Goal: Check status: Check status

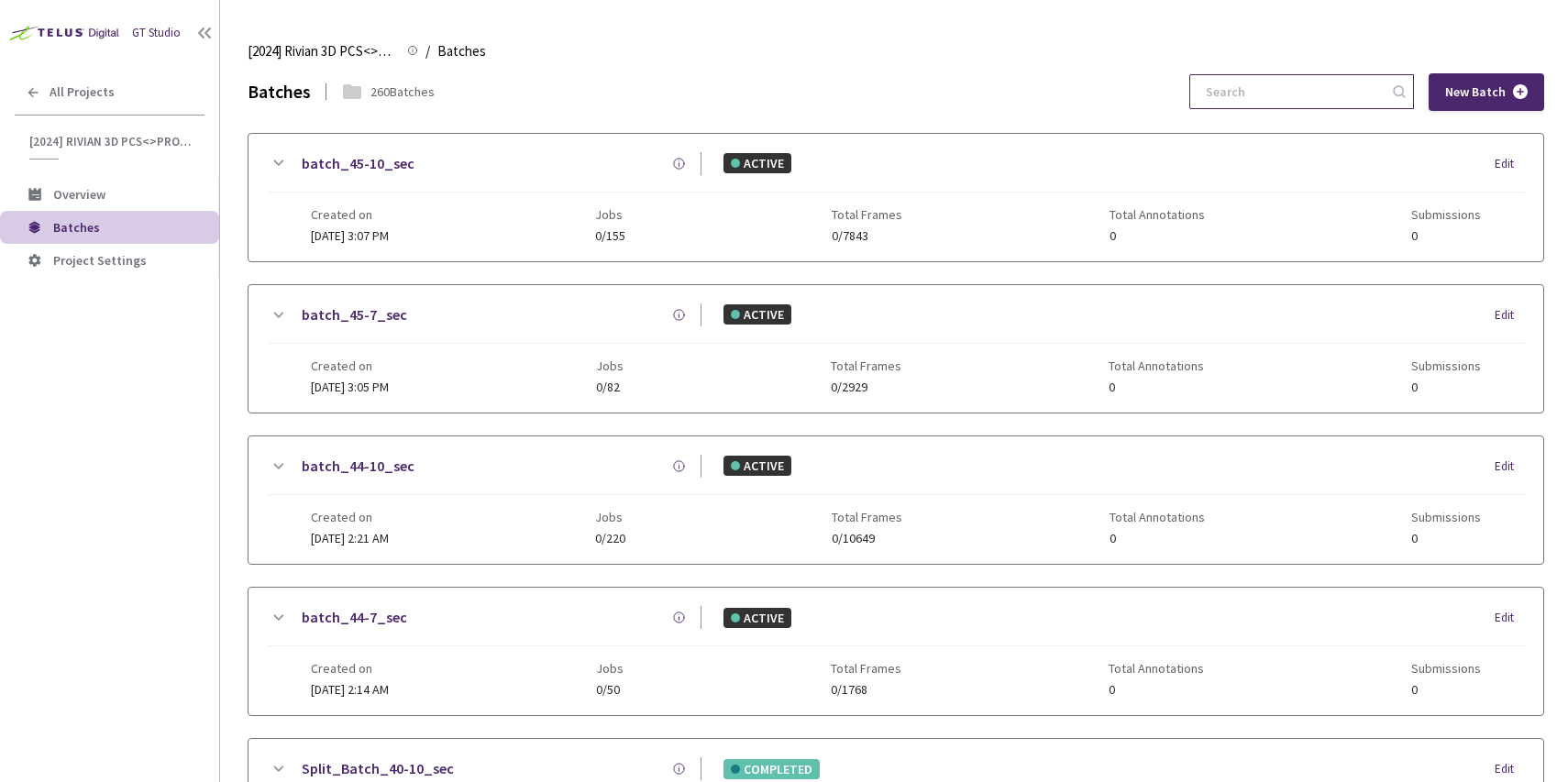
click at [1292, 89] on input at bounding box center [1292, 91] width 196 height 33
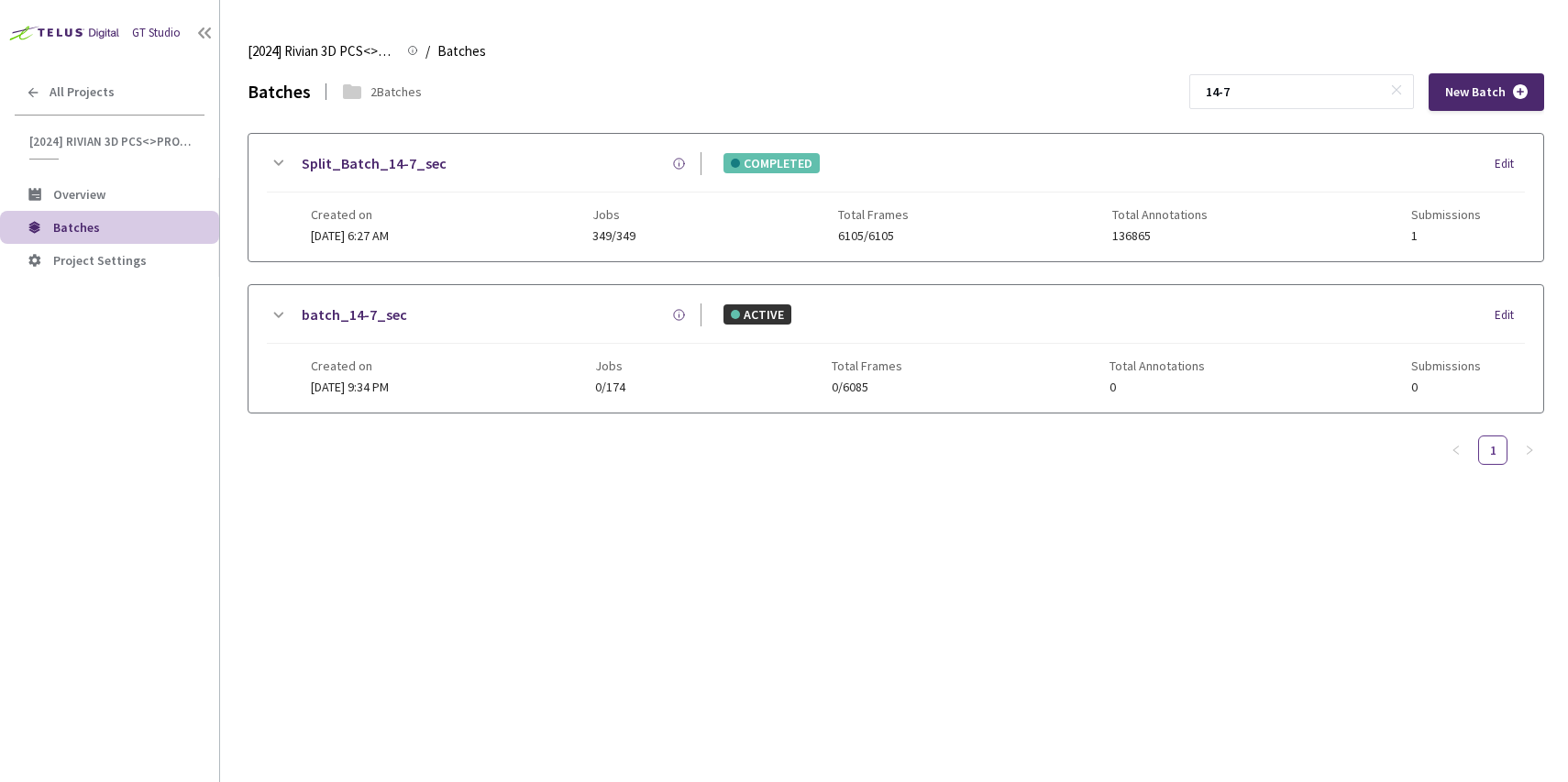
type input "14-7"
click at [463, 155] on div "Split_Batch_14-7_sec" at bounding box center [495, 164] width 413 height 22
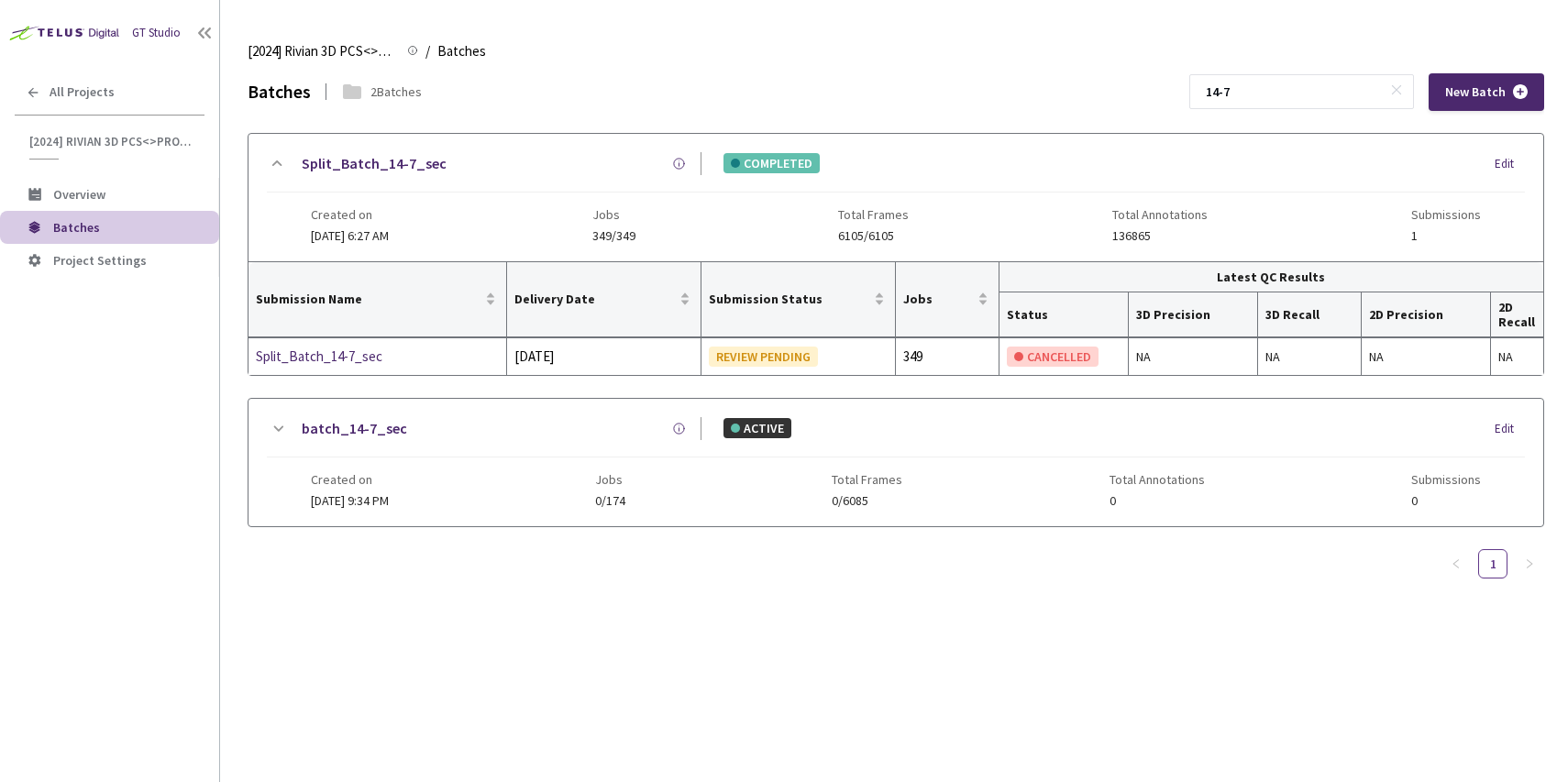
click at [494, 529] on div "Split_Batch_14-7_sec COMPLETED Edit Created on 28 Oct, 2024 at 6:27 AM Jobs 349…" at bounding box center [896, 340] width 1297 height 416
click at [488, 493] on div "Created on 07 Oct, 2024 at 9:34 PM Jobs 0/174 Total Frames 0/6085 Total Annotat…" at bounding box center [895, 483] width 1169 height 51
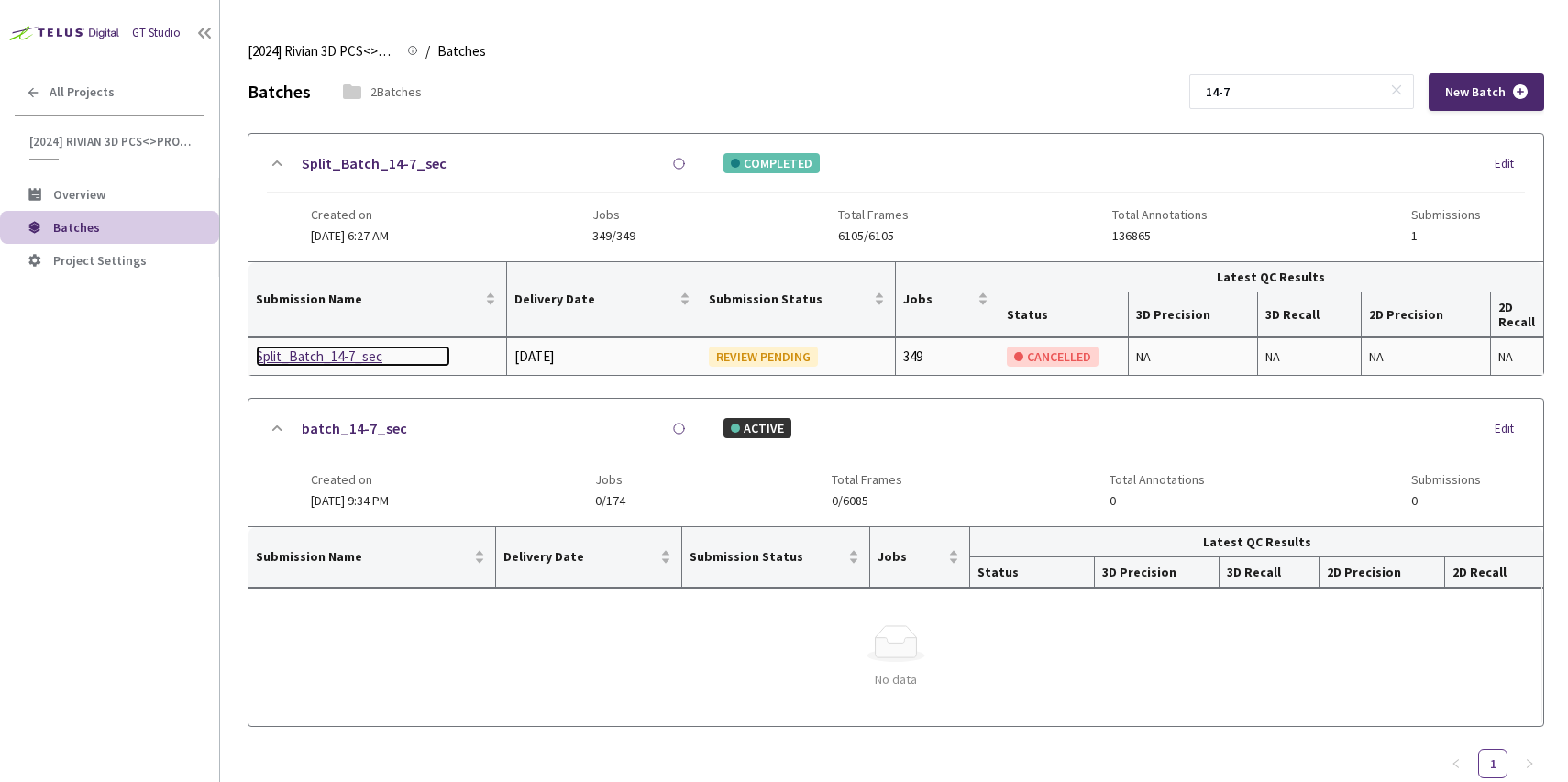
click at [329, 361] on div "Split_Batch_14-7_sec" at bounding box center [353, 356] width 195 height 22
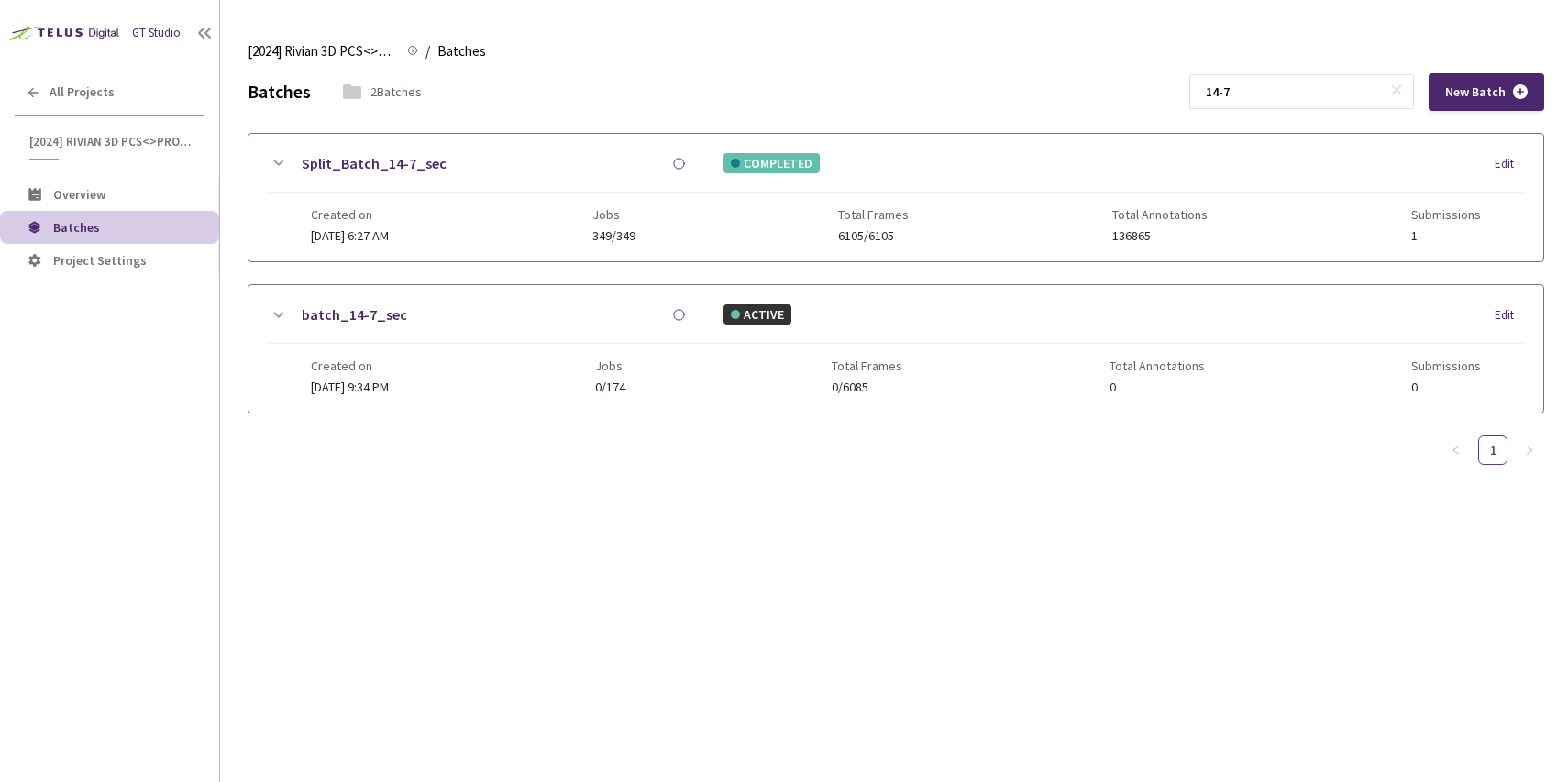
click at [530, 347] on div "Created on 07 Oct, 2024 at 9:34 PM Jobs 0/174 Total Frames 0/6085 Total Annotat…" at bounding box center [895, 369] width 1169 height 51
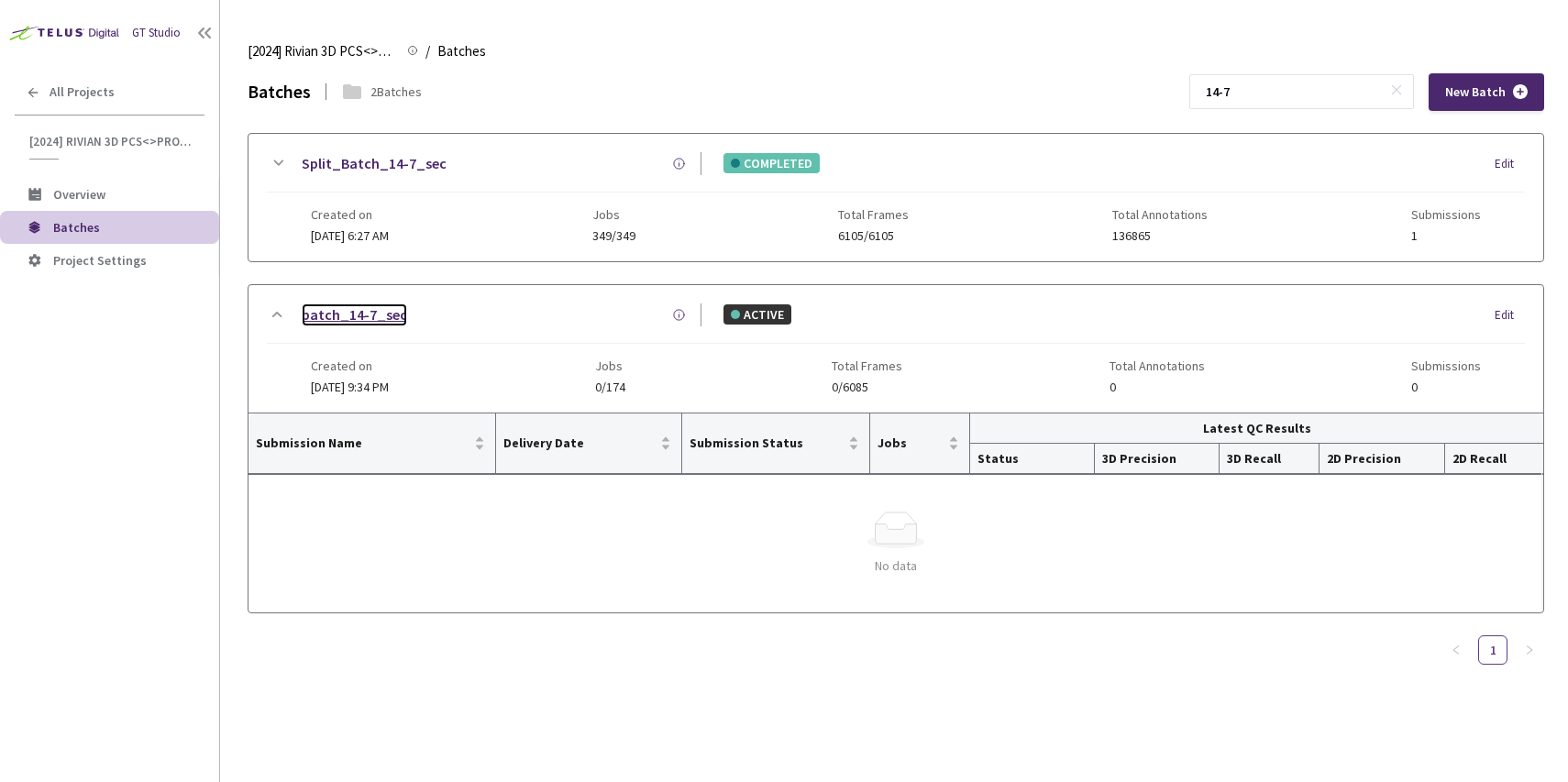
click at [320, 309] on link "batch_14-7_sec" at bounding box center [354, 314] width 106 height 22
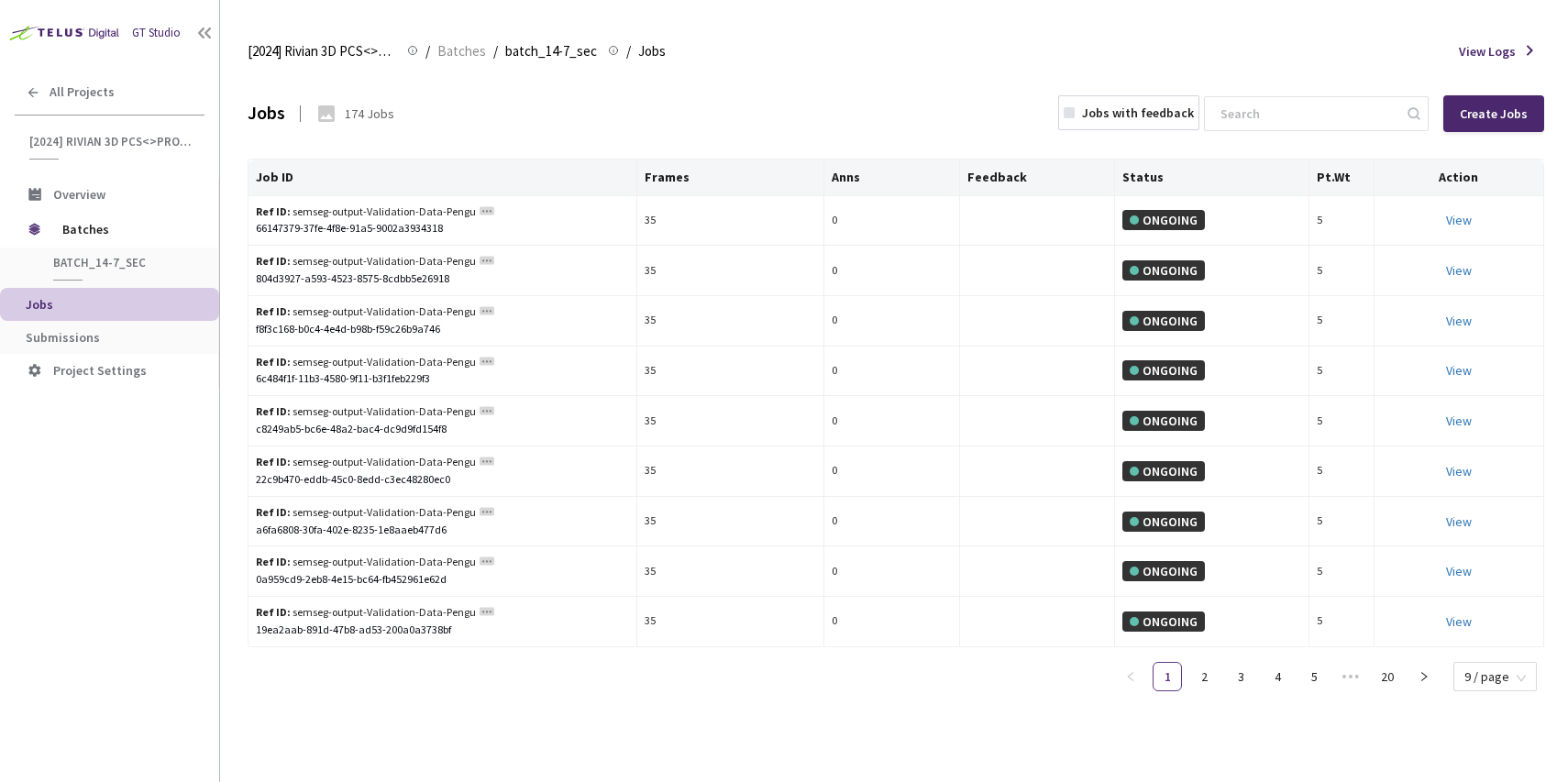
click at [120, 265] on span "batch_14-7_sec" at bounding box center [121, 262] width 136 height 16
click at [84, 265] on span "batch_14-7_sec" at bounding box center [121, 262] width 136 height 16
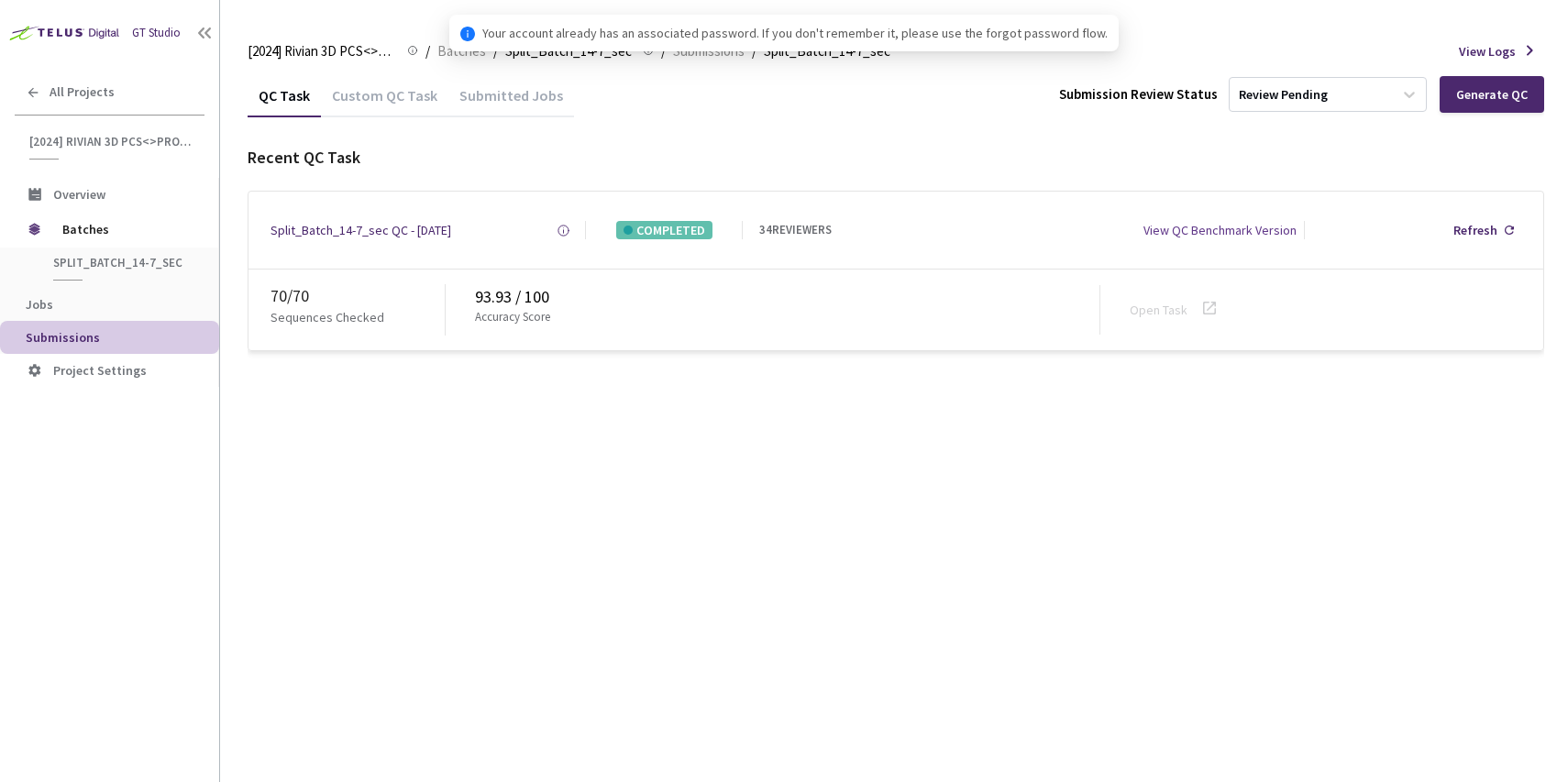
click at [399, 92] on div "Custom QC Task" at bounding box center [385, 101] width 127 height 31
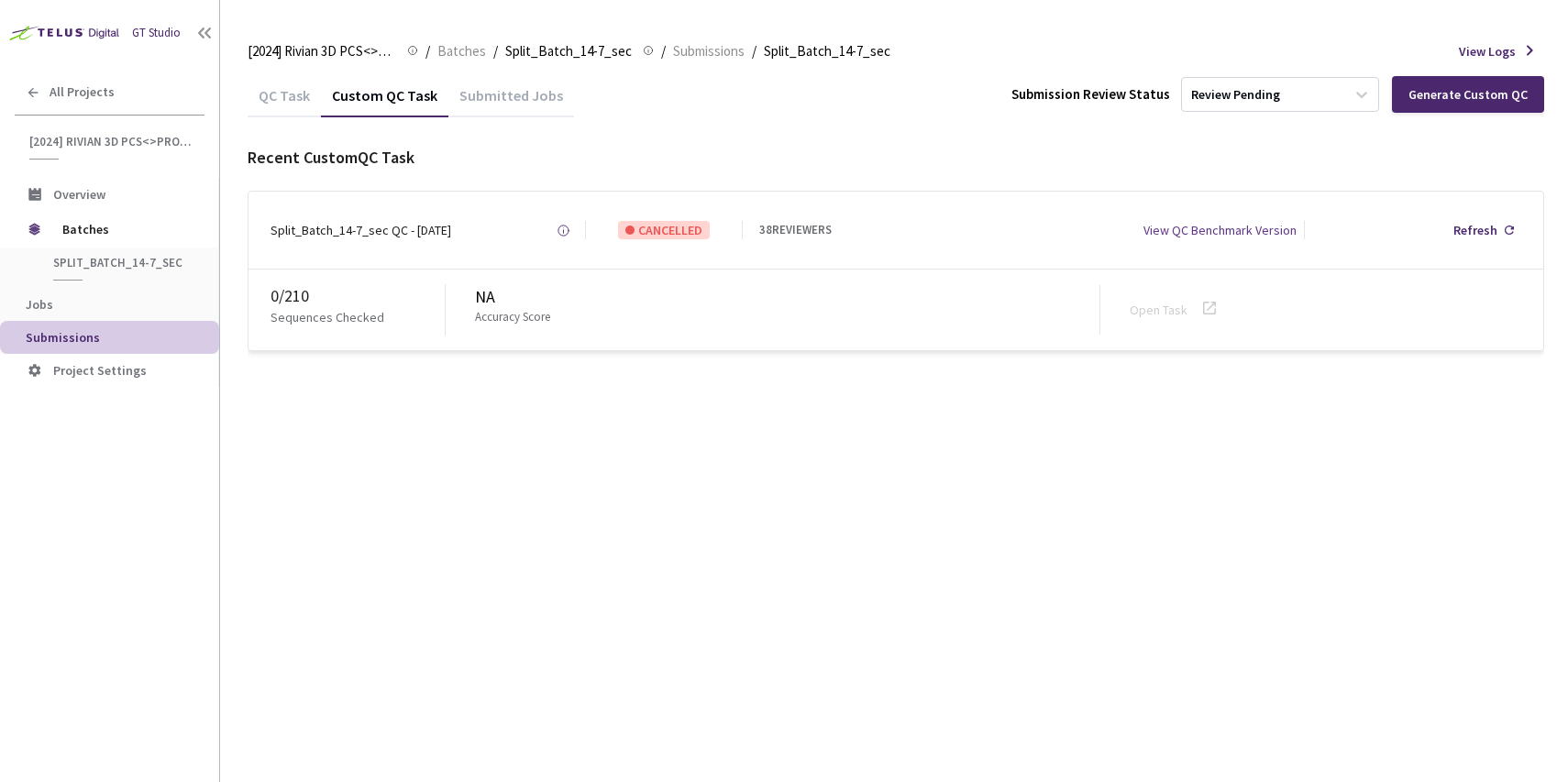
click at [362, 83] on div "Custom QC Task" at bounding box center [385, 93] width 127 height 39
click at [297, 123] on div "QC Task Custom QC Task Submitted Jobs Submission Review Status Review Pending G…" at bounding box center [896, 211] width 1297 height 278
click at [274, 94] on div "QC Task" at bounding box center [284, 101] width 73 height 31
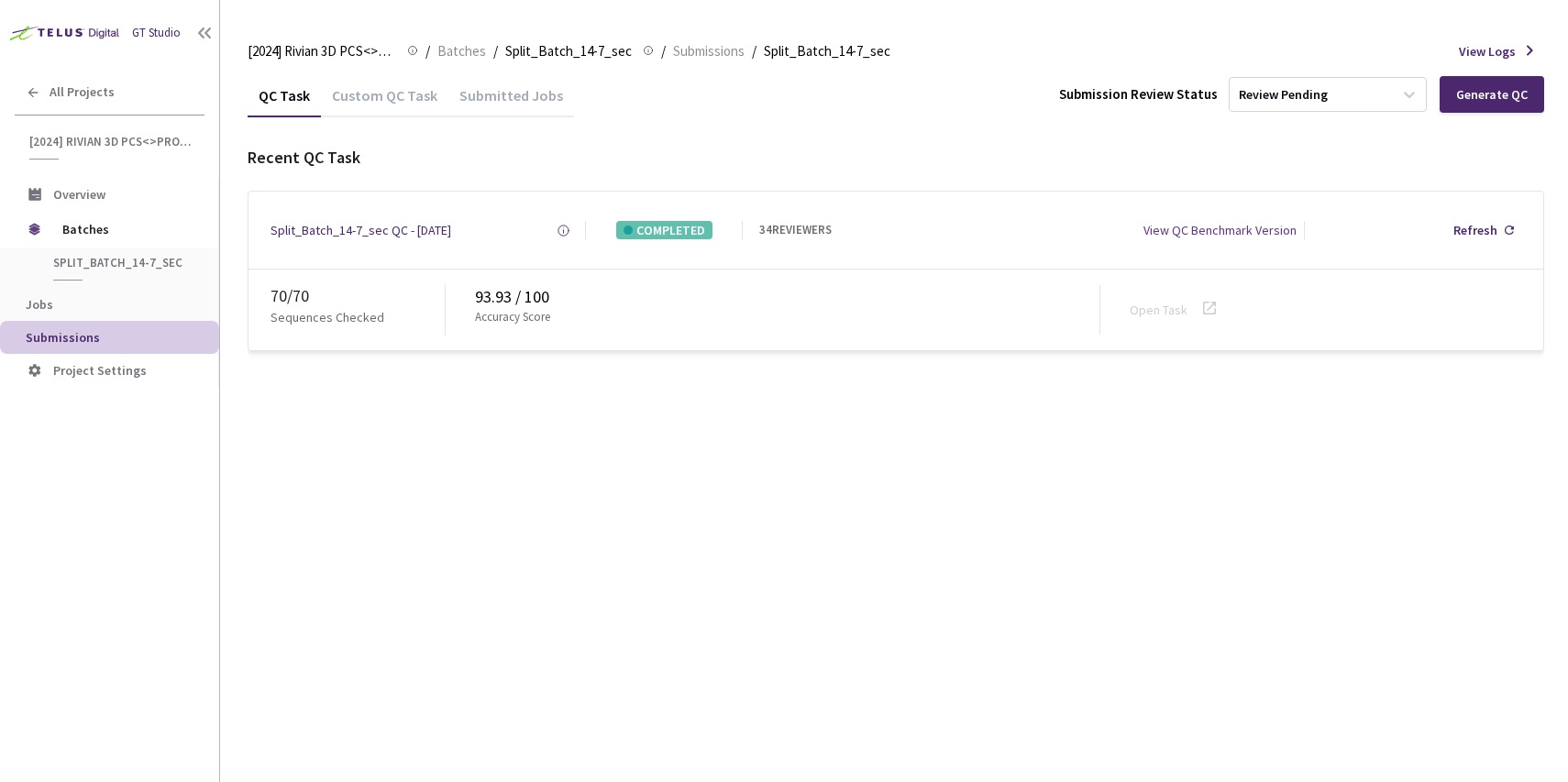
click at [341, 101] on div "Custom QC Task" at bounding box center [385, 101] width 127 height 31
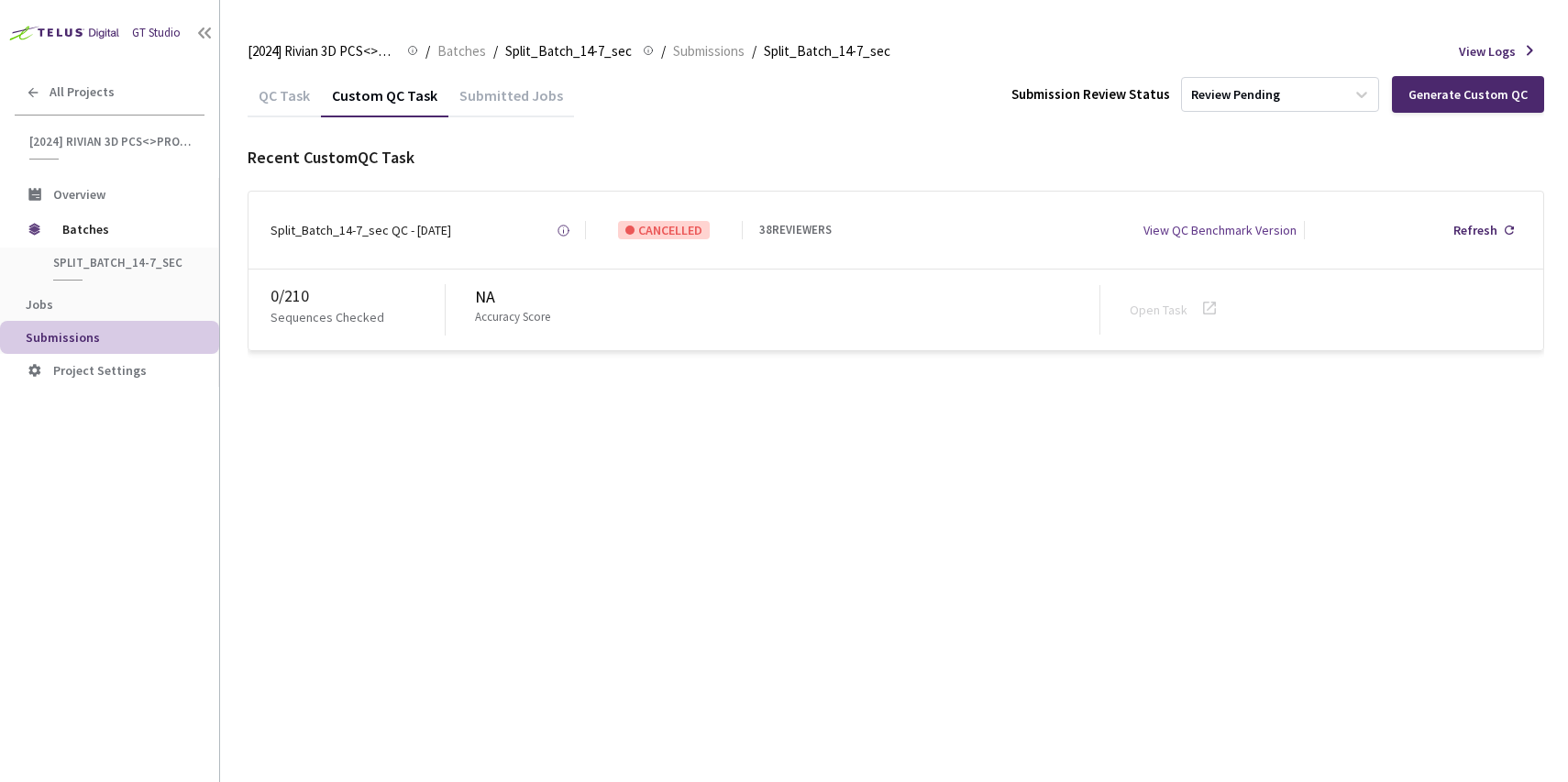
click at [265, 103] on div "QC Task" at bounding box center [284, 101] width 73 height 31
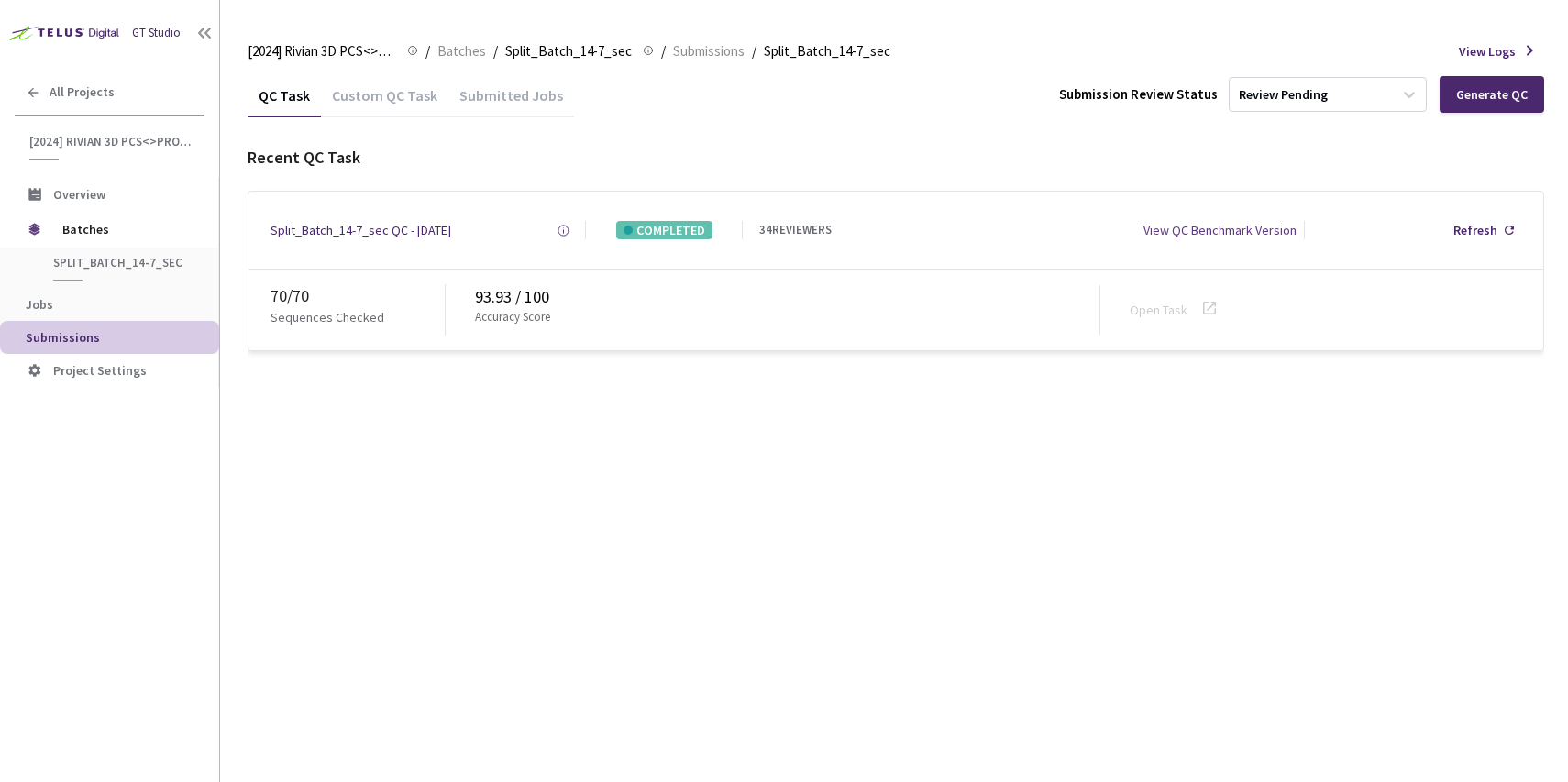
click at [379, 114] on div "Custom QC Task" at bounding box center [385, 101] width 127 height 31
click at [407, 86] on div "Custom QC Task" at bounding box center [385, 101] width 127 height 31
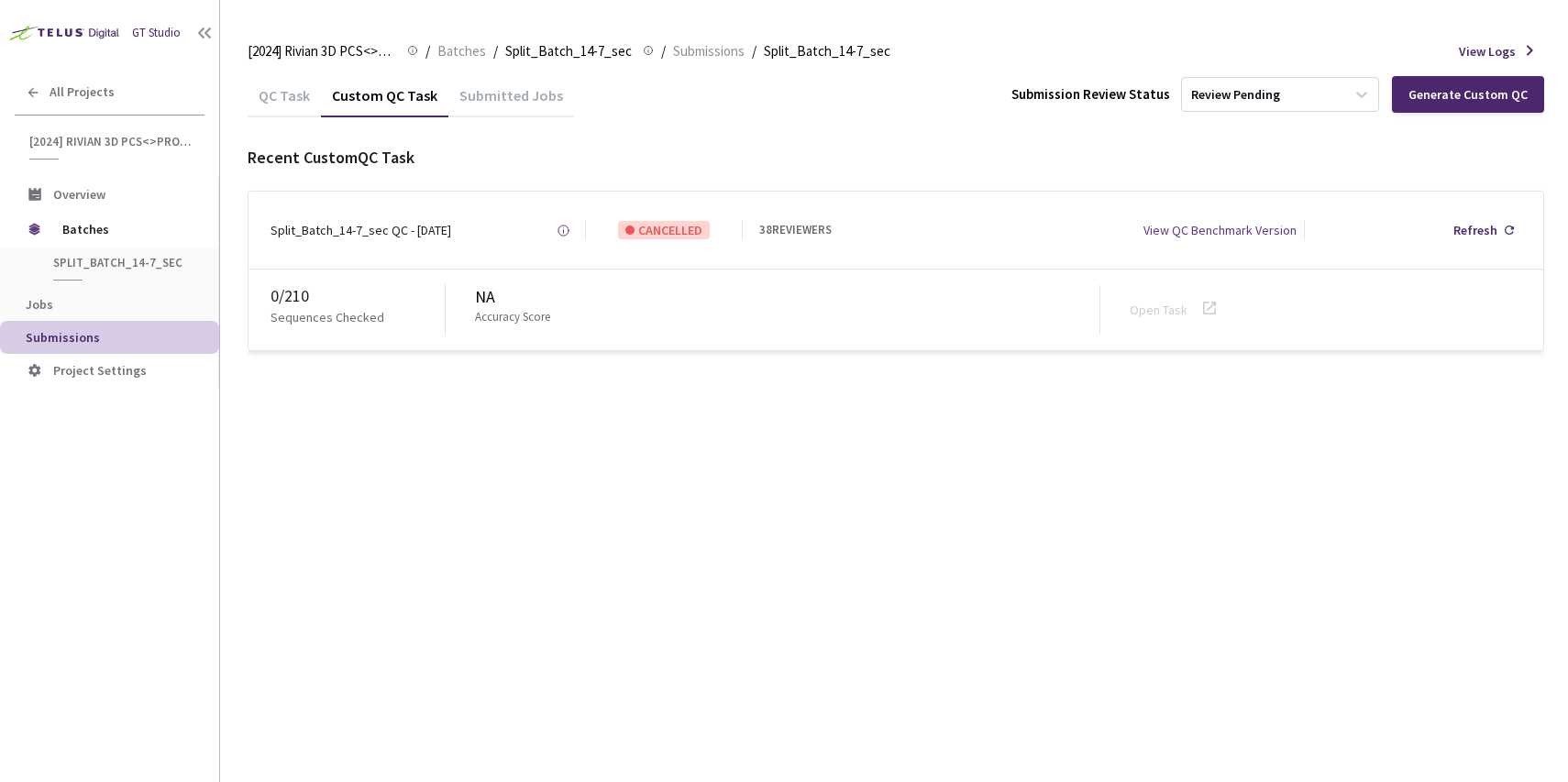
click at [317, 100] on div "QC Task" at bounding box center [284, 101] width 73 height 31
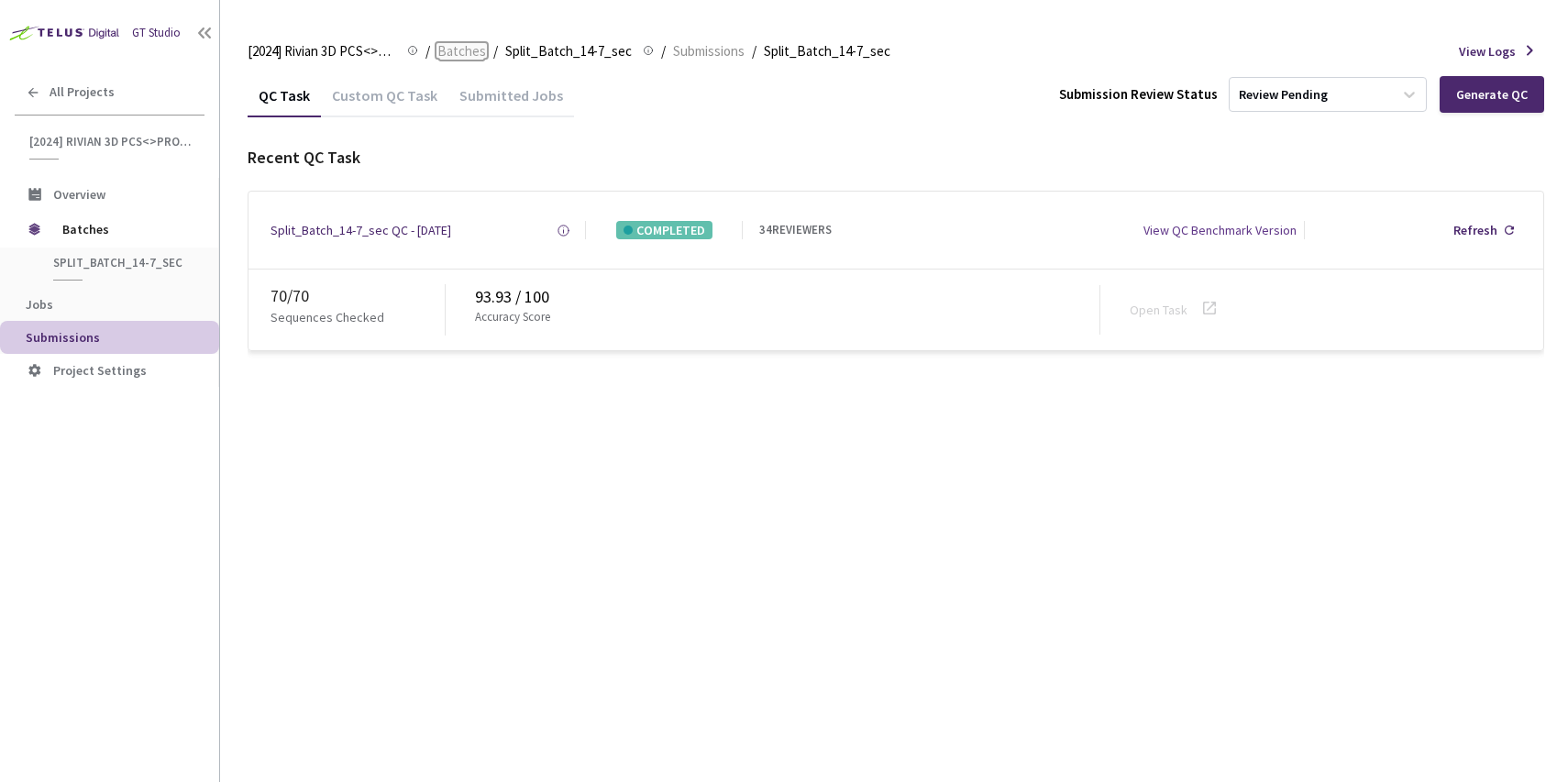
click at [453, 54] on span "Batches" at bounding box center [461, 51] width 49 height 22
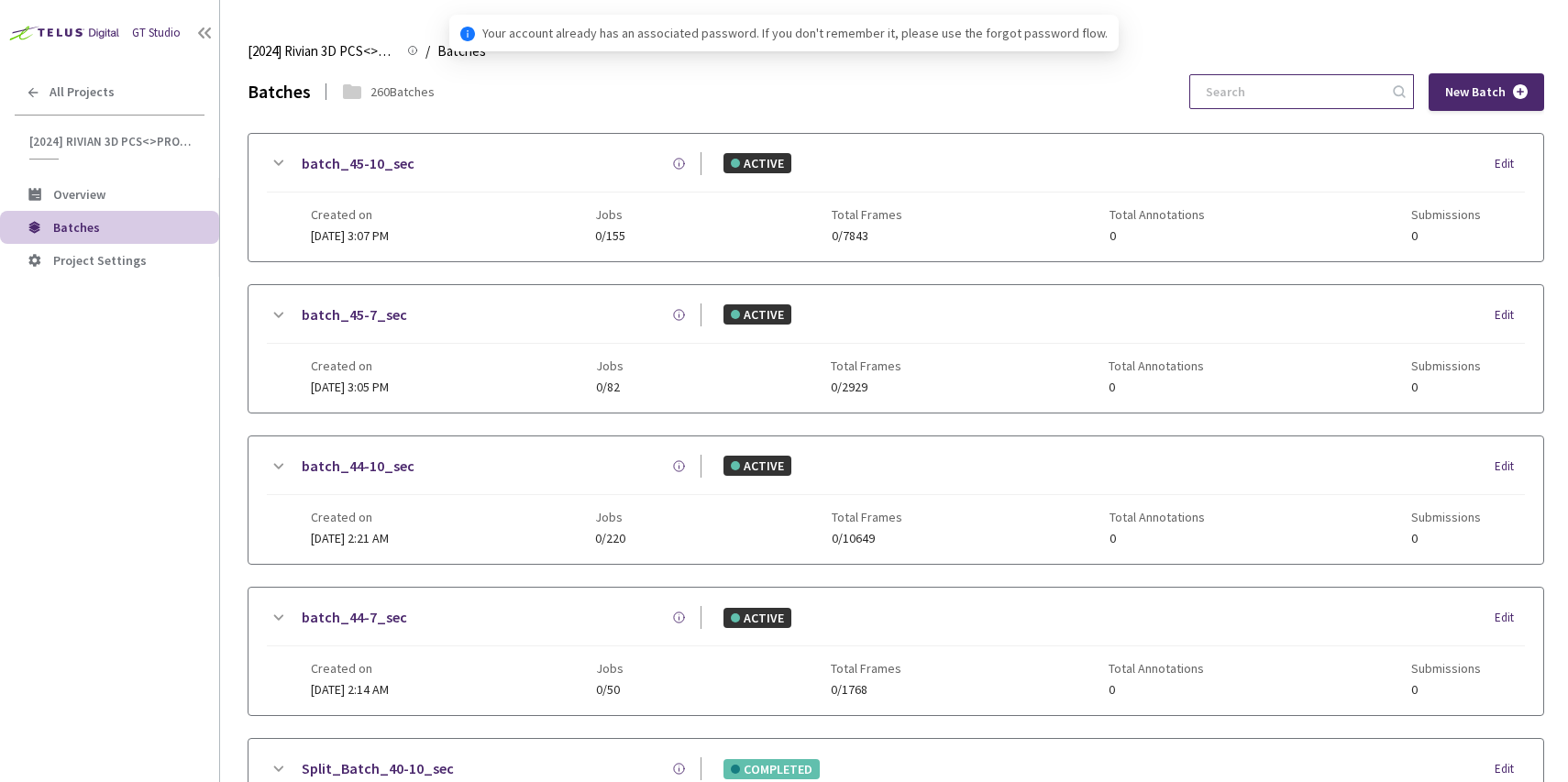
click at [1282, 101] on input at bounding box center [1292, 91] width 196 height 33
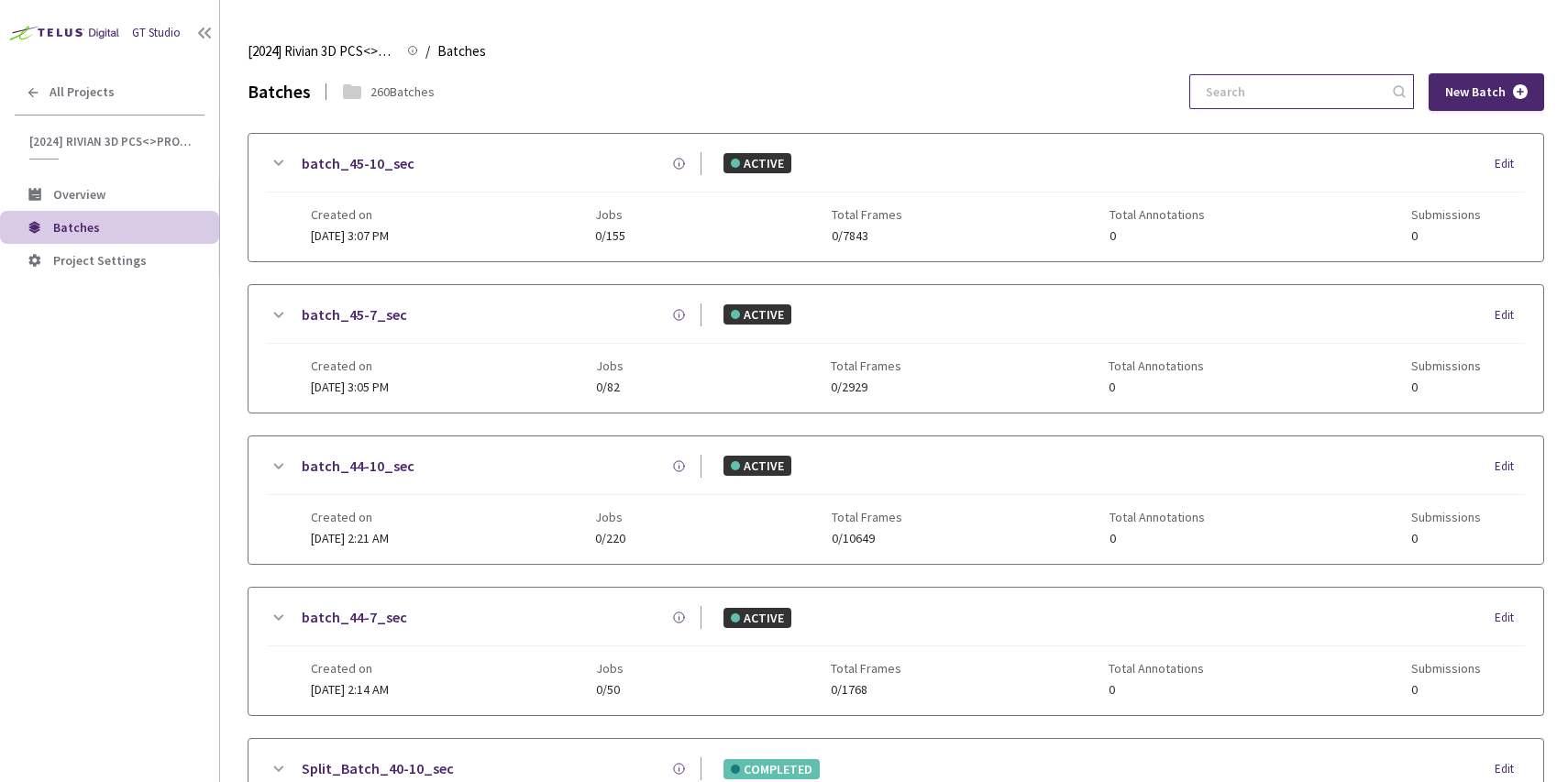
type input "7"
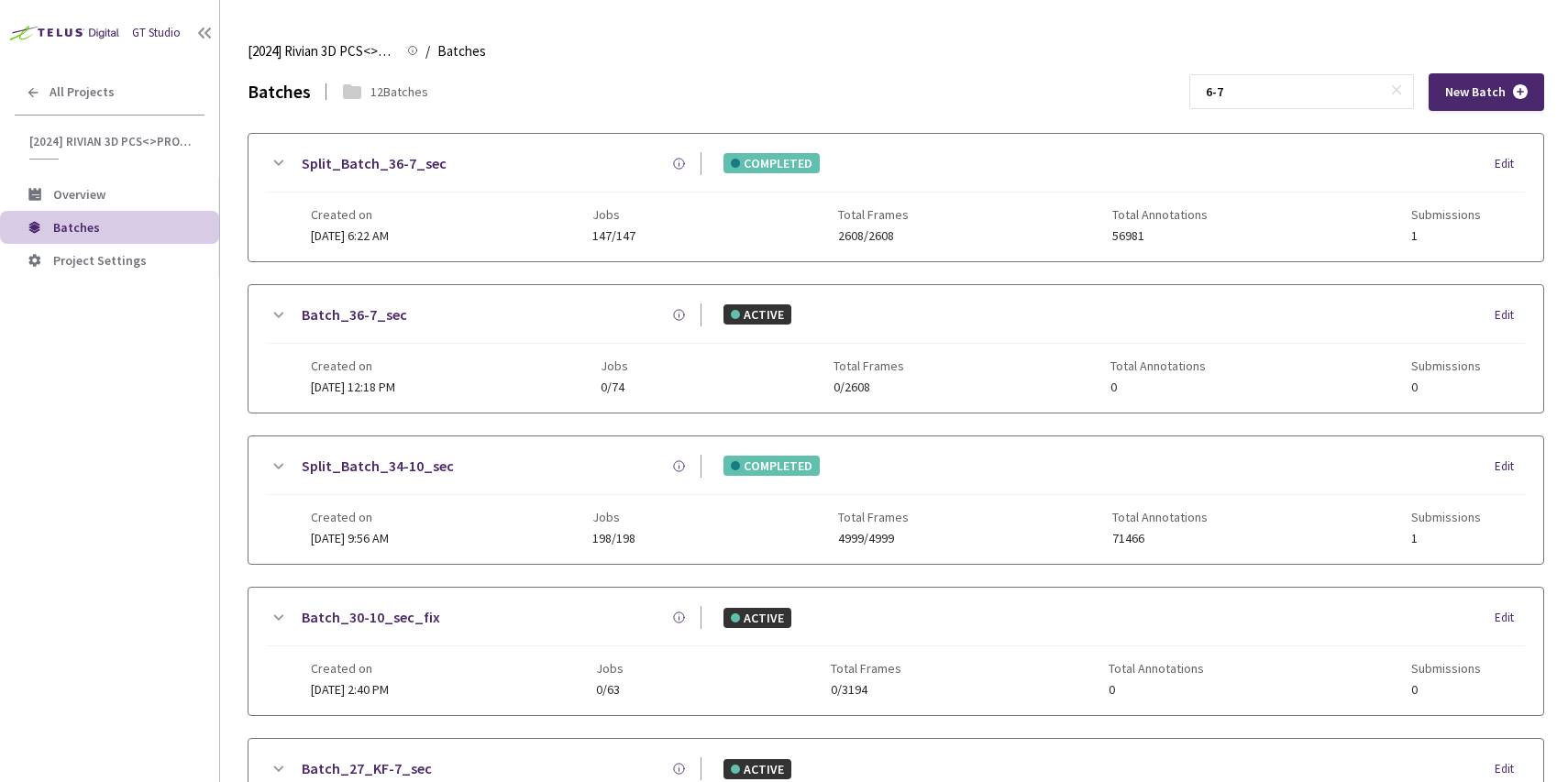
paste input "7"
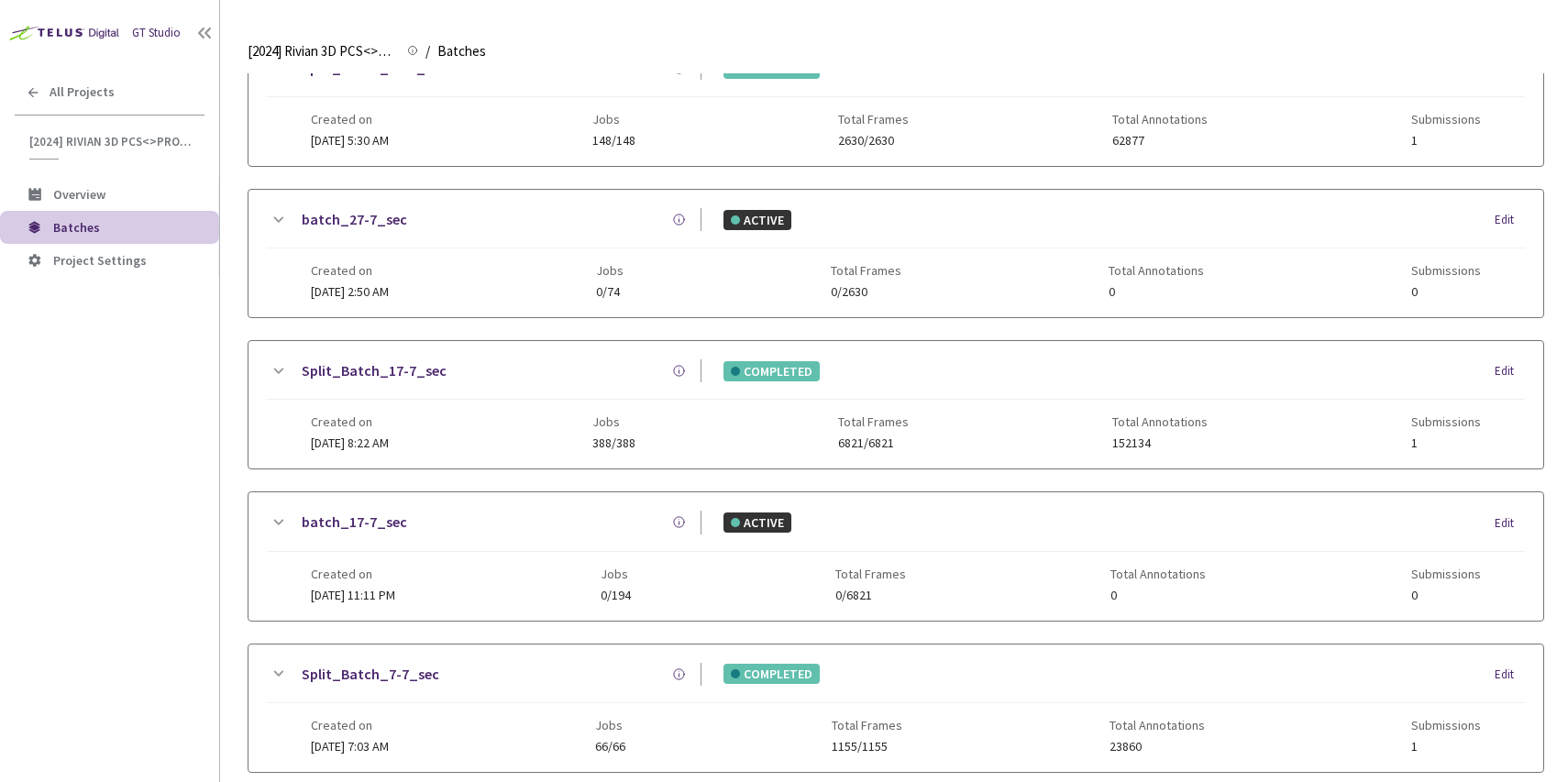
scroll to position [785, 0]
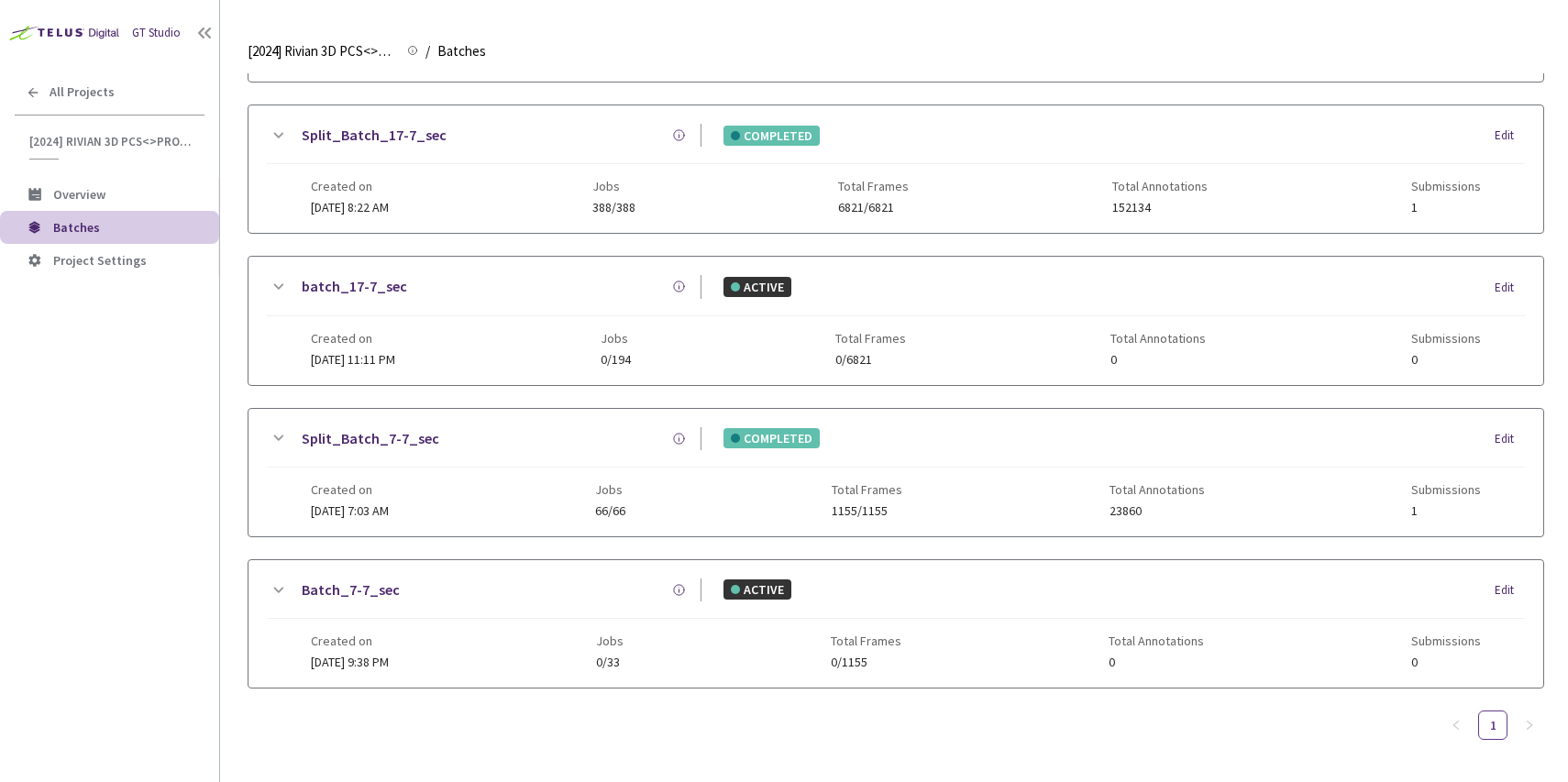
type input "7-7"
click at [572, 487] on div "Created on 24 Aug, 2024 at 7:03 AM Jobs 66/66 Total Frames 1155/1155 Total Anno…" at bounding box center [895, 493] width 1169 height 51
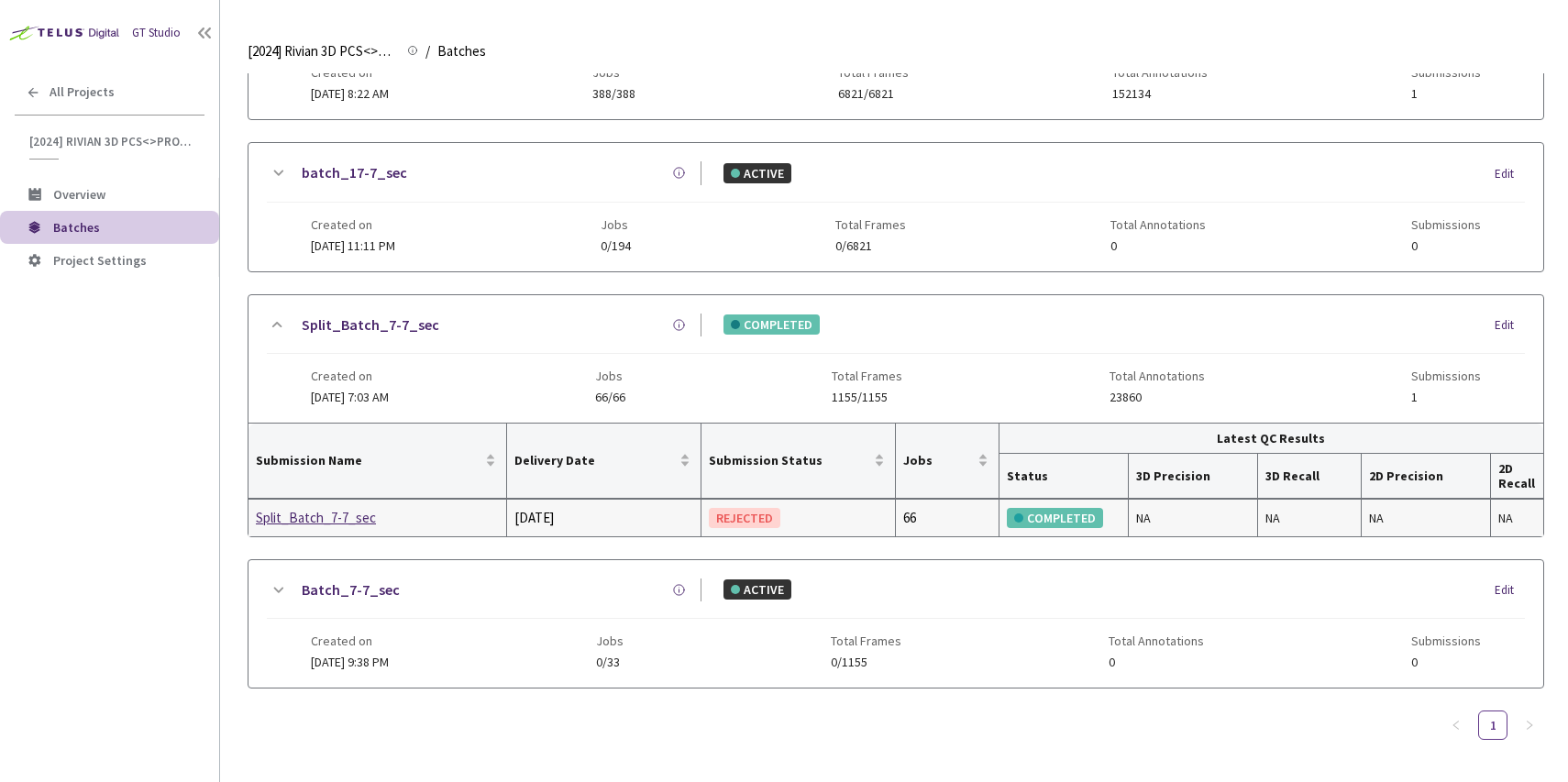
click at [317, 635] on span "Created on" at bounding box center [349, 641] width 78 height 15
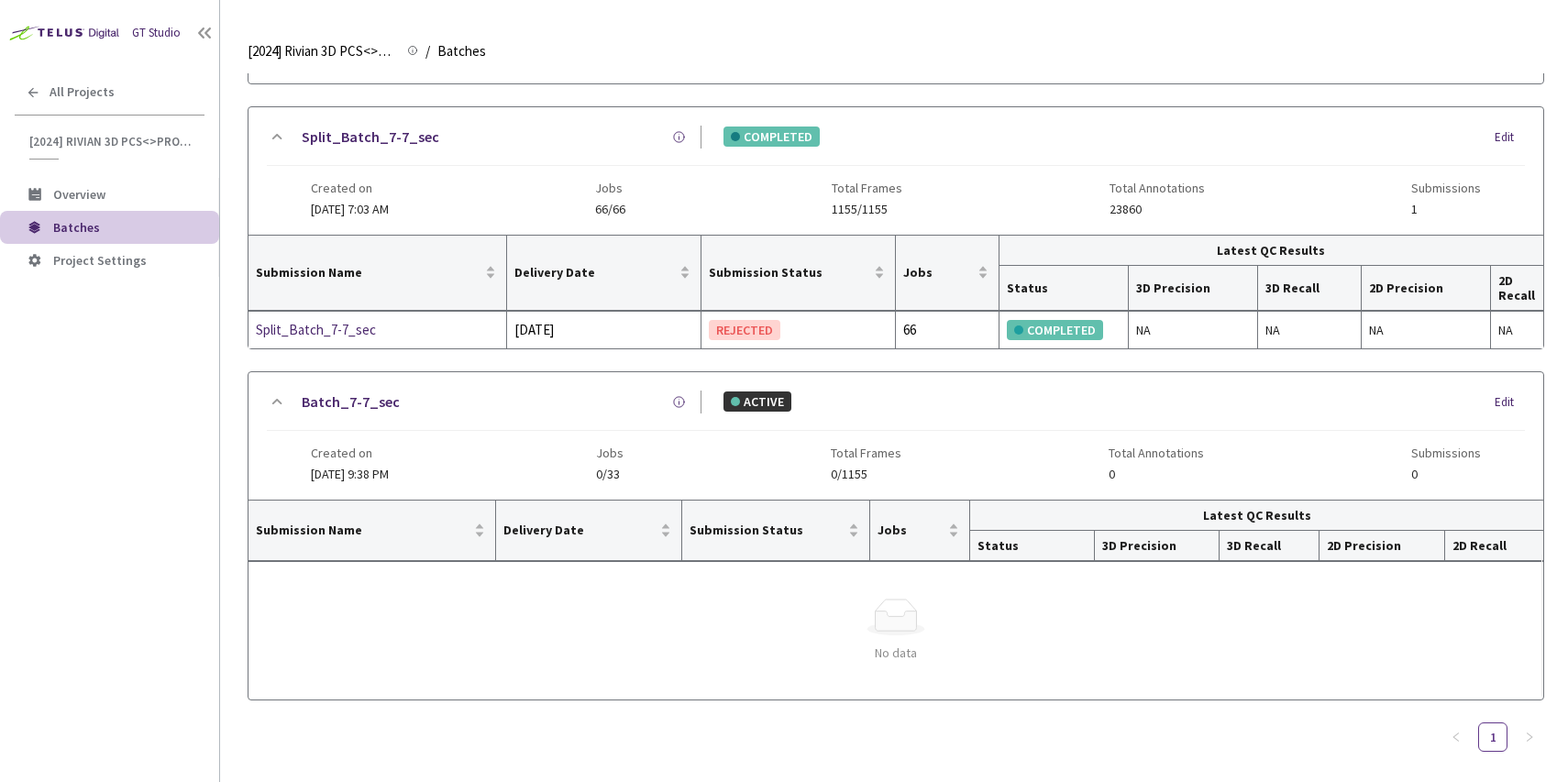
scroll to position [1098, 0]
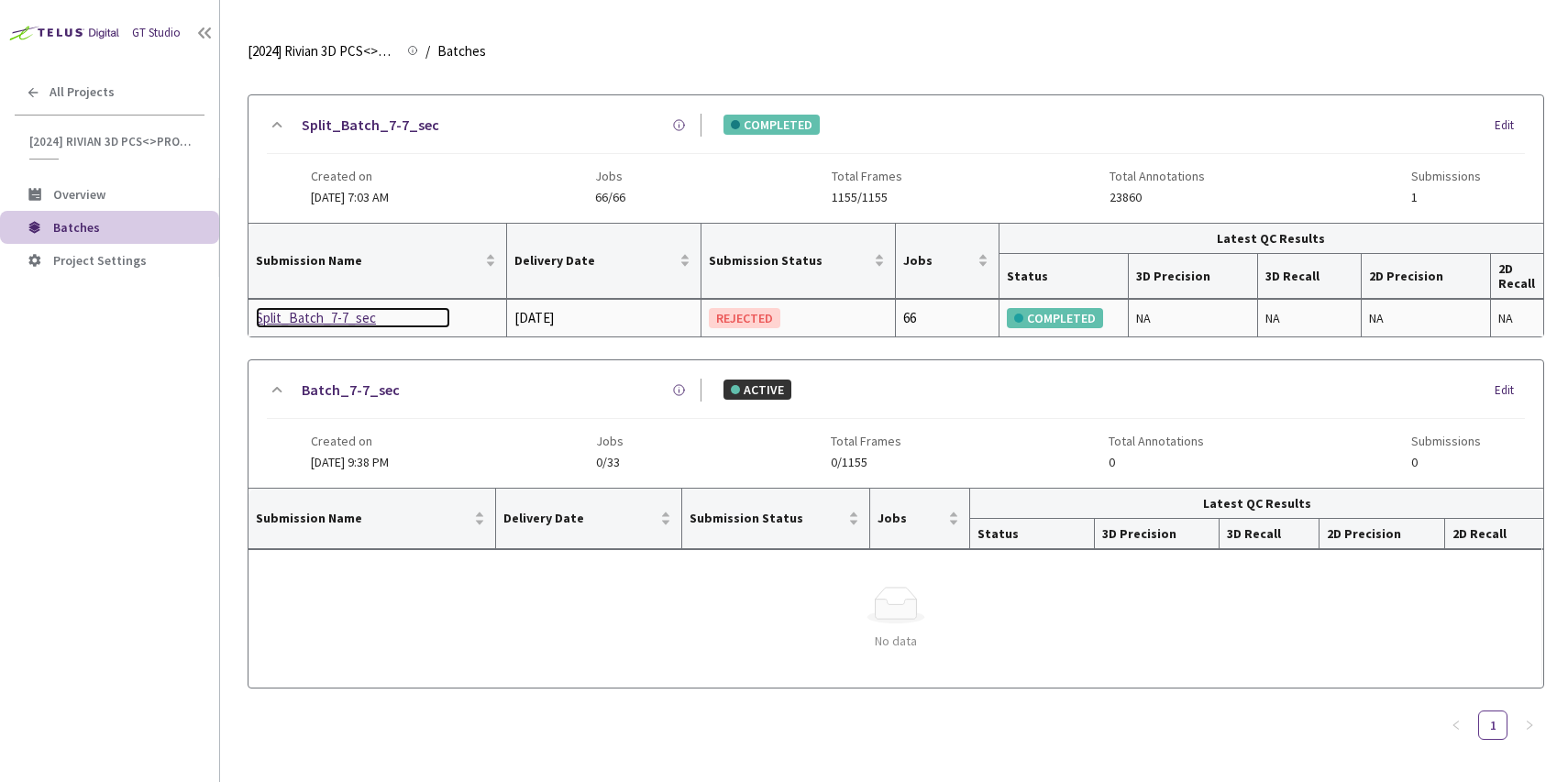
click at [311, 322] on div "Split_Batch_7-7_sec" at bounding box center [353, 318] width 195 height 22
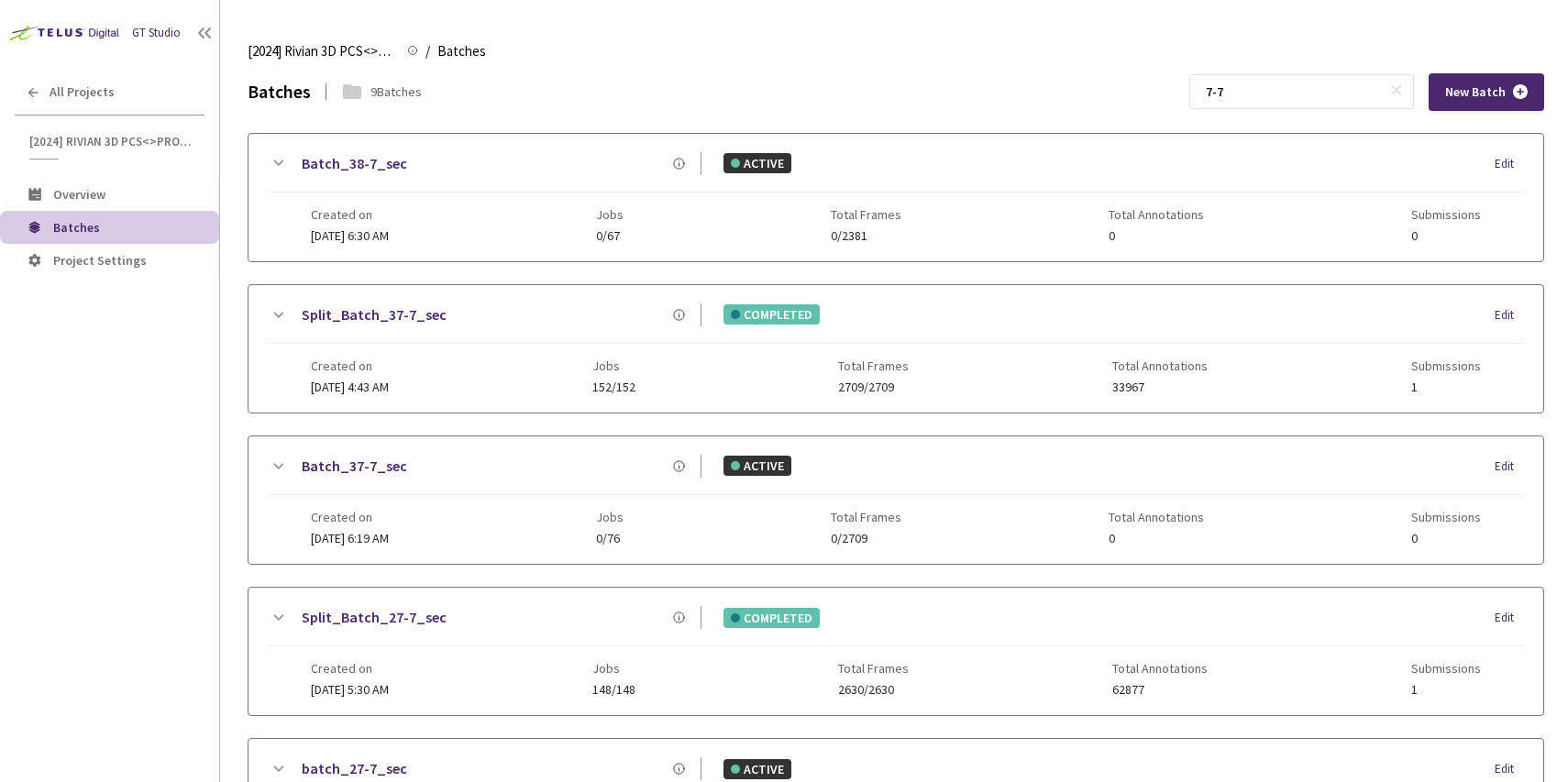
drag, startPoint x: 1331, startPoint y: 109, endPoint x: 1167, endPoint y: 108, distance: 164.0
click at [1167, 108] on div "Batches 9 Batches 7-7 New Batch" at bounding box center [896, 92] width 1297 height 37
drag, startPoint x: 1338, startPoint y: 92, endPoint x: 1146, endPoint y: 90, distance: 192.0
click at [1143, 91] on div "Batches 9 Batches 7-7 New Batch" at bounding box center [896, 92] width 1297 height 37
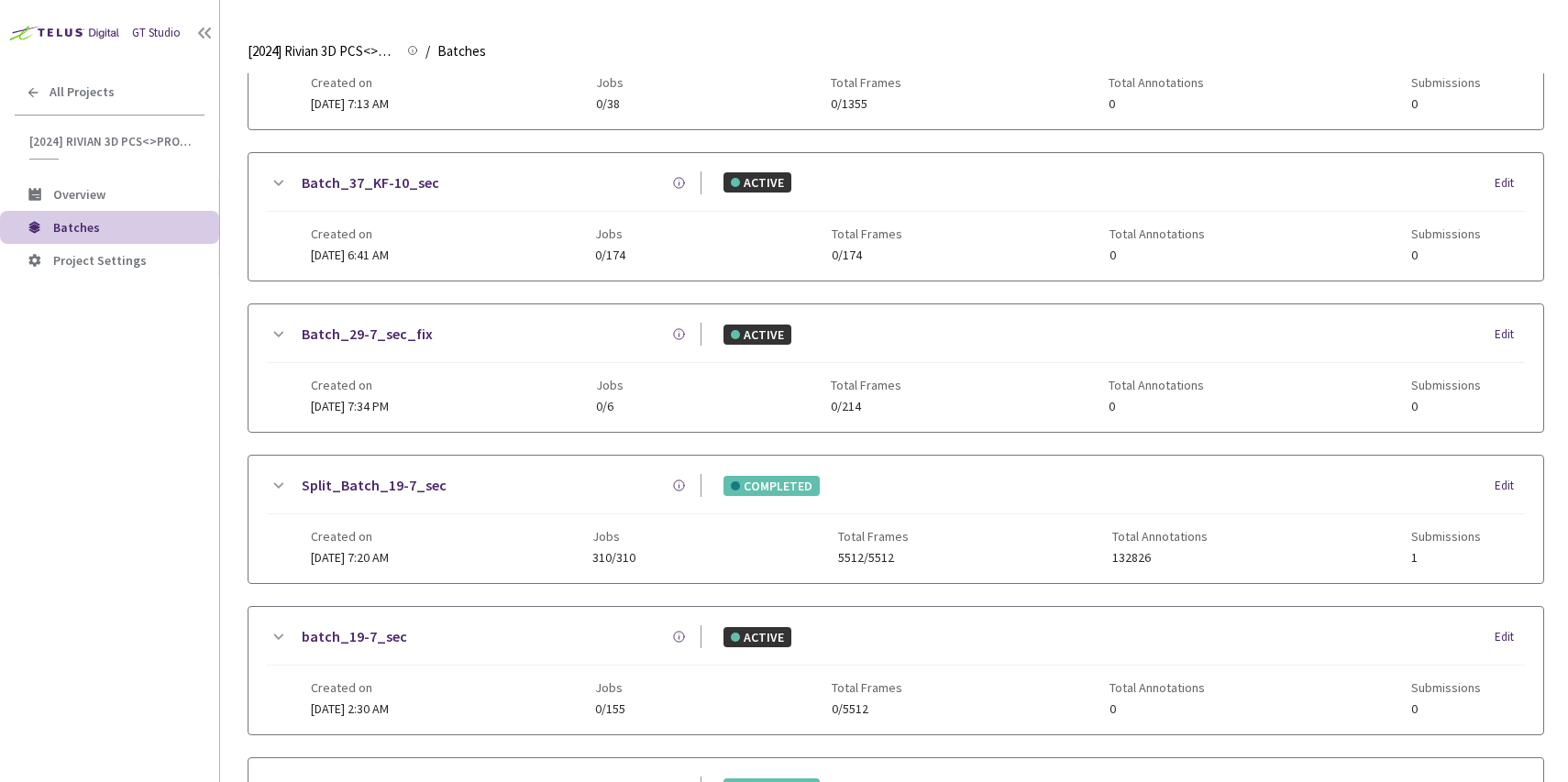
scroll to position [632, 0]
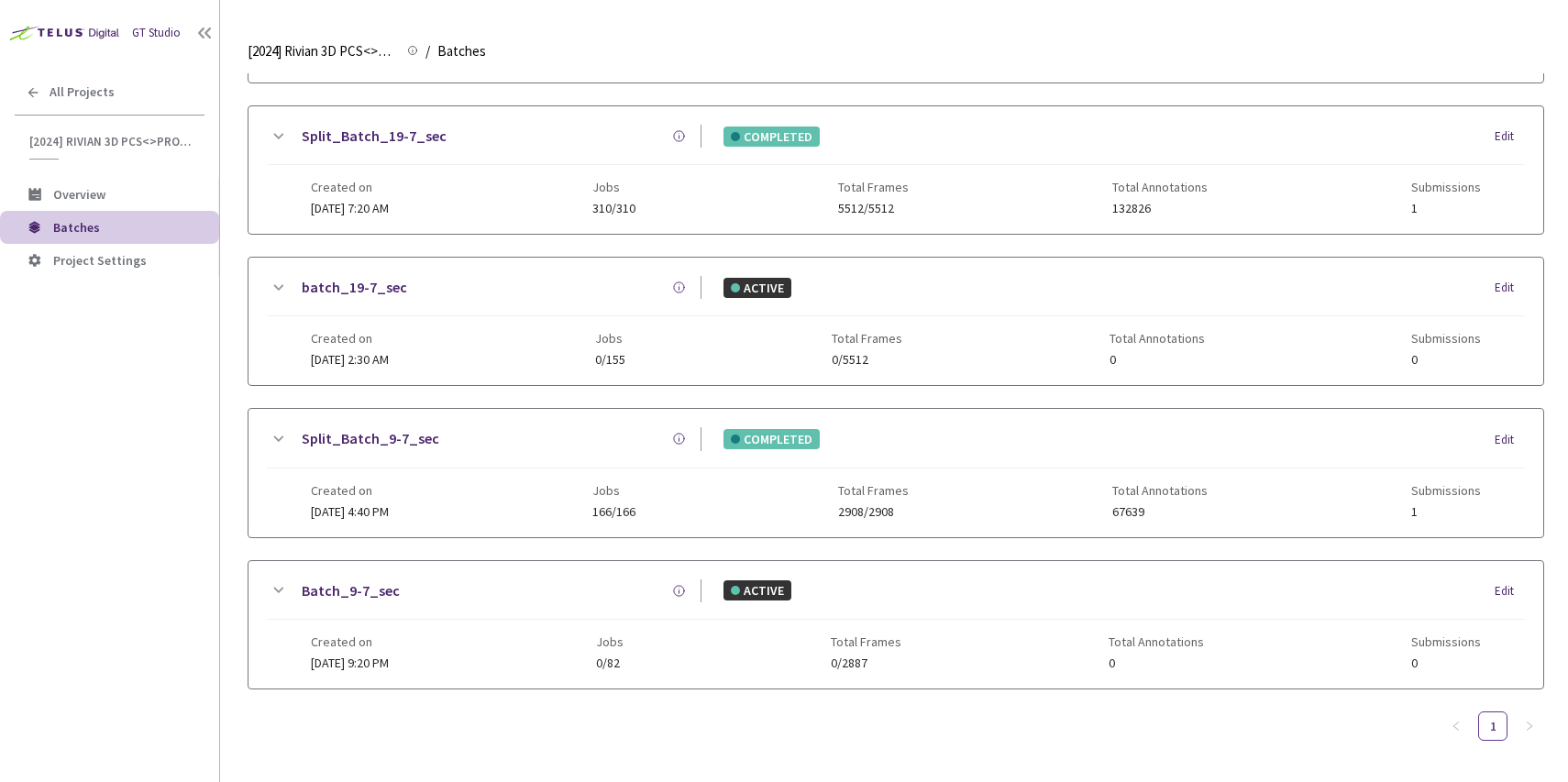
type input "9-7"
click at [489, 455] on div "Split_Batch_9-7_sec COMPLETED Edit" at bounding box center [895, 447] width 1258 height 40
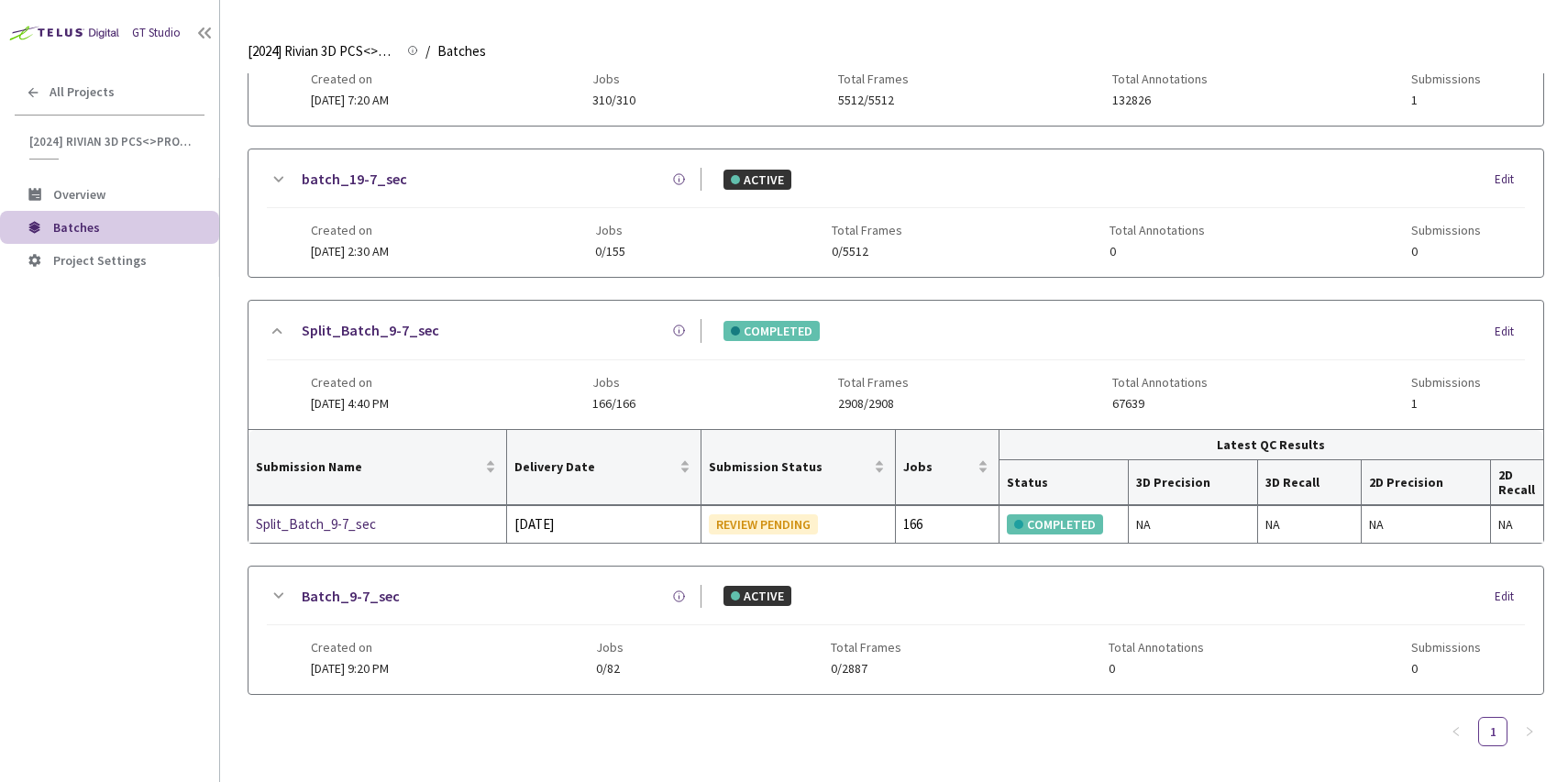
scroll to position [746, 0]
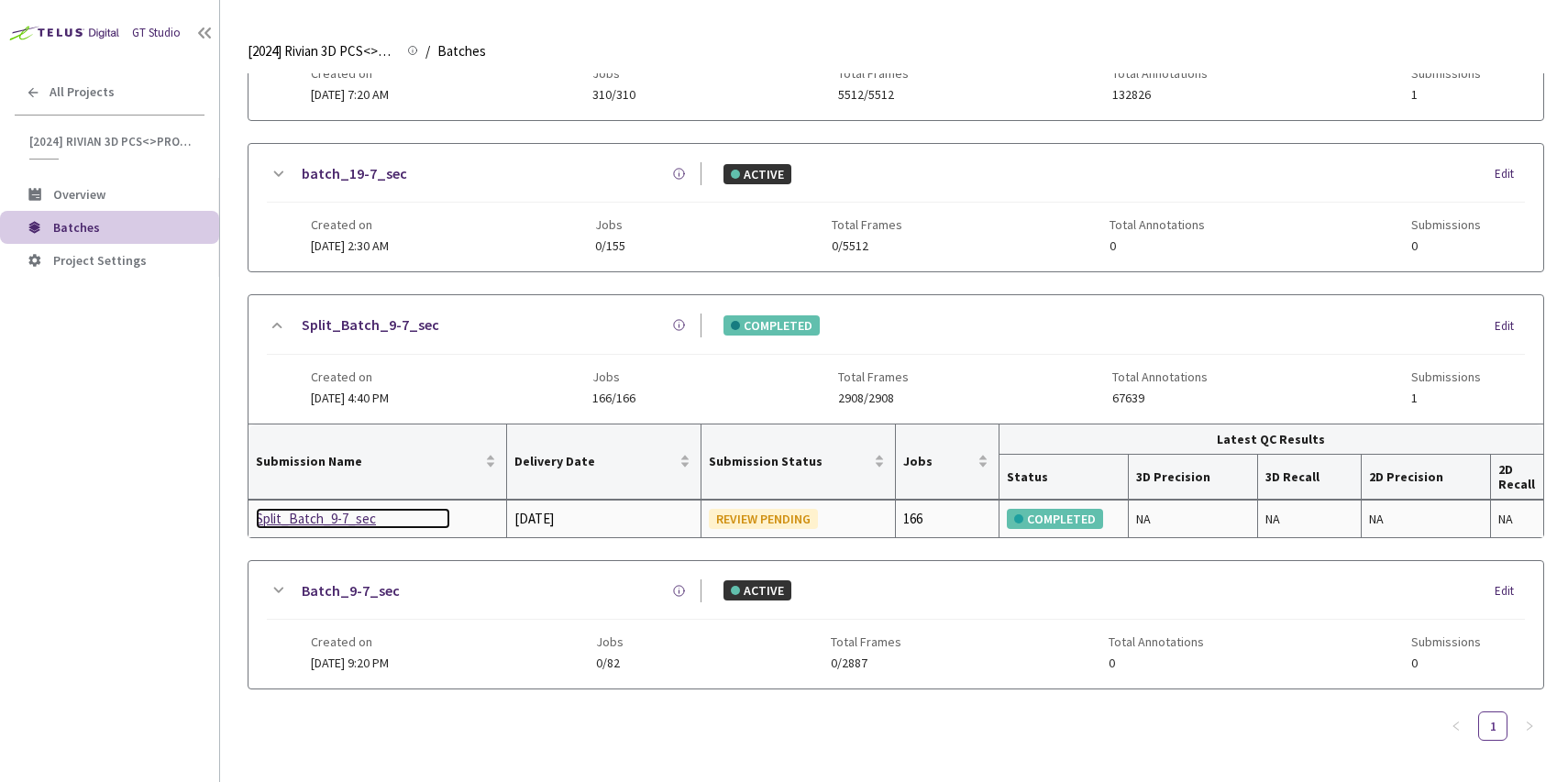
click at [327, 515] on div "Split_Batch_9-7_sec" at bounding box center [353, 519] width 195 height 22
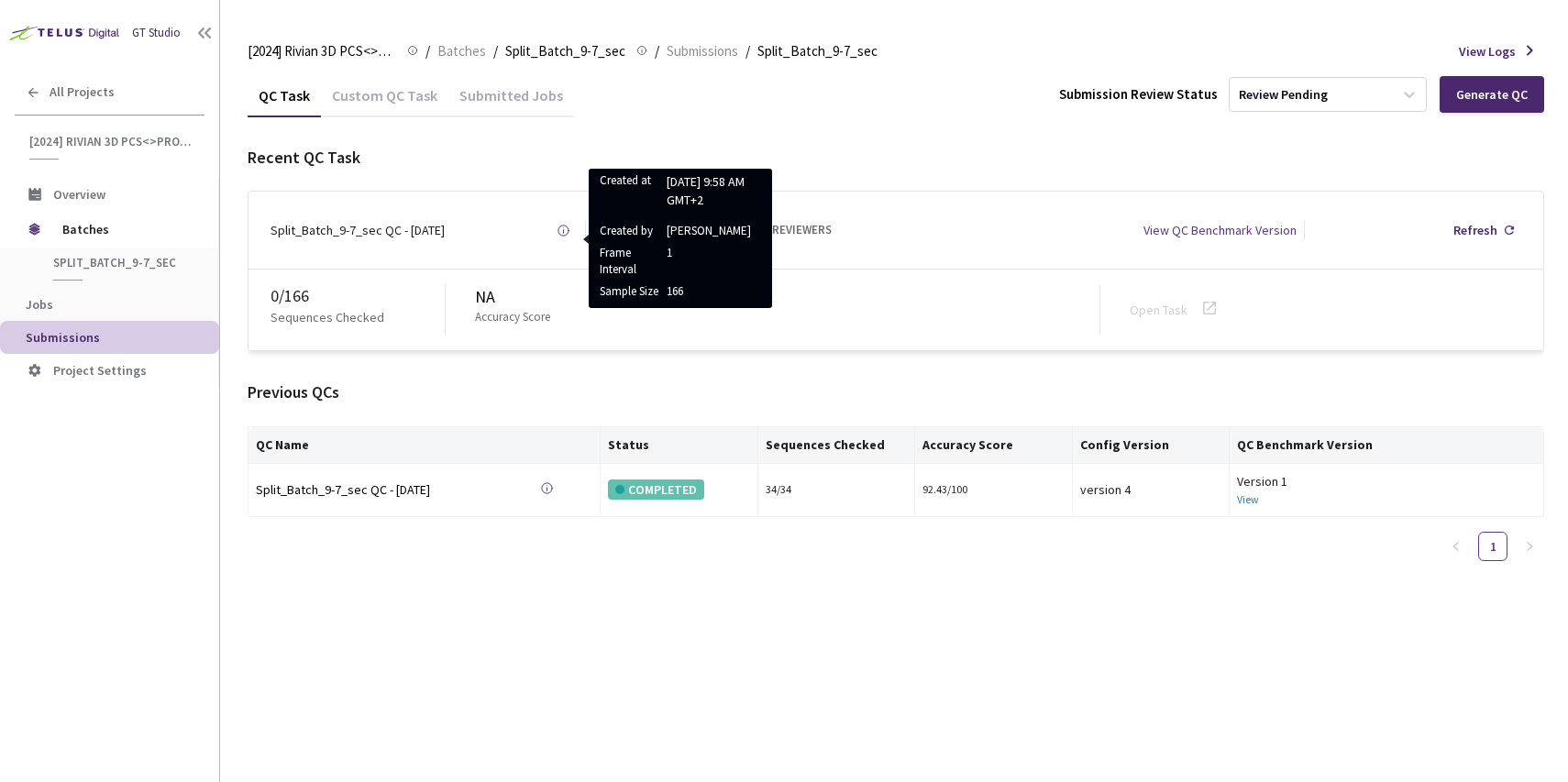
click at [382, 95] on div "Custom QC Task" at bounding box center [385, 101] width 127 height 31
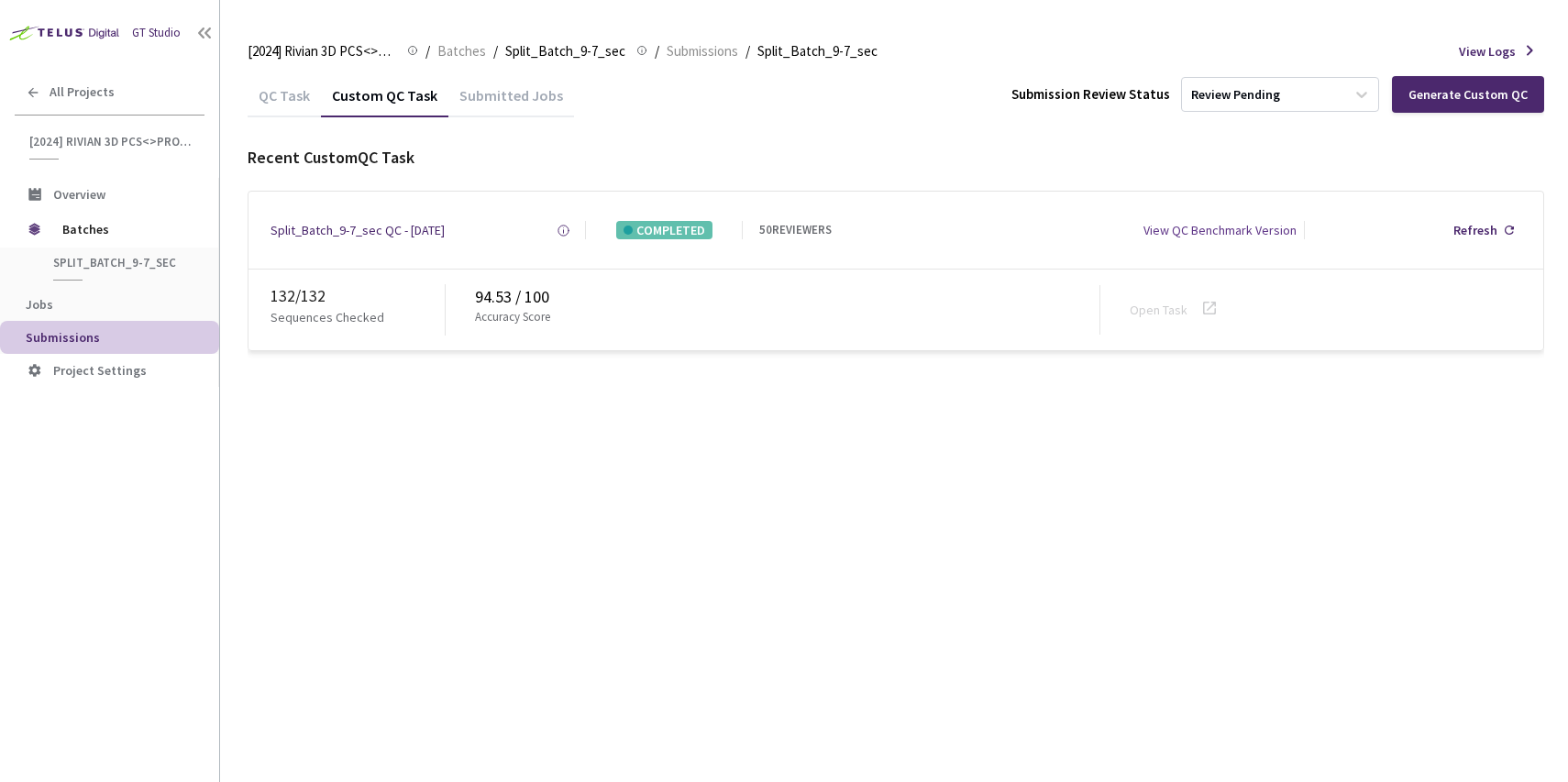
click at [272, 94] on div "QC Task" at bounding box center [284, 101] width 73 height 31
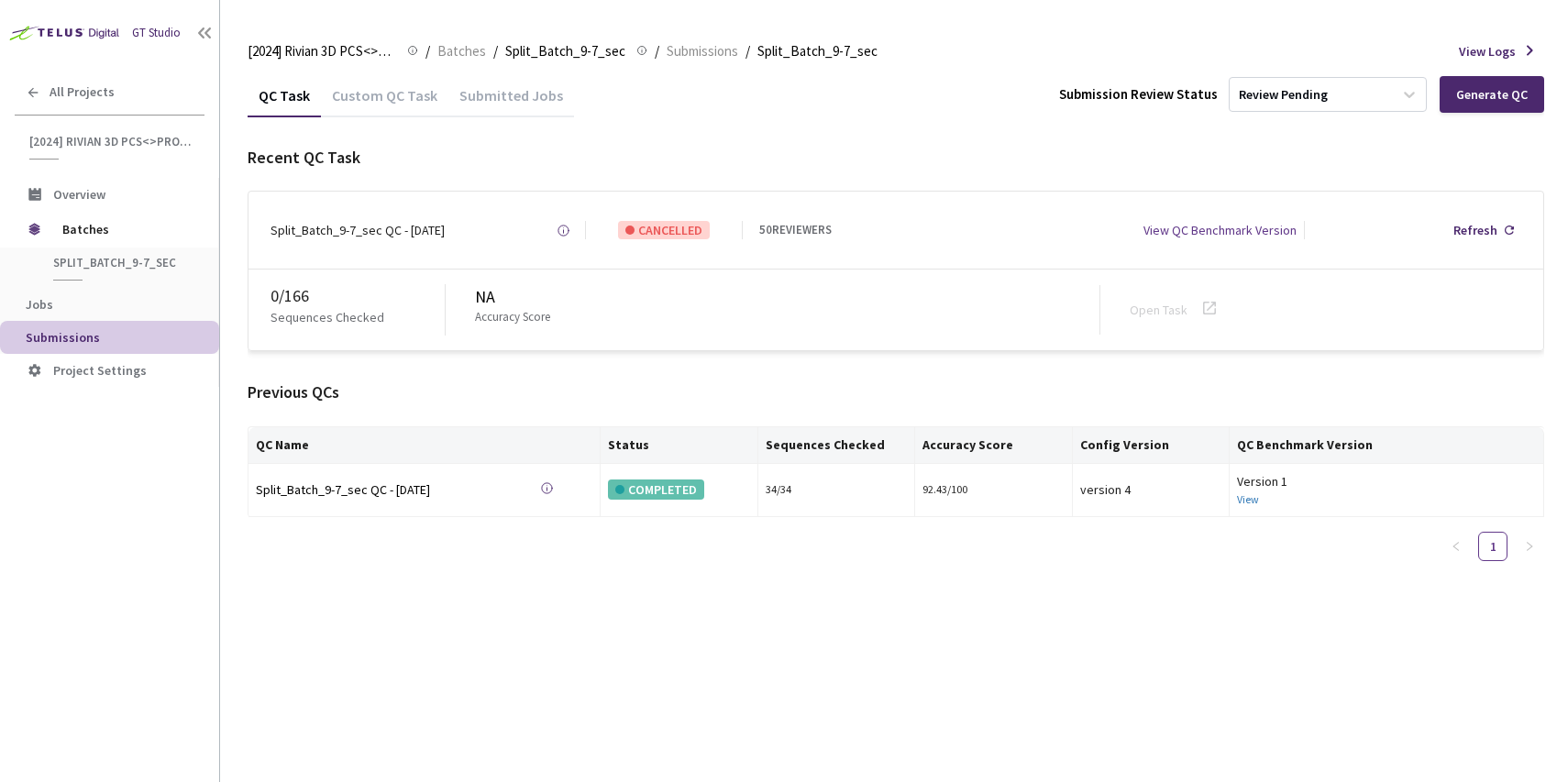
click at [349, 98] on div "Custom QC Task" at bounding box center [385, 101] width 127 height 31
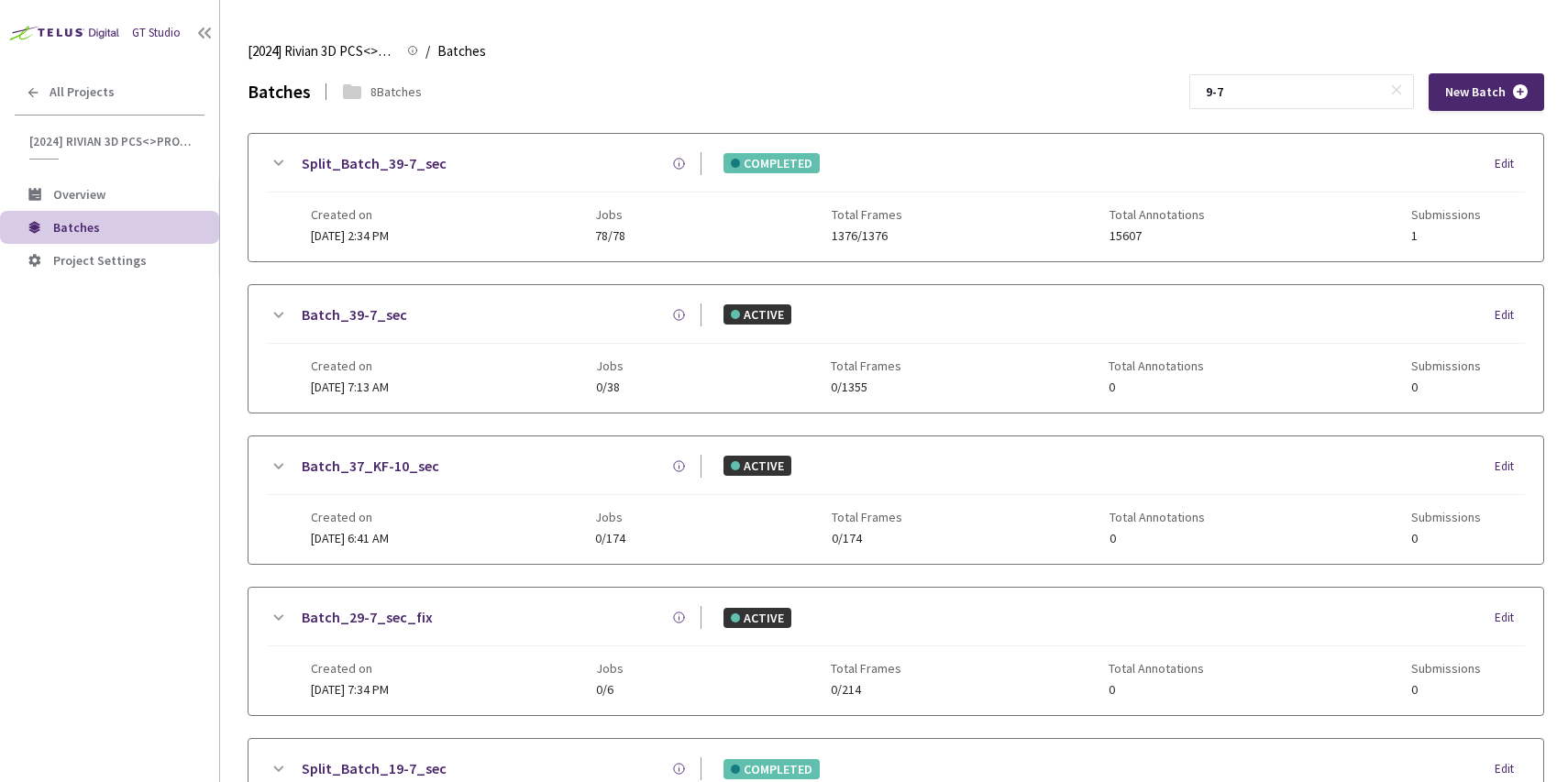
scroll to position [3, 0]
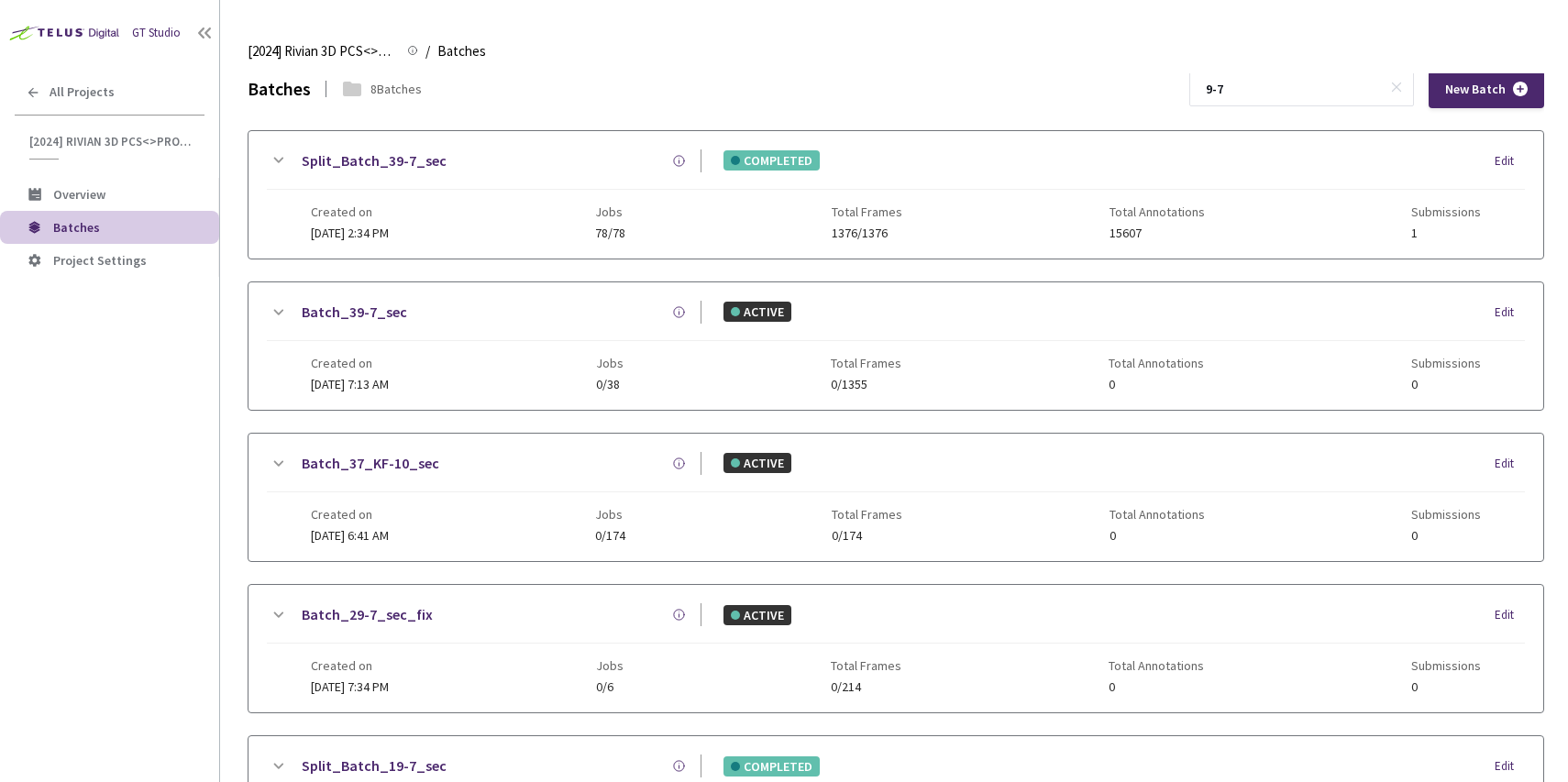
drag, startPoint x: 1301, startPoint y: 101, endPoint x: 1142, endPoint y: 98, distance: 159.0
click at [1142, 98] on div "Batches 8 Batches 9-7 New Batch" at bounding box center [896, 89] width 1297 height 37
paste input "14"
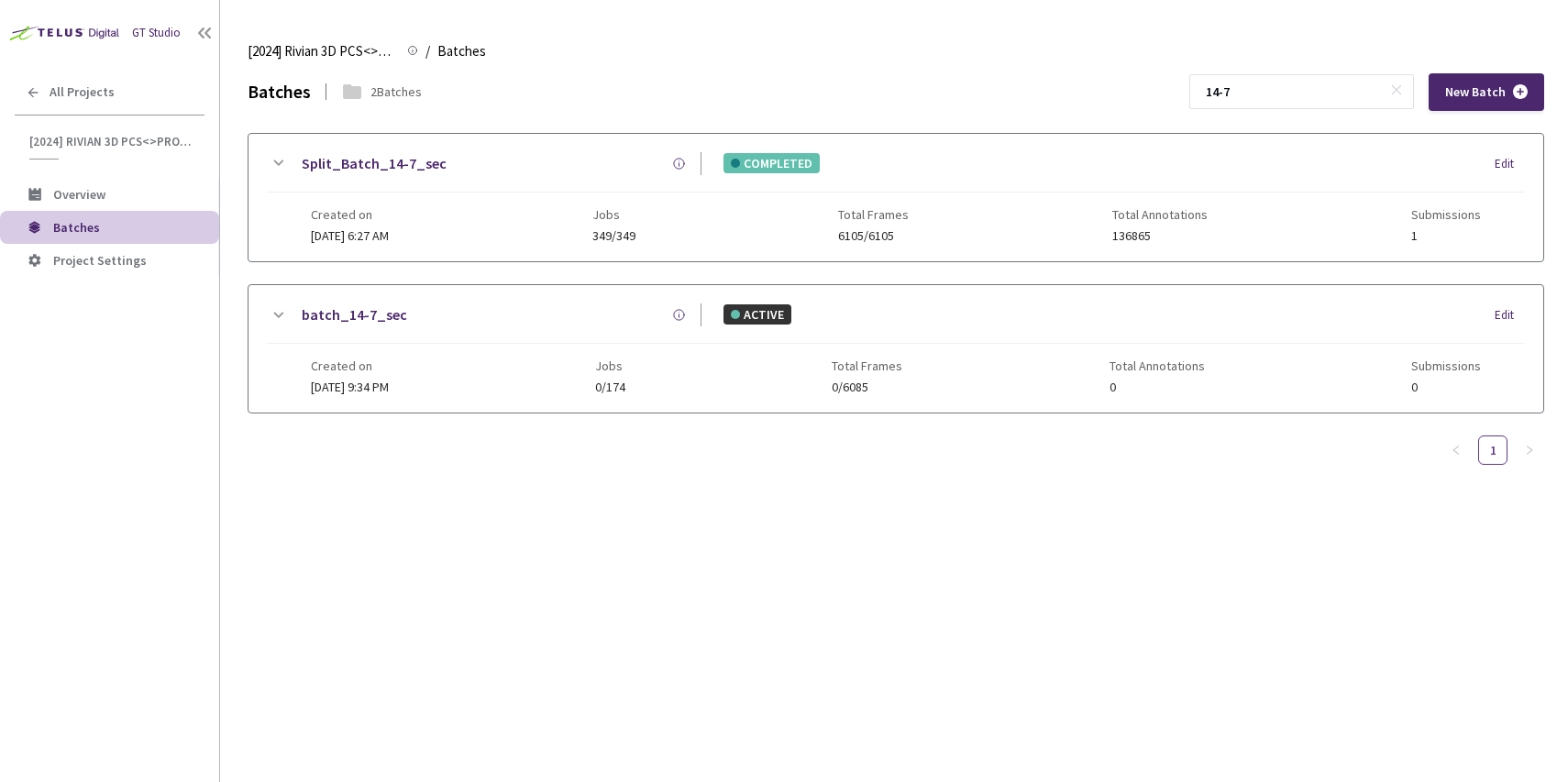
type input "14-7"
click at [835, 209] on div "Created on [DATE] 6:27 AM Jobs 349/349 Total Frames 6105/6105 Total Annotations…" at bounding box center [895, 218] width 1169 height 51
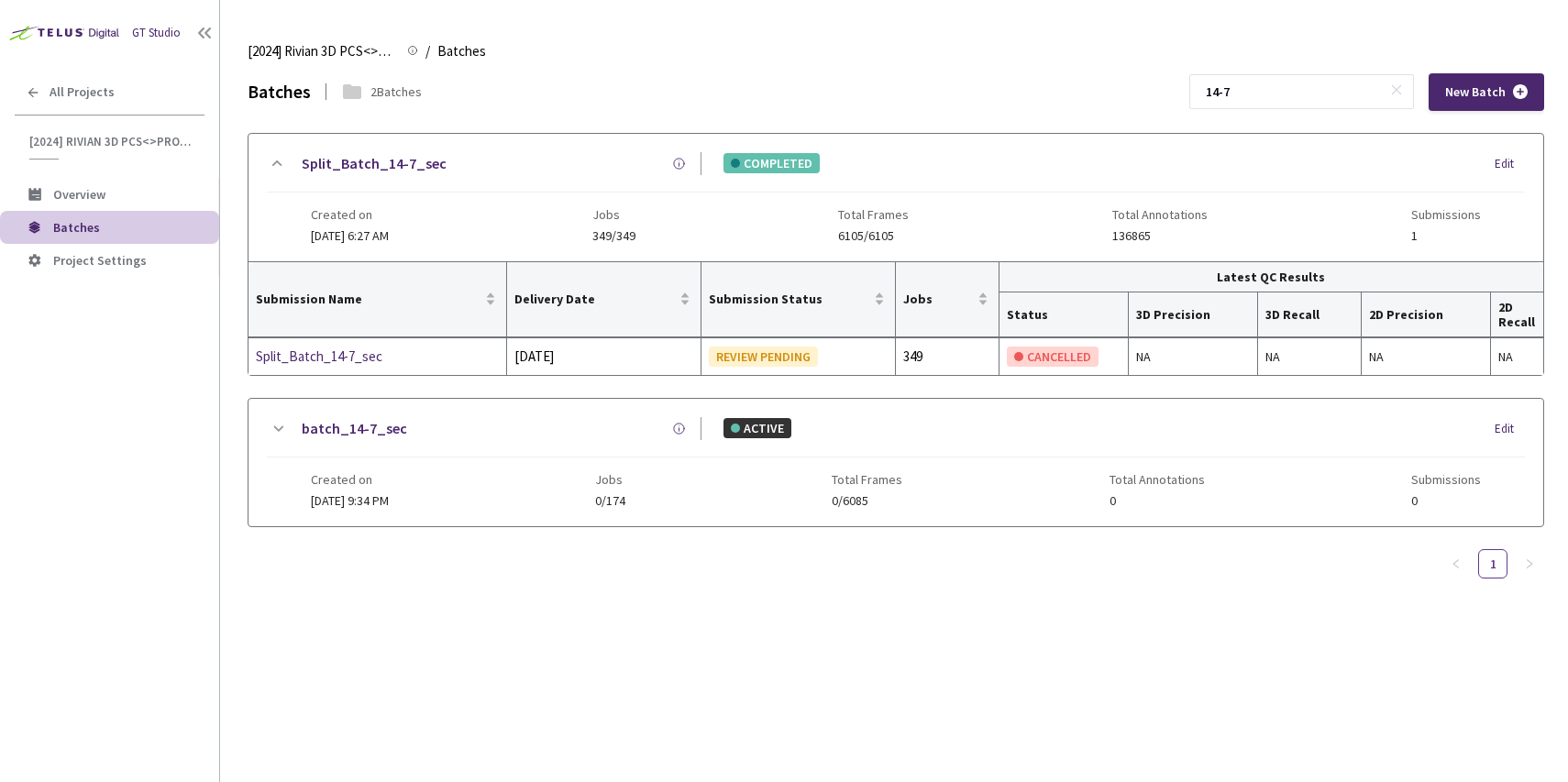
click at [835, 209] on div "Created on [DATE] 6:27 AM Jobs 349/349 Total Frames 6105/6105 Total Annotations…" at bounding box center [895, 218] width 1169 height 51
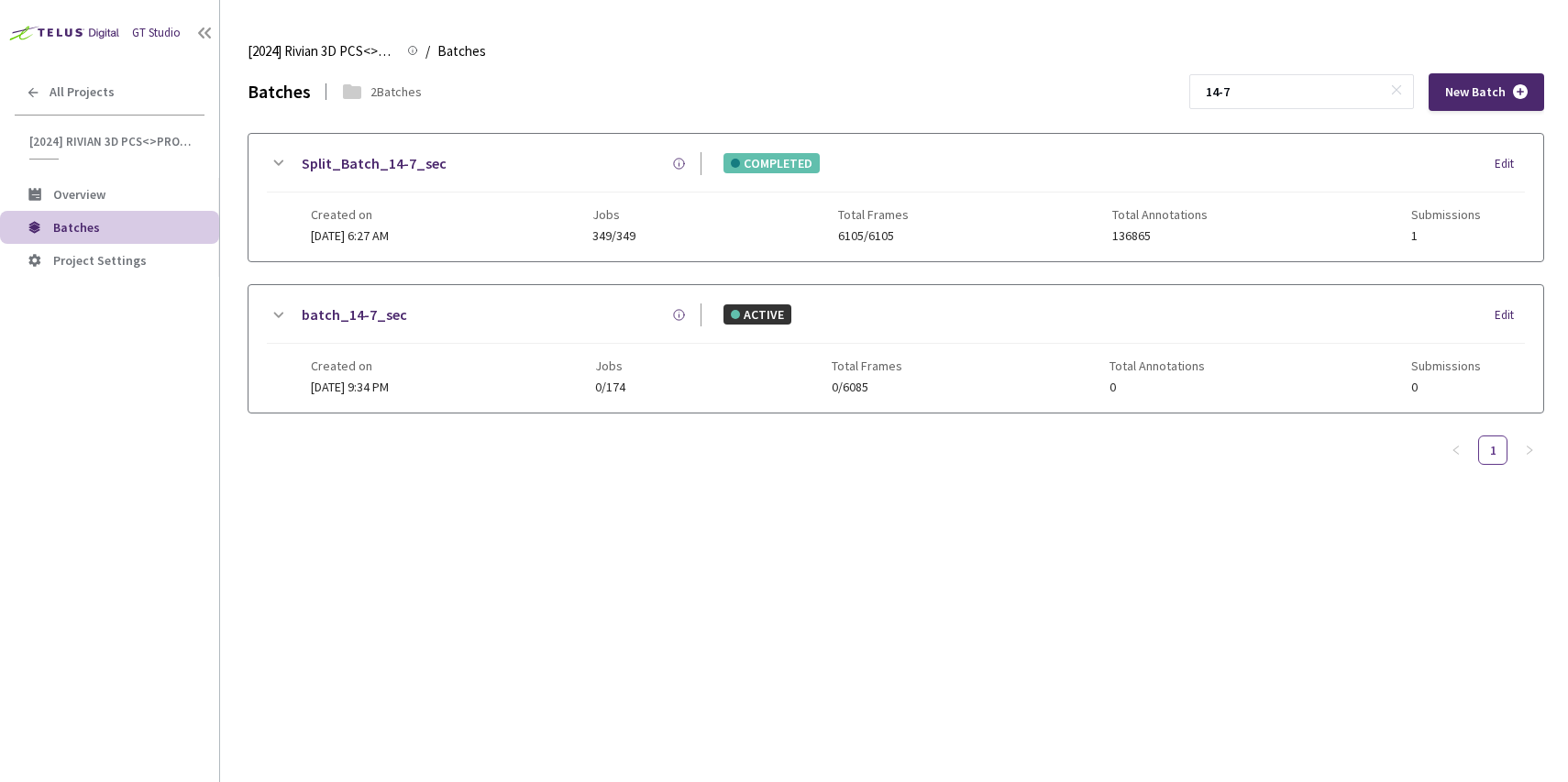
click at [835, 214] on div "Created on [DATE] 6:27 AM Jobs 349/349 Total Frames 6105/6105 Total Annotations…" at bounding box center [895, 218] width 1169 height 51
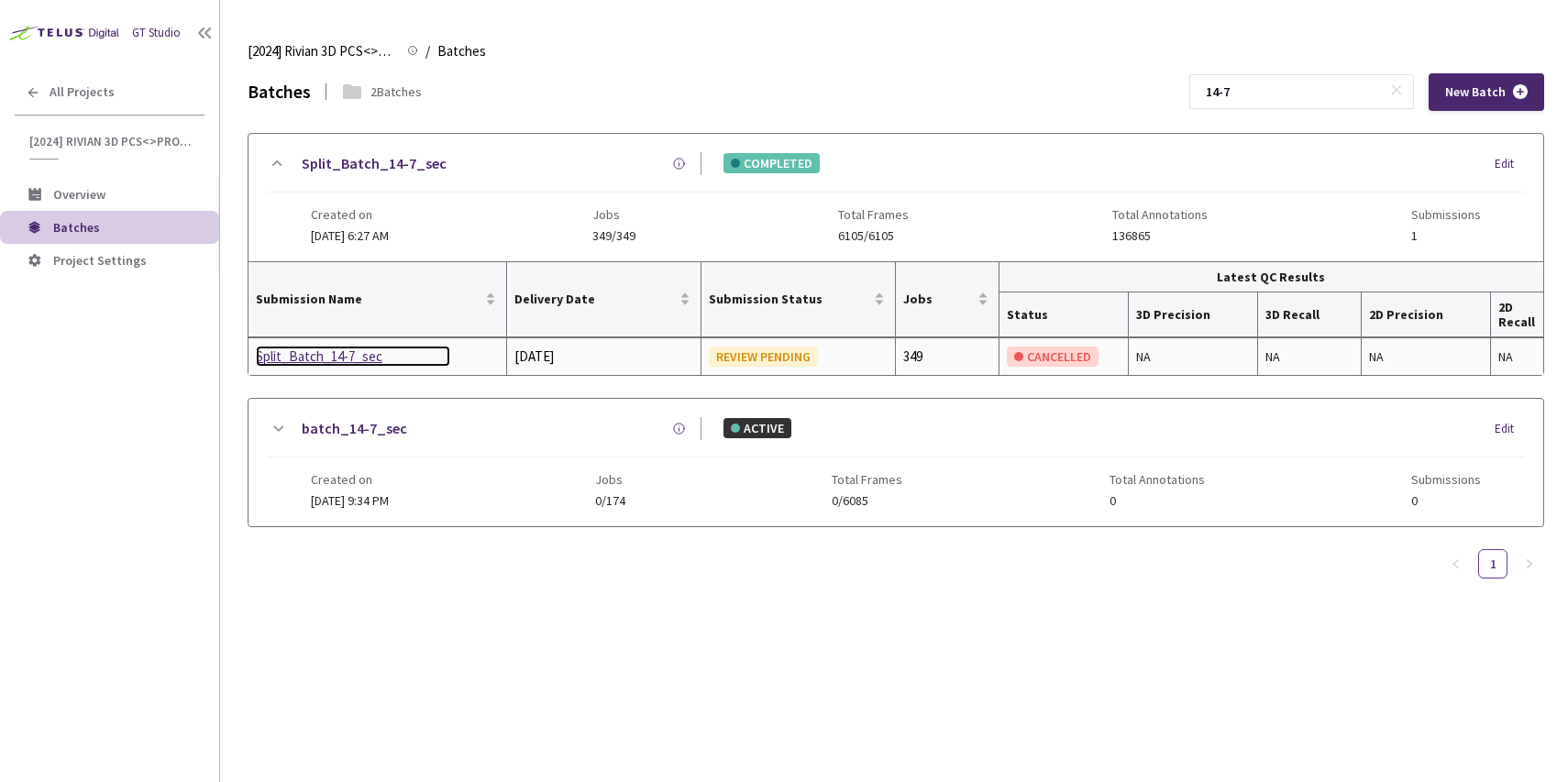
click at [340, 349] on div "Split_Batch_14-7_sec" at bounding box center [353, 356] width 195 height 22
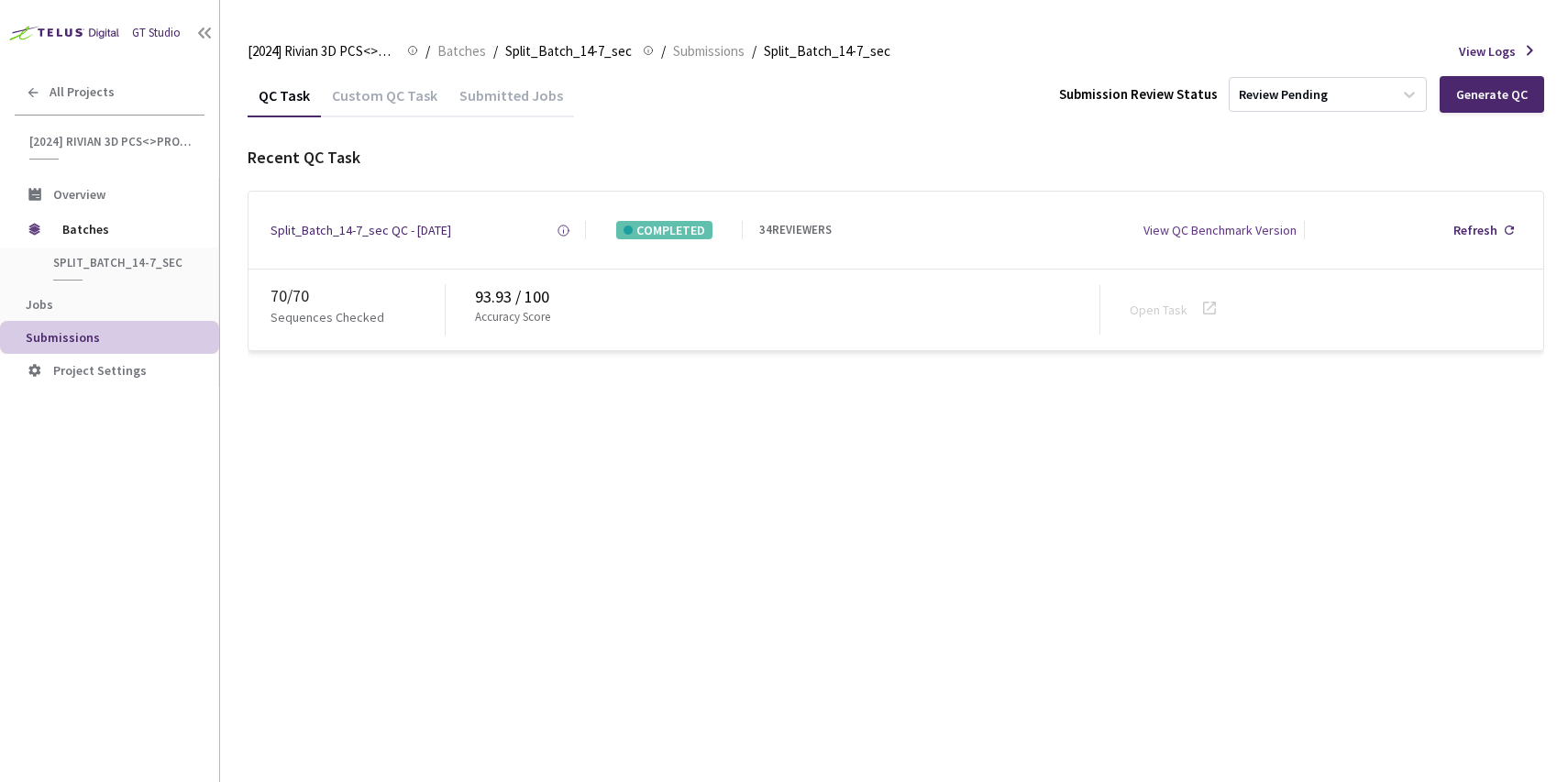
click at [369, 84] on div "Custom QC Task" at bounding box center [385, 93] width 127 height 39
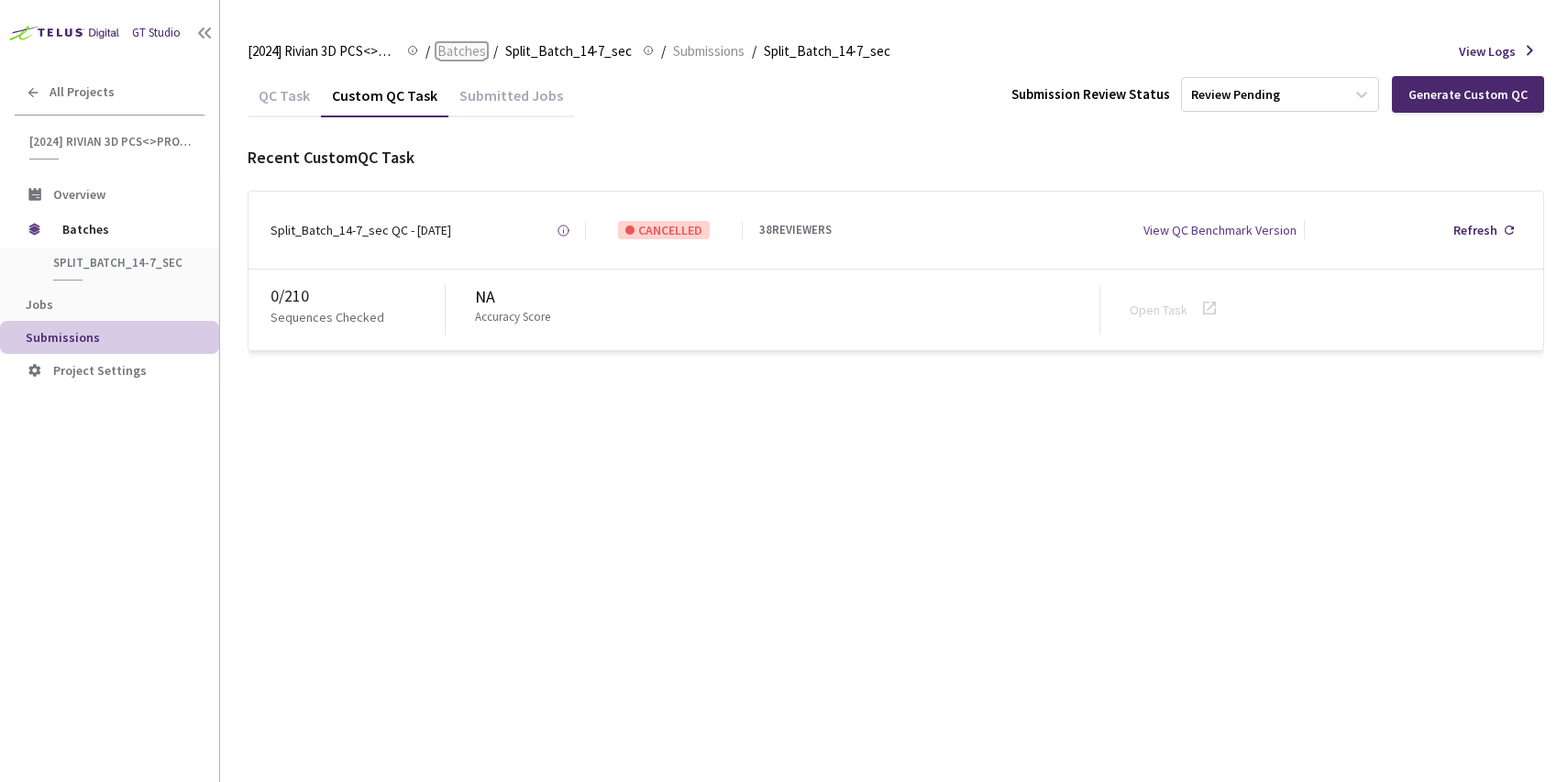
click at [462, 56] on span "Batches" at bounding box center [461, 51] width 49 height 22
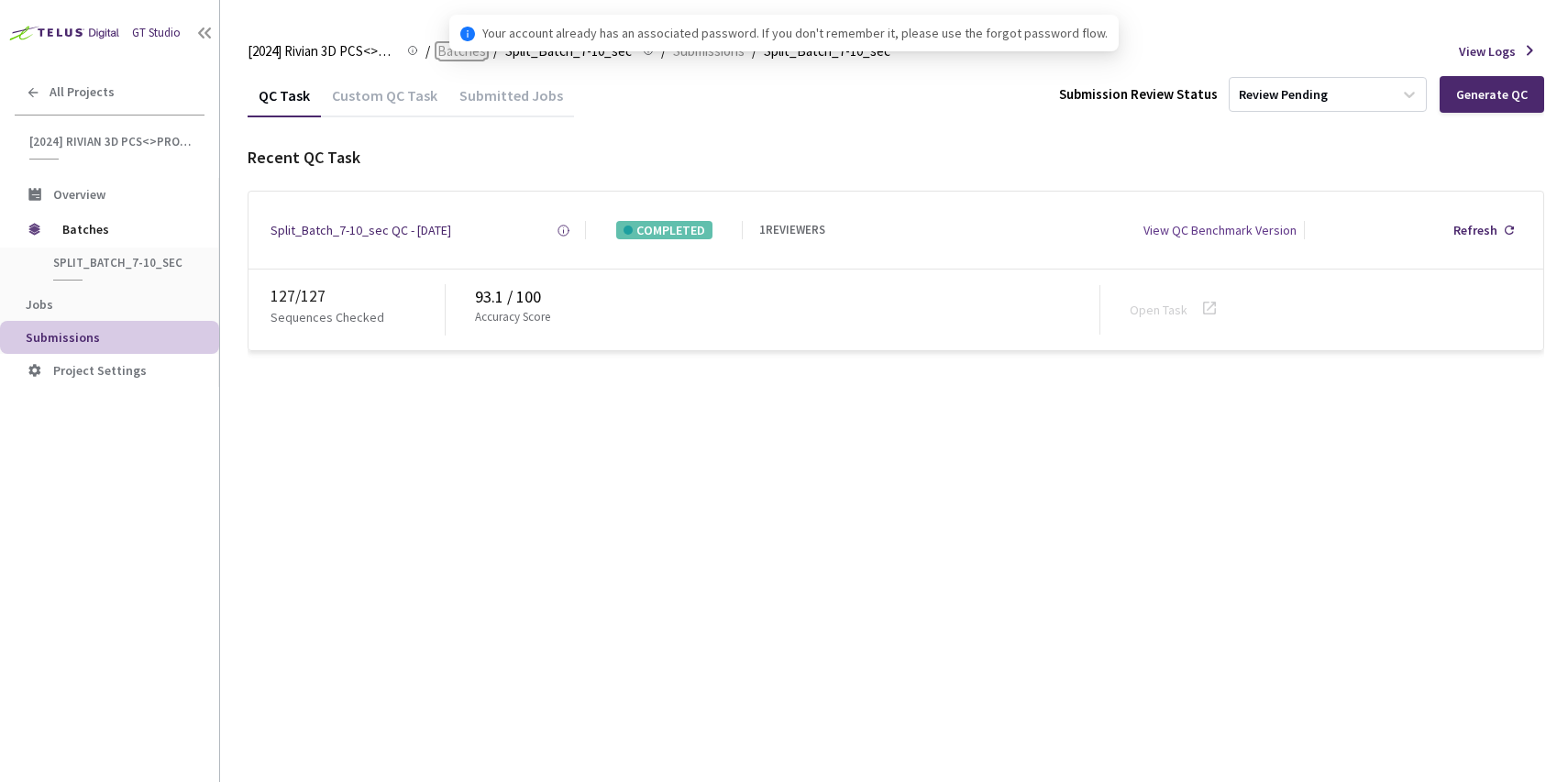
click at [462, 51] on span "Batches" at bounding box center [461, 51] width 49 height 22
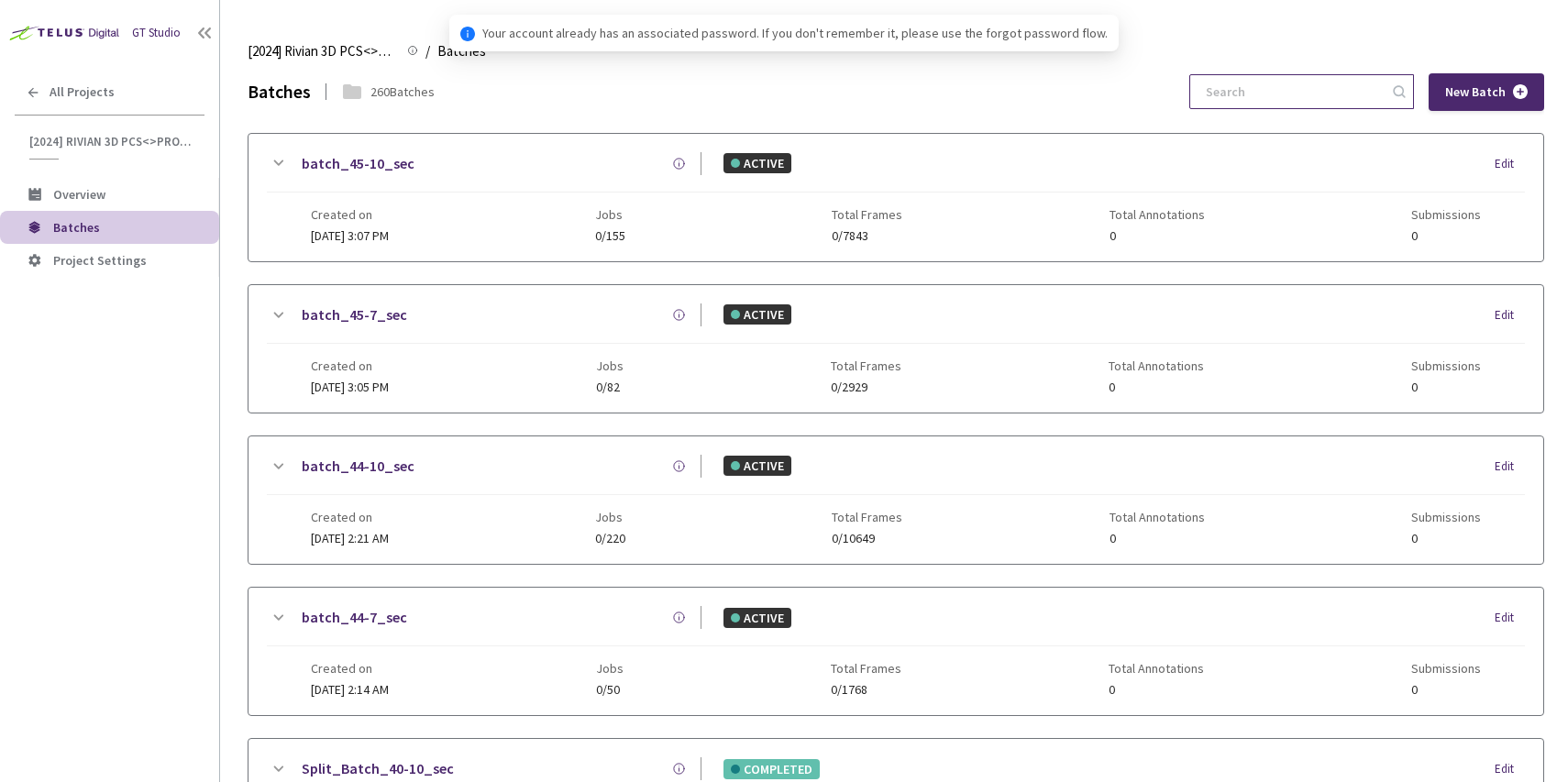
click at [1361, 85] on input at bounding box center [1292, 91] width 196 height 33
paste input "6-7"
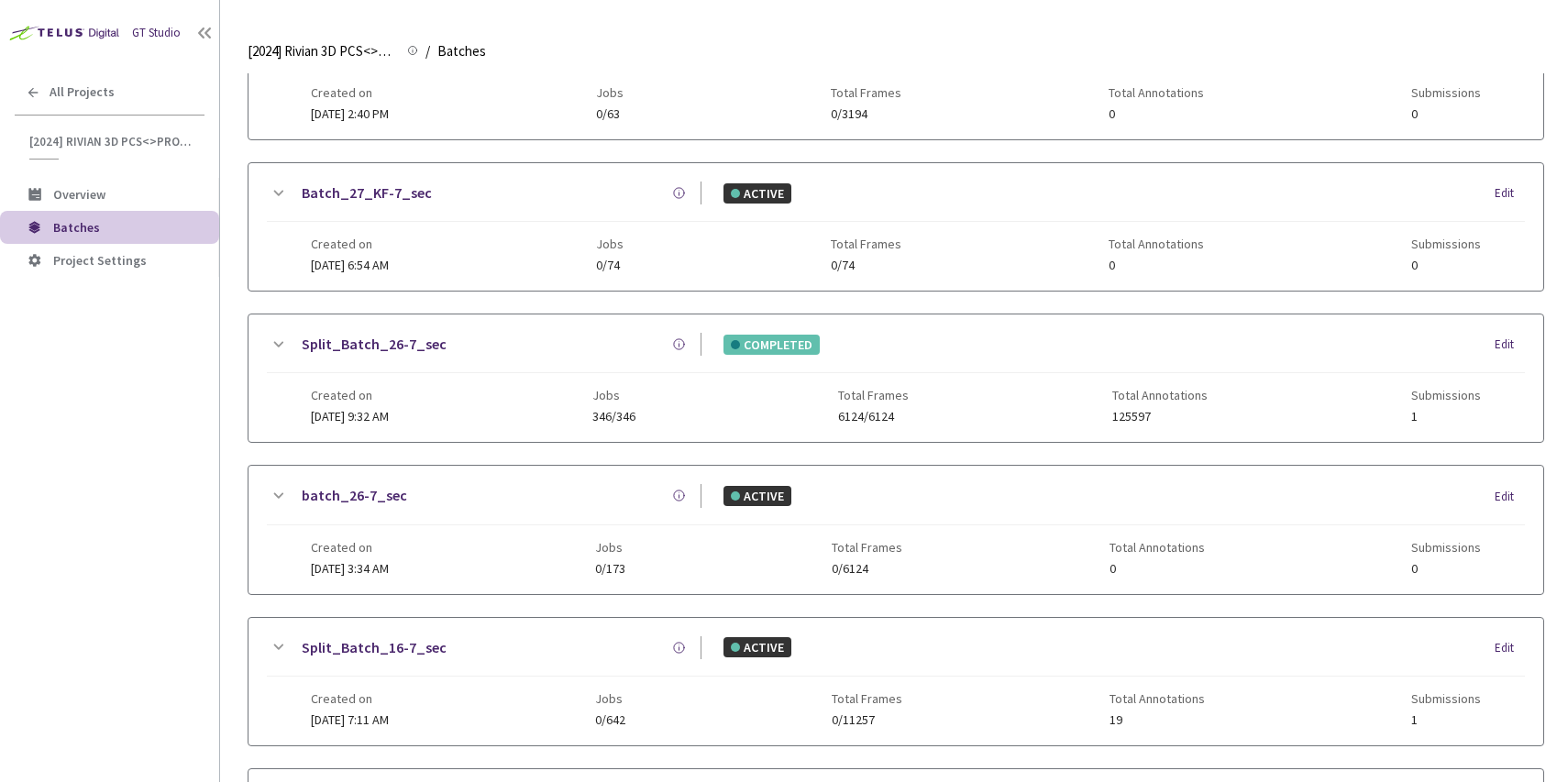
scroll to position [785, 0]
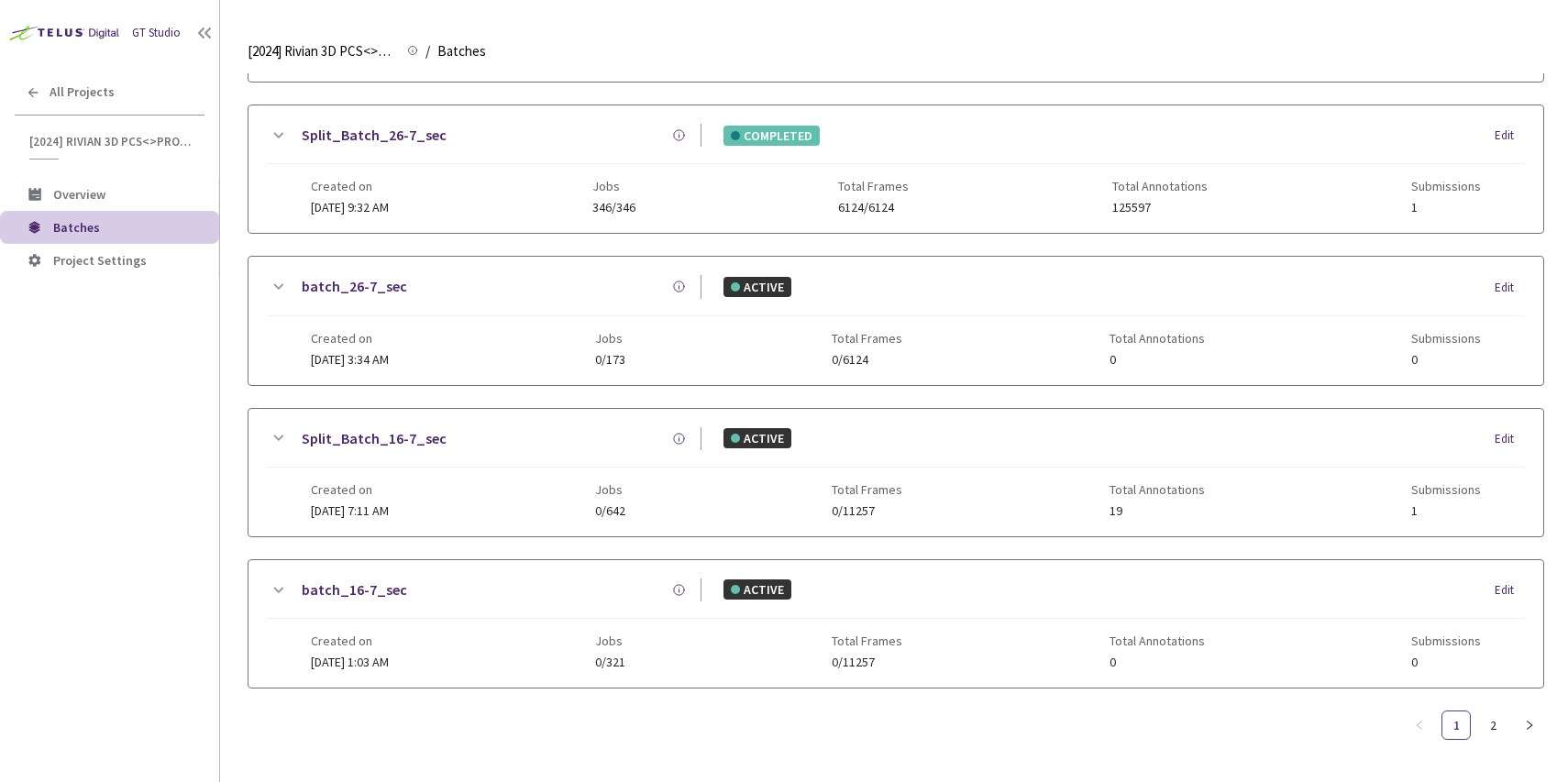
type input "6-7"
click at [1488, 713] on link "2" at bounding box center [1492, 724] width 27 height 27
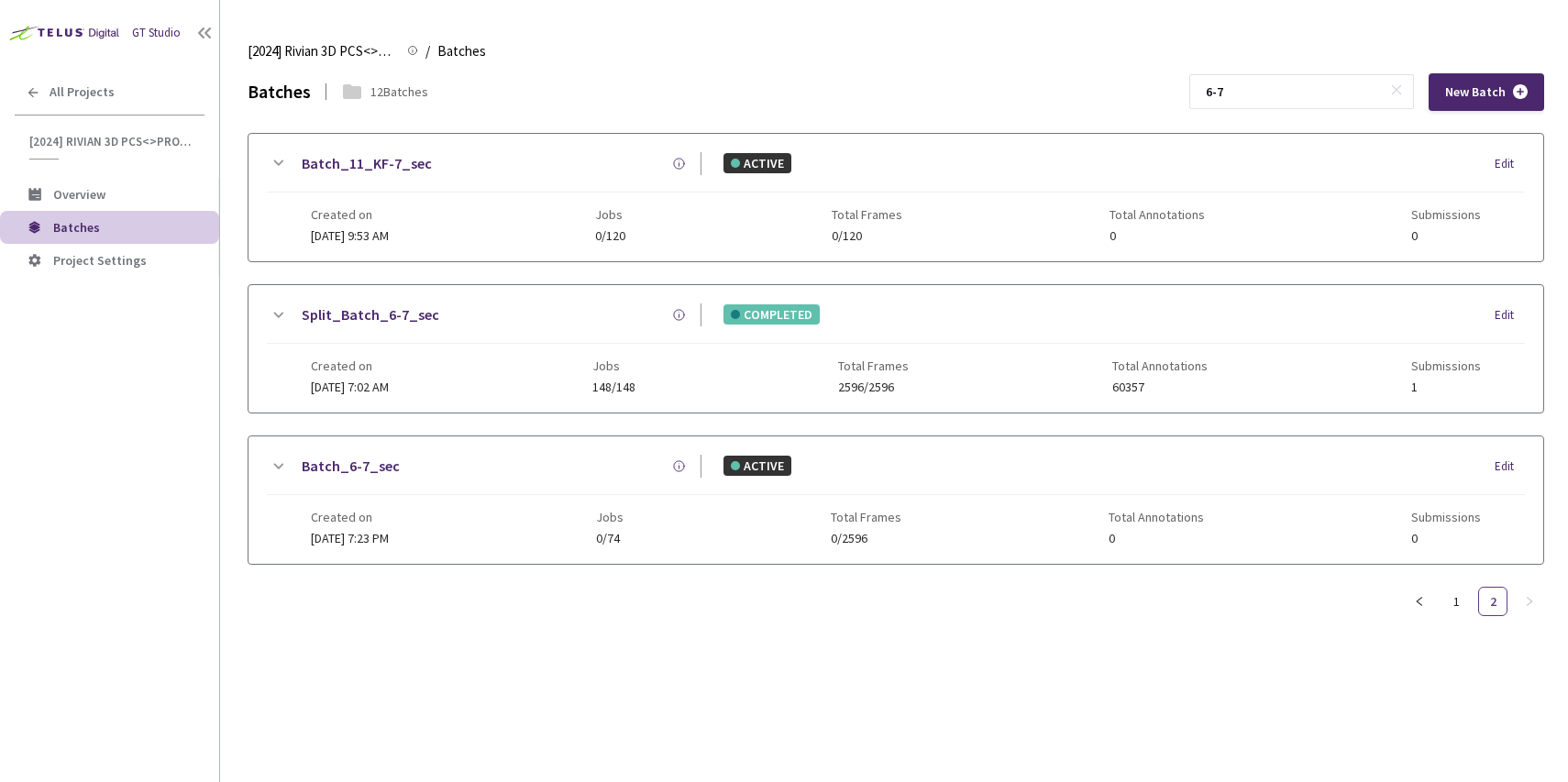
click at [517, 428] on div "Batch_11_KF-7_sec ACTIVE Edit Created on 23 Sep, 2024 at 9:53 AM Jobs 0/120 Tot…" at bounding box center [896, 349] width 1297 height 432
click at [521, 400] on div "Split_Batch_6-7_sec COMPLETED Edit Created on 24 Aug, 2024 at 7:02 AM Jobs 148/…" at bounding box center [896, 349] width 1295 height 127
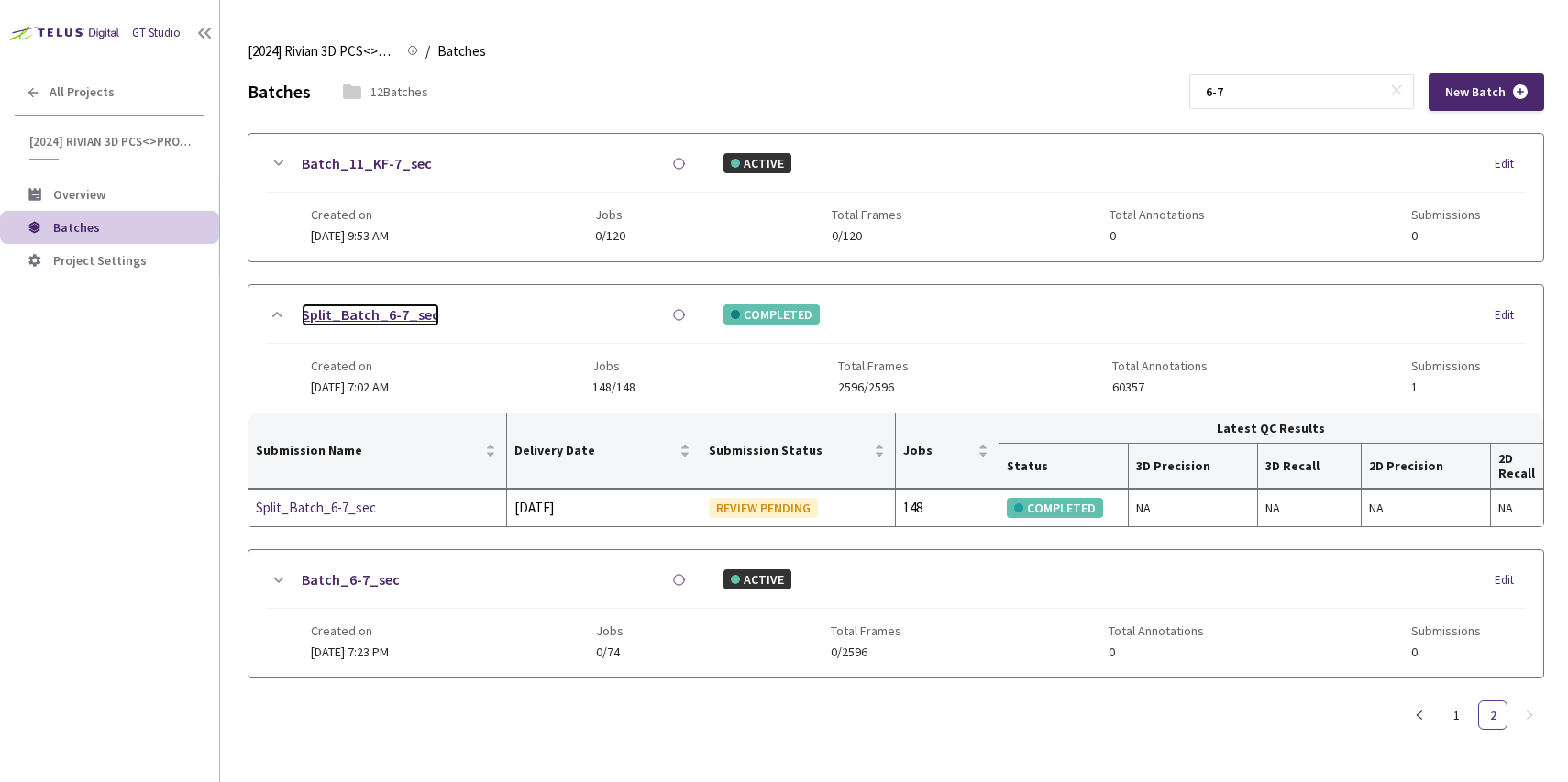
click at [332, 314] on link "Split_Batch_6-7_sec" at bounding box center [370, 314] width 138 height 22
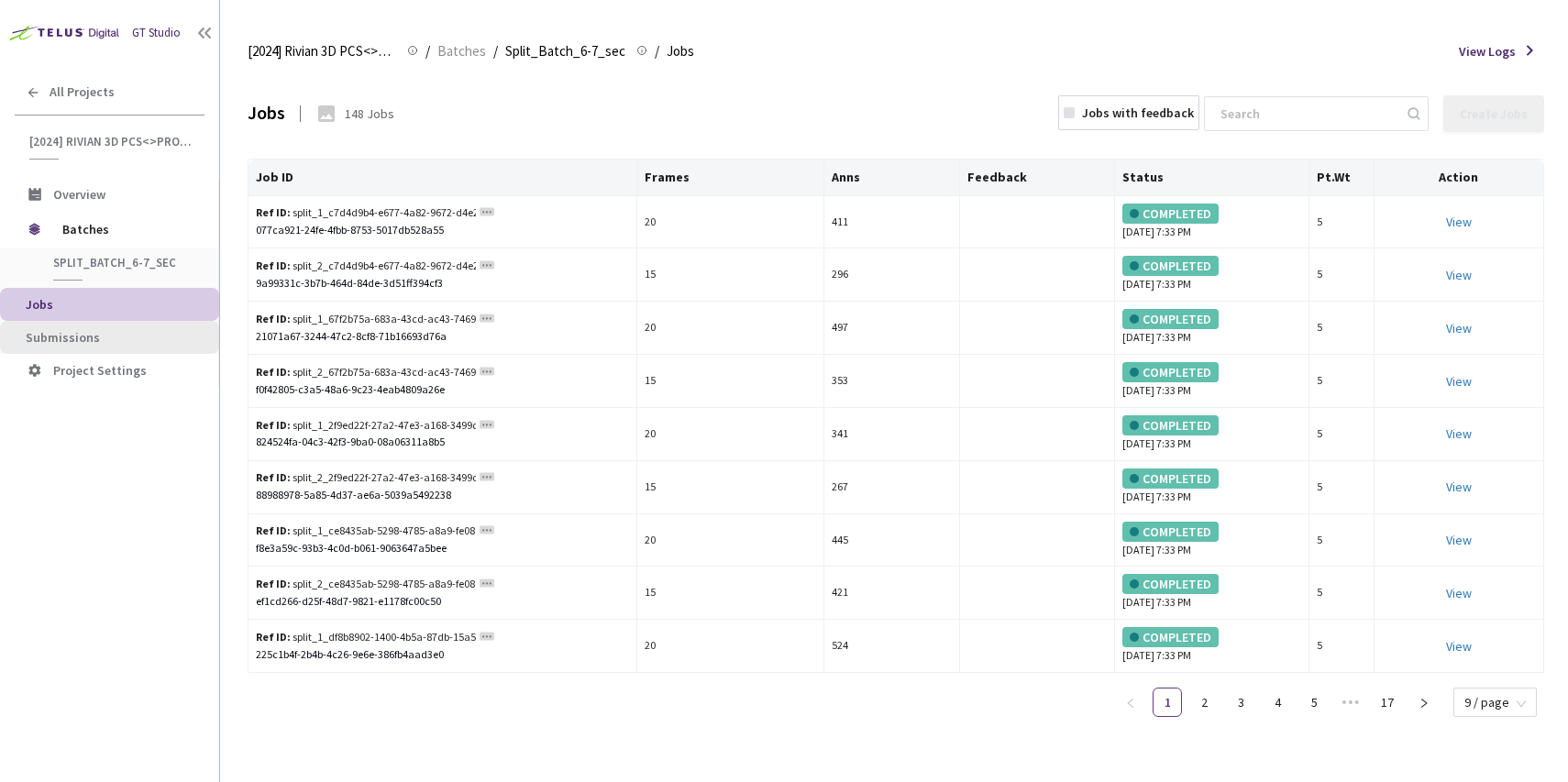
click at [84, 335] on span "Submissions" at bounding box center [62, 338] width 74 height 17
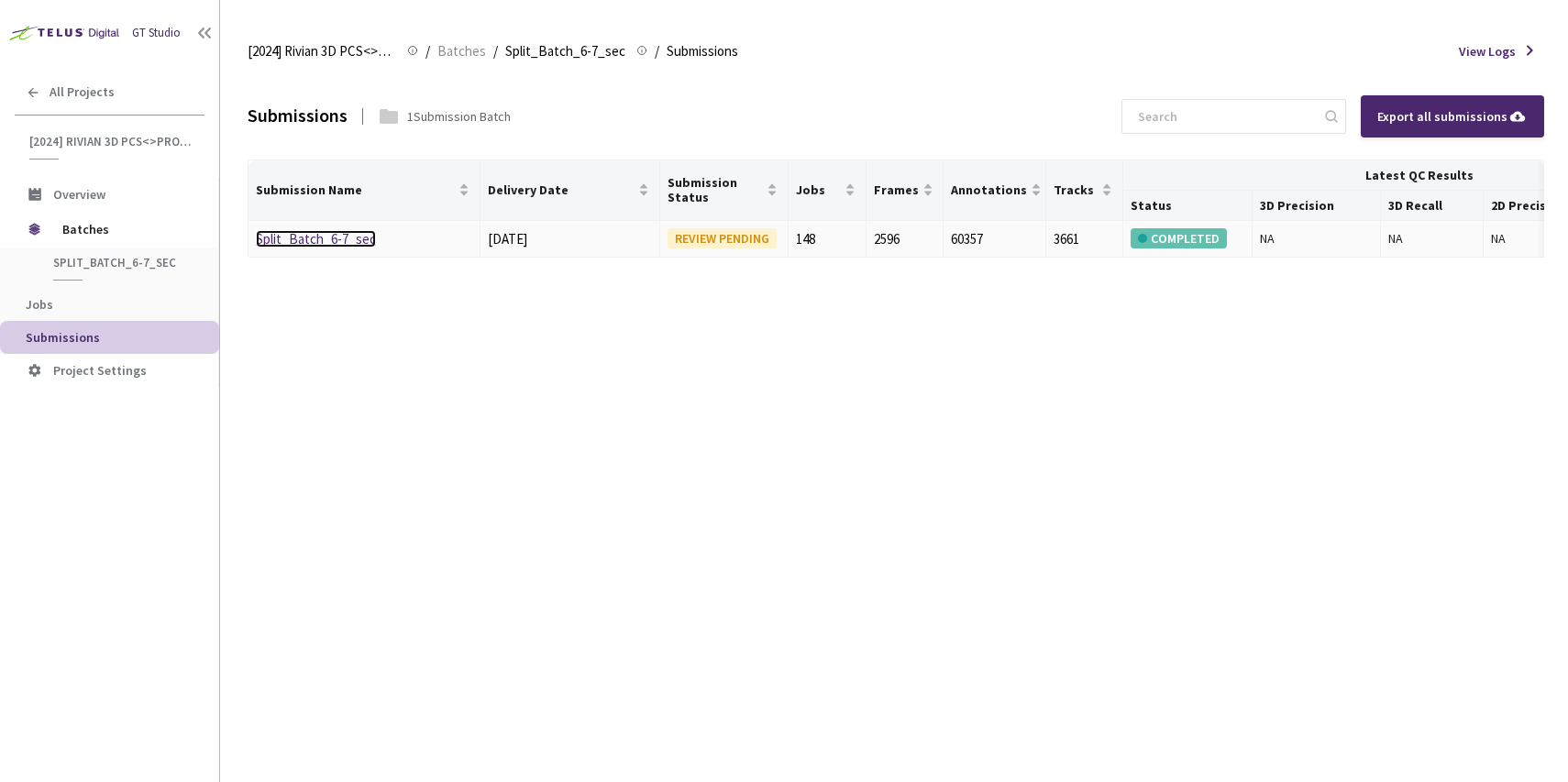
click at [315, 239] on link "Split_Batch_6-7_sec" at bounding box center [315, 239] width 120 height 18
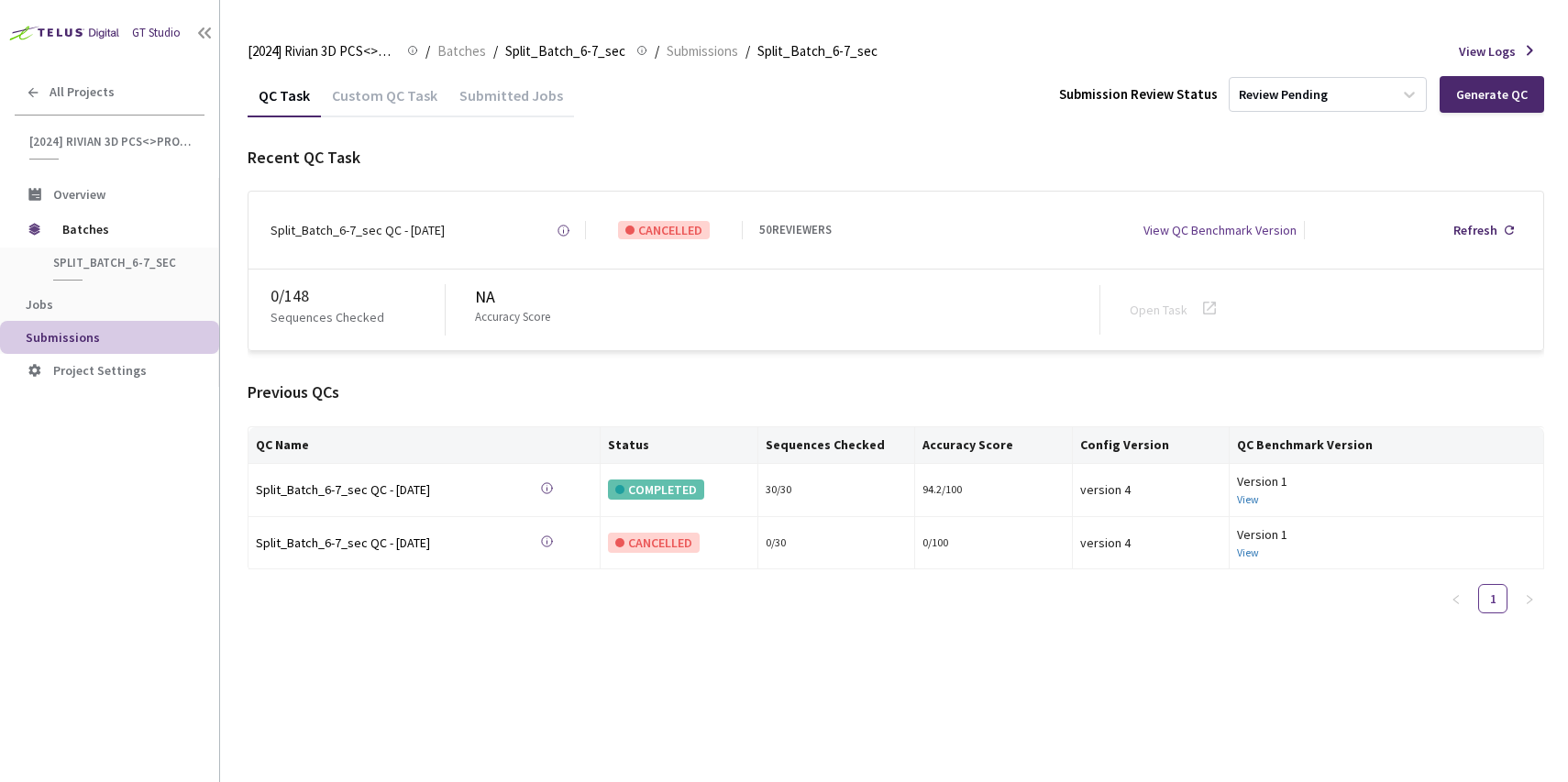
click at [362, 84] on div "Custom QC Task" at bounding box center [385, 93] width 127 height 39
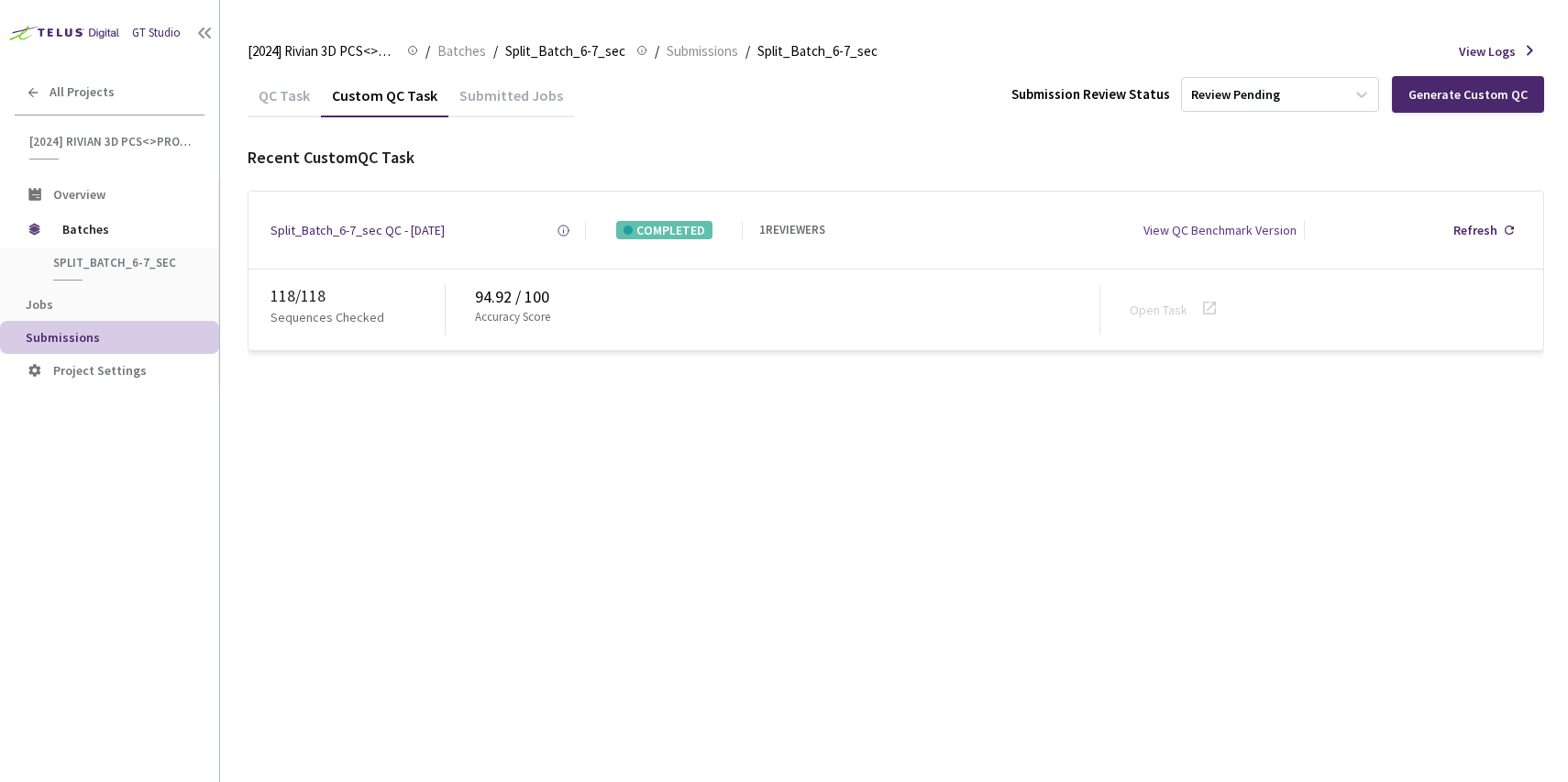
click at [272, 114] on div "QC Task" at bounding box center [284, 101] width 73 height 31
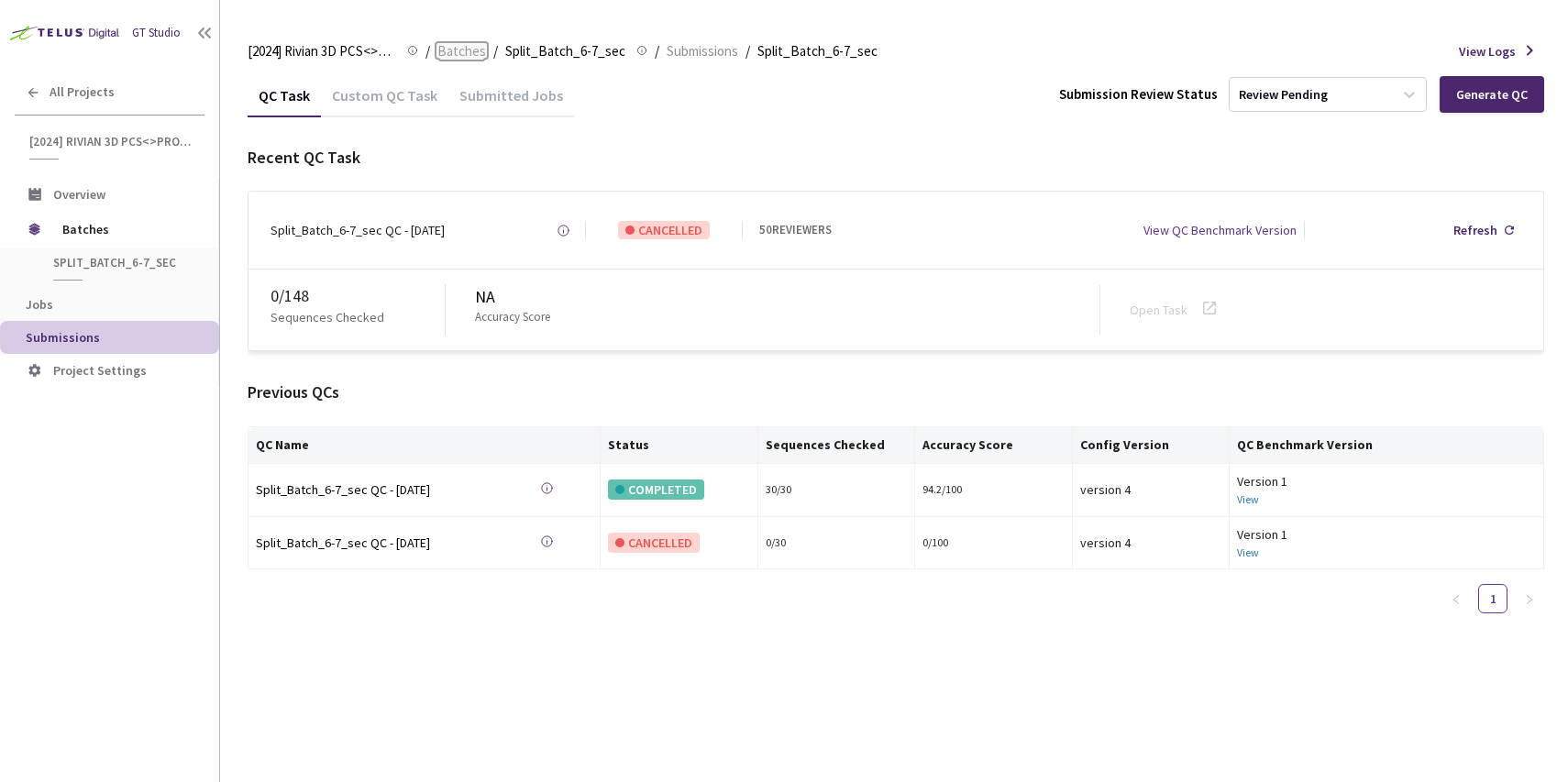
click at [445, 53] on span "Batches" at bounding box center [461, 51] width 49 height 22
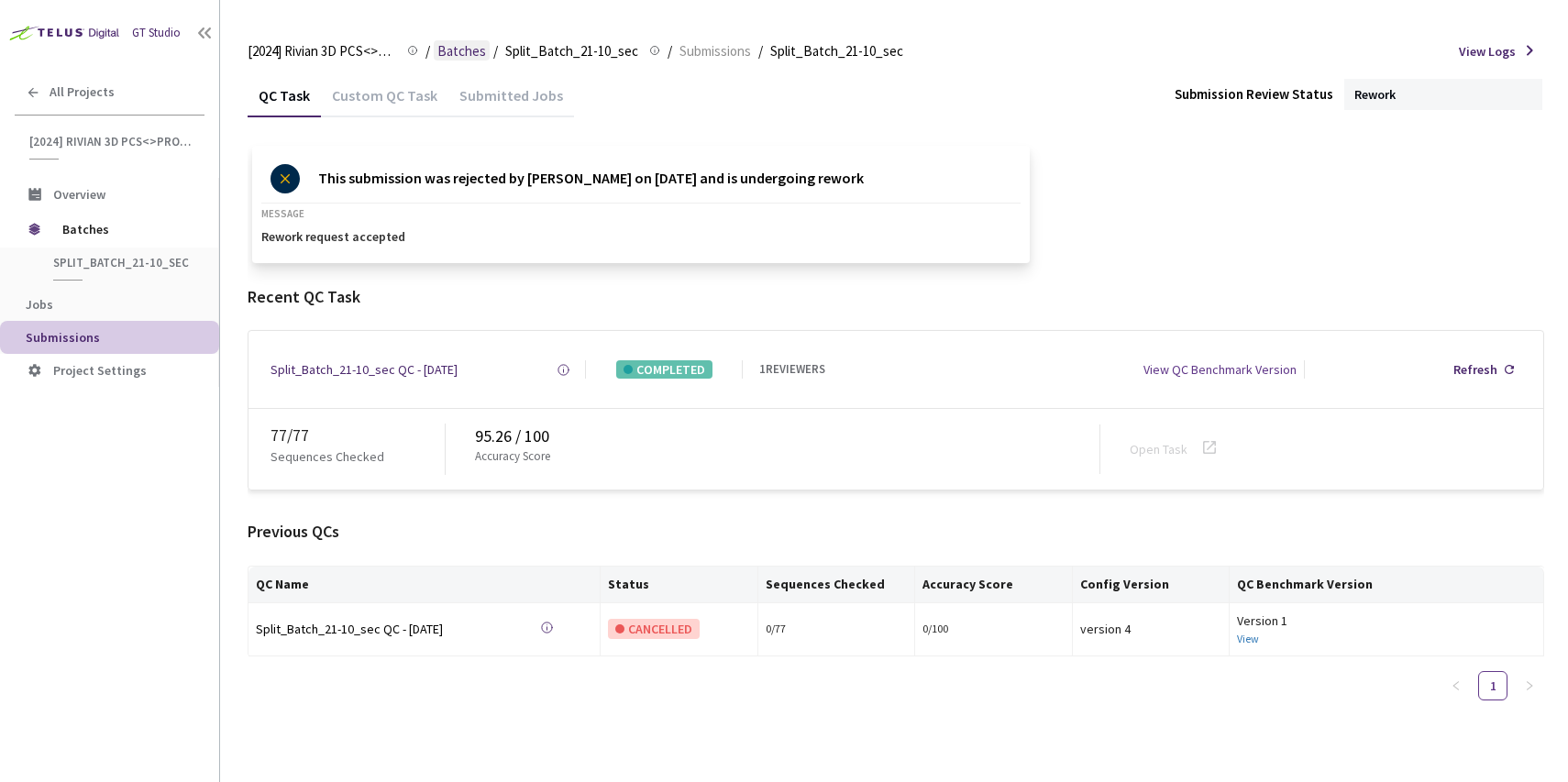
click at [442, 39] on div "[2024] Rivian 3D PCS<>Production [2024] Rivian 3D PCS<>Production / Batches / S…" at bounding box center [896, 51] width 1297 height 44
click at [460, 46] on span "Batches" at bounding box center [461, 51] width 49 height 22
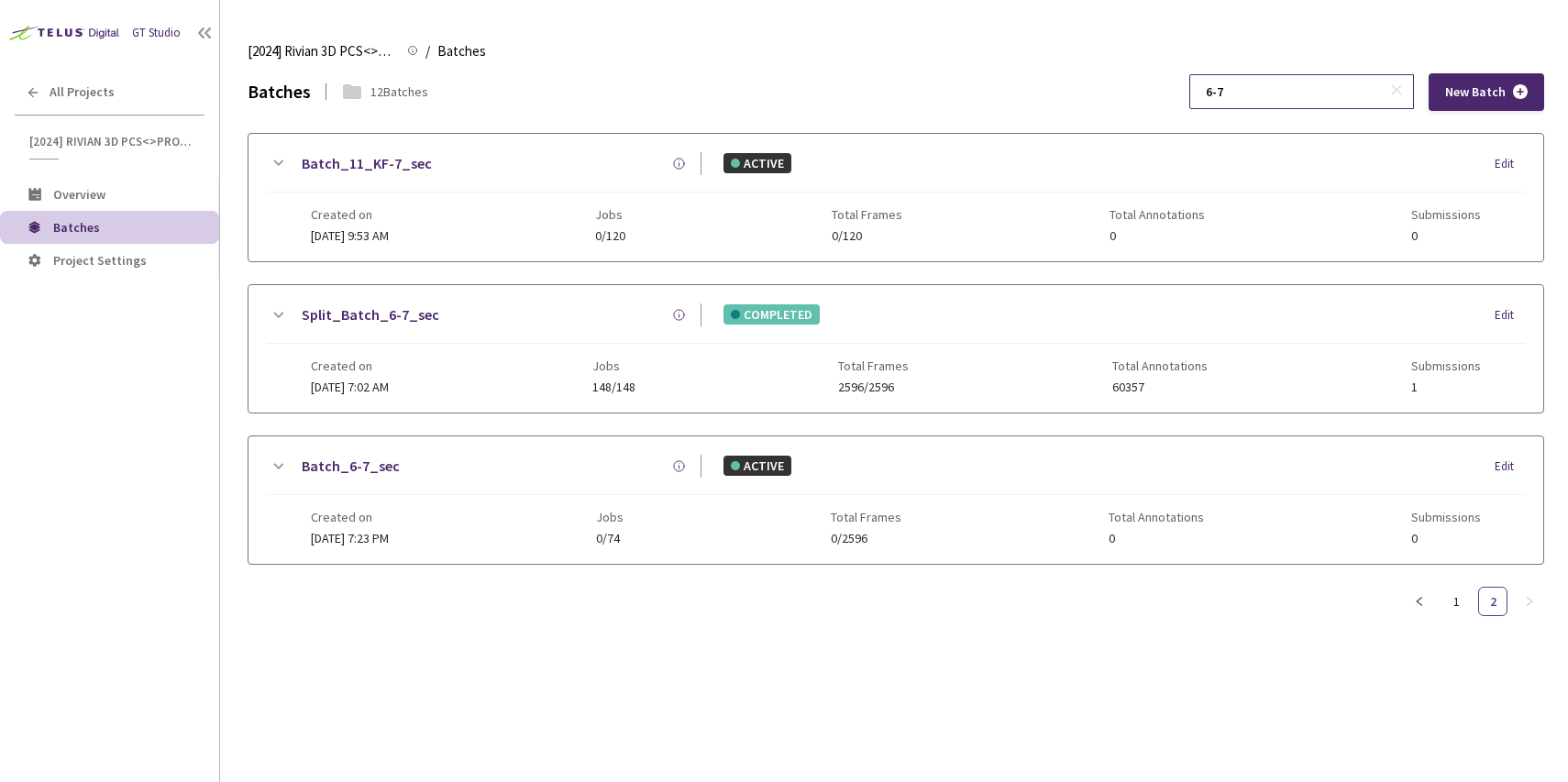
click at [1306, 91] on input "6-7" at bounding box center [1292, 91] width 196 height 33
click at [938, 524] on div "Created on 12 Aug, 2024 at 7:23 PM Jobs 0/74 Total Frames 0/2596 Total Annotati…" at bounding box center [895, 520] width 1169 height 51
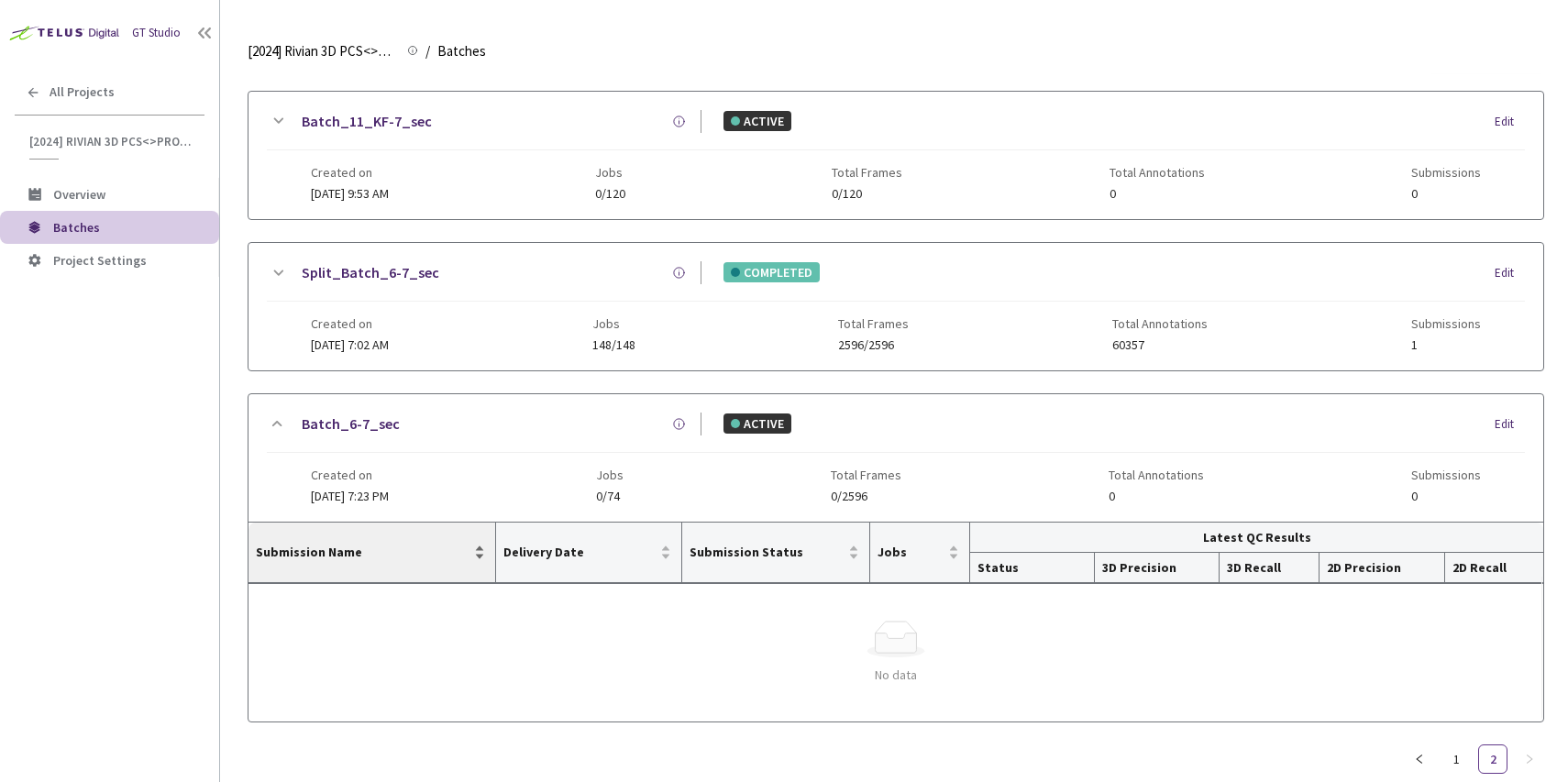
scroll to position [76, 0]
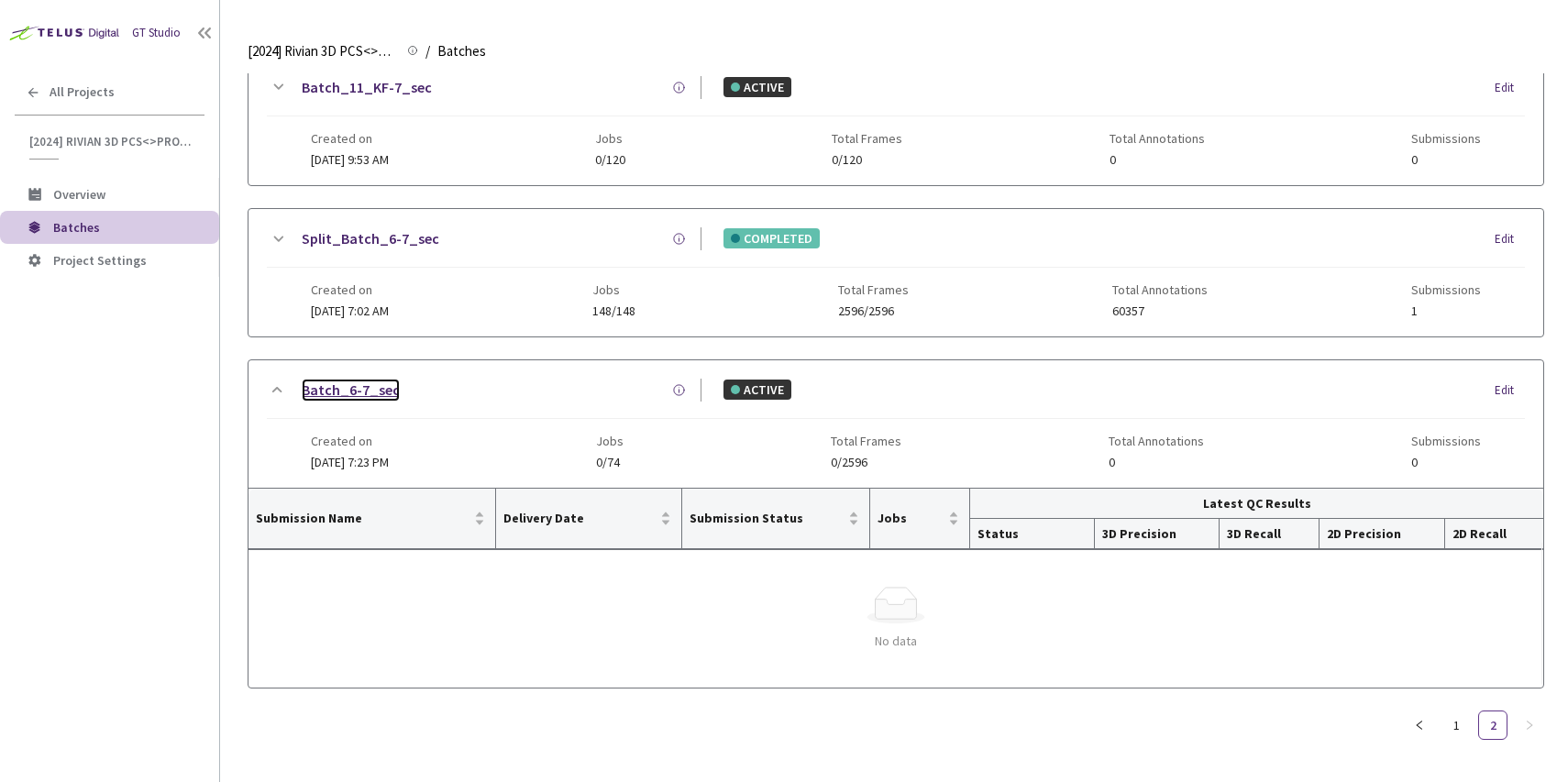
click at [339, 384] on link "Batch_6-7_sec" at bounding box center [350, 390] width 98 height 22
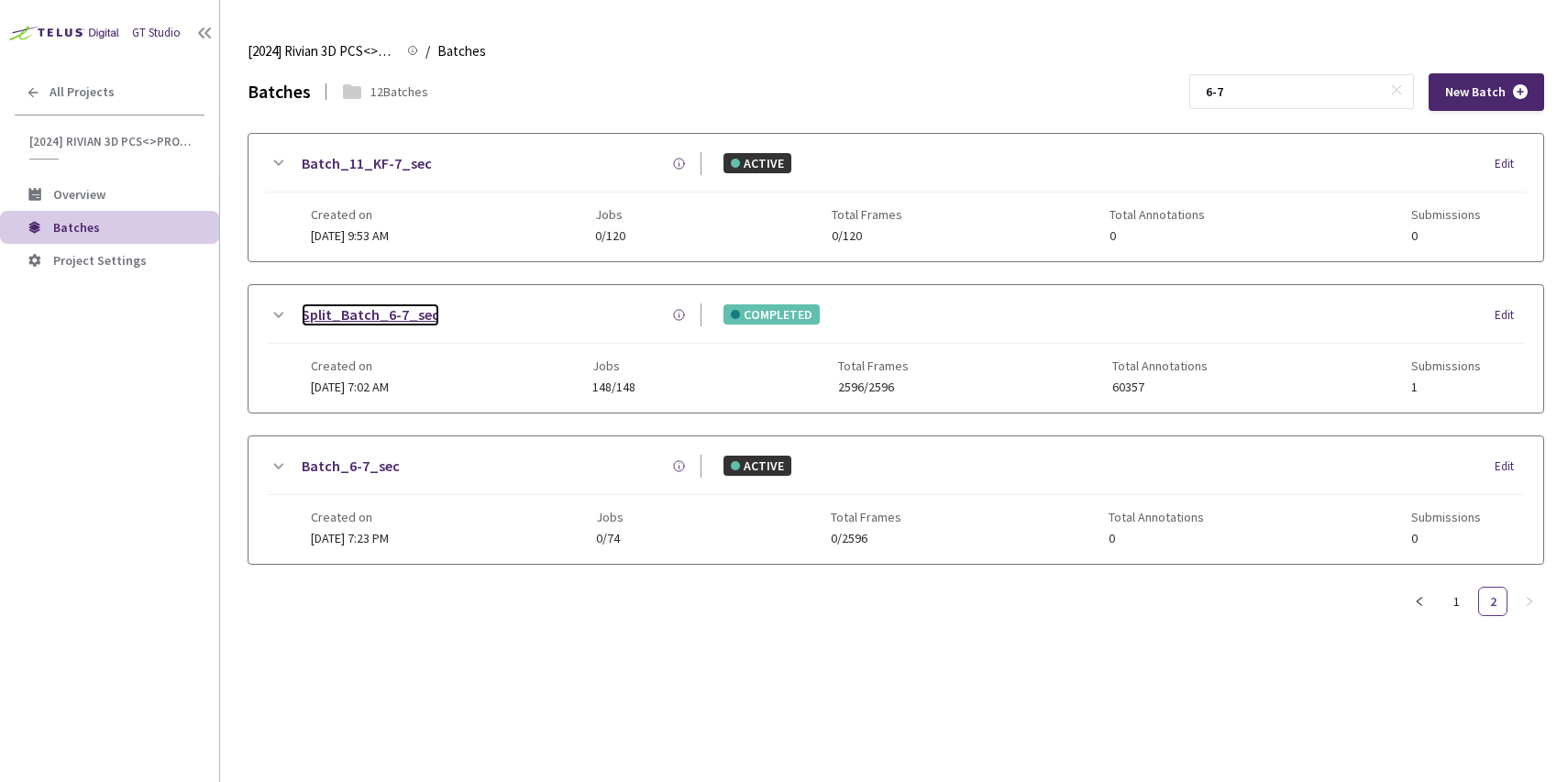
click at [358, 316] on link "Split_Batch_6-7_sec" at bounding box center [370, 314] width 138 height 22
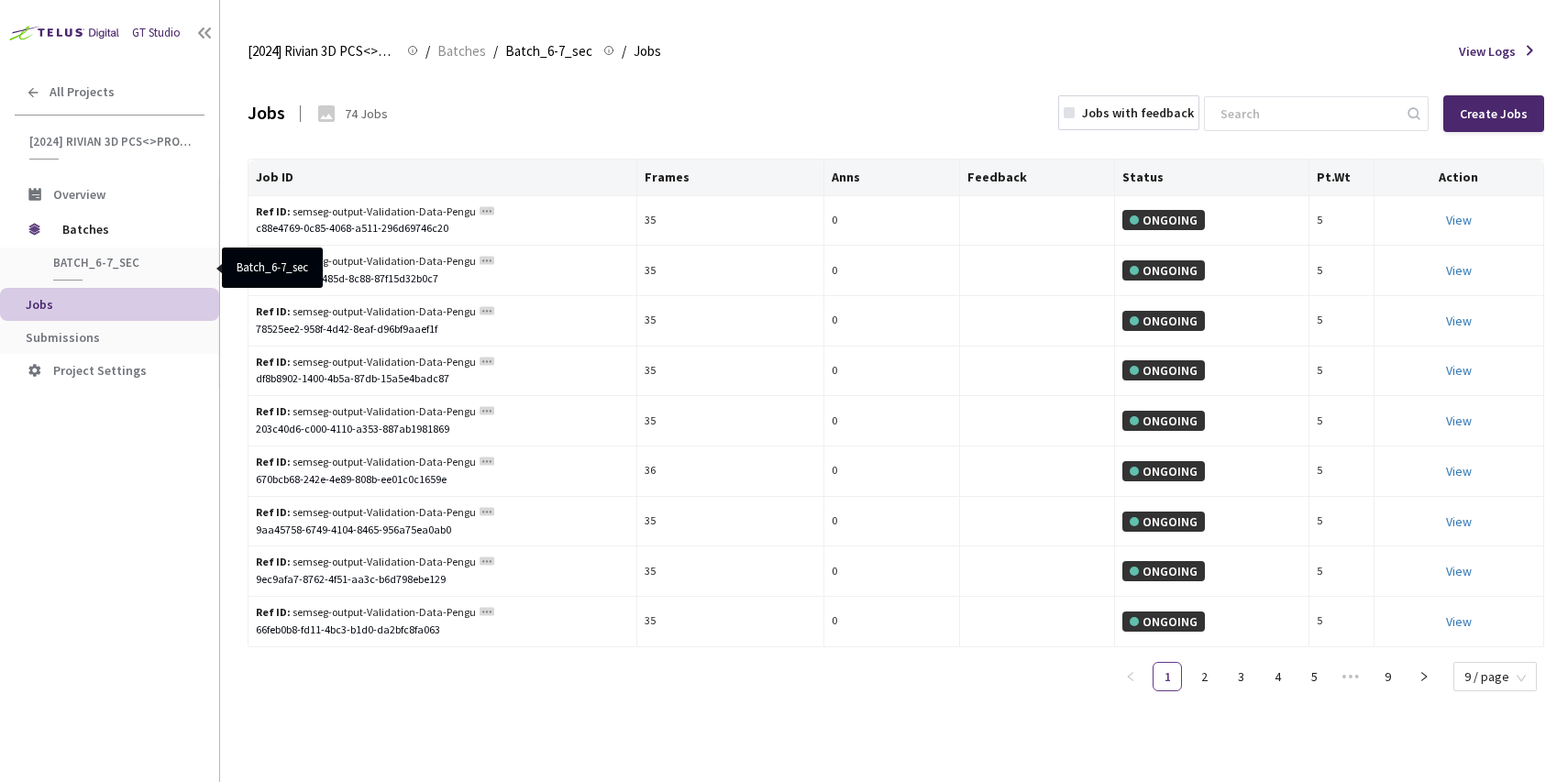
click at [146, 268] on span "Batch_6-7_sec" at bounding box center [121, 262] width 136 height 16
click at [59, 225] on div "Batches" at bounding box center [109, 228] width 219 height 36
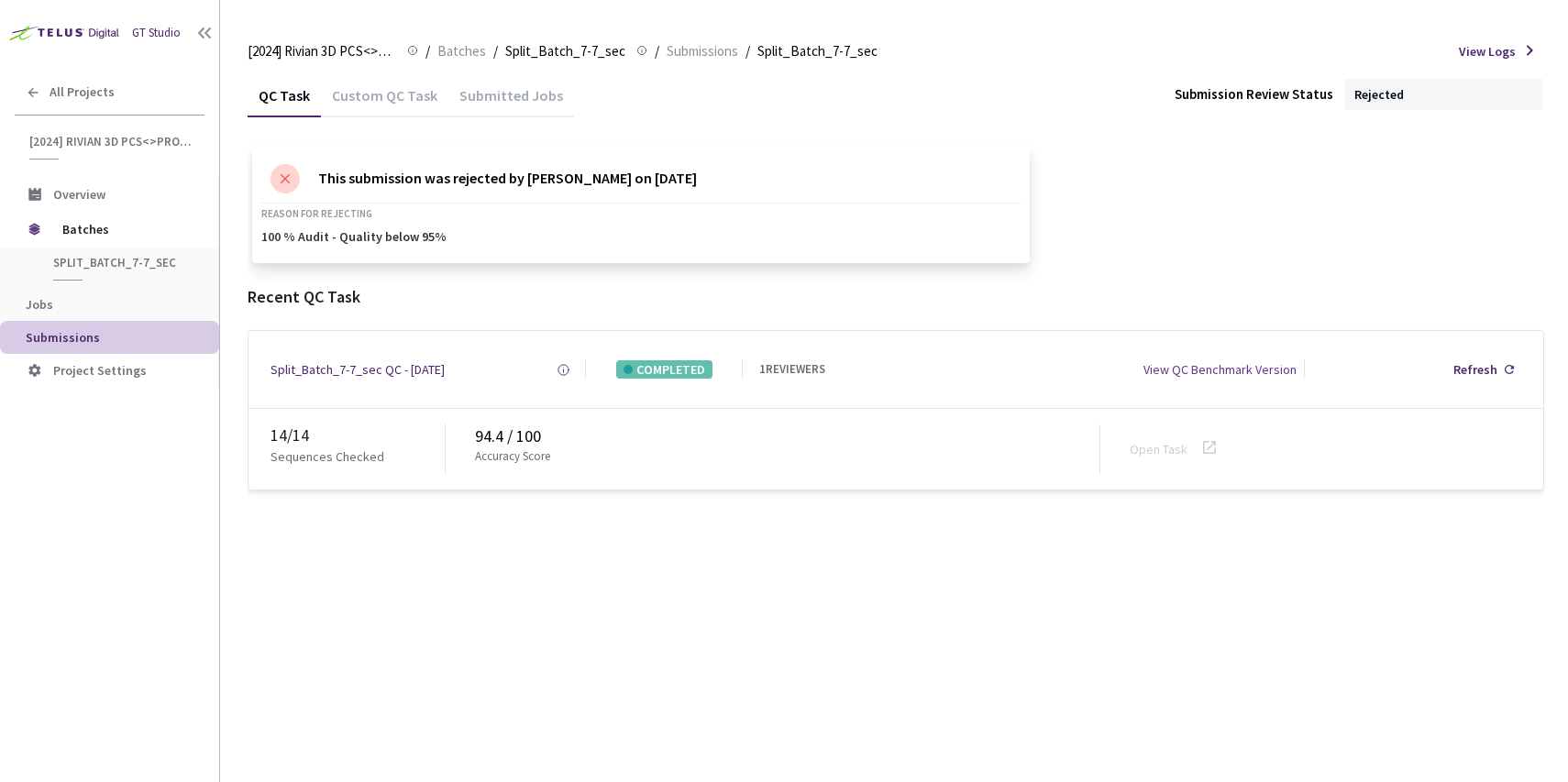
click at [373, 80] on div "Custom QC Task" at bounding box center [385, 93] width 127 height 39
click at [295, 100] on div "QC Task" at bounding box center [284, 101] width 73 height 31
click at [438, 32] on div "[2024] Rivian 3D PCS<>Production [2024] Rivian 3D PCS<>Production / Batches / S…" at bounding box center [896, 51] width 1297 height 44
click at [439, 41] on span "Batches" at bounding box center [461, 51] width 49 height 22
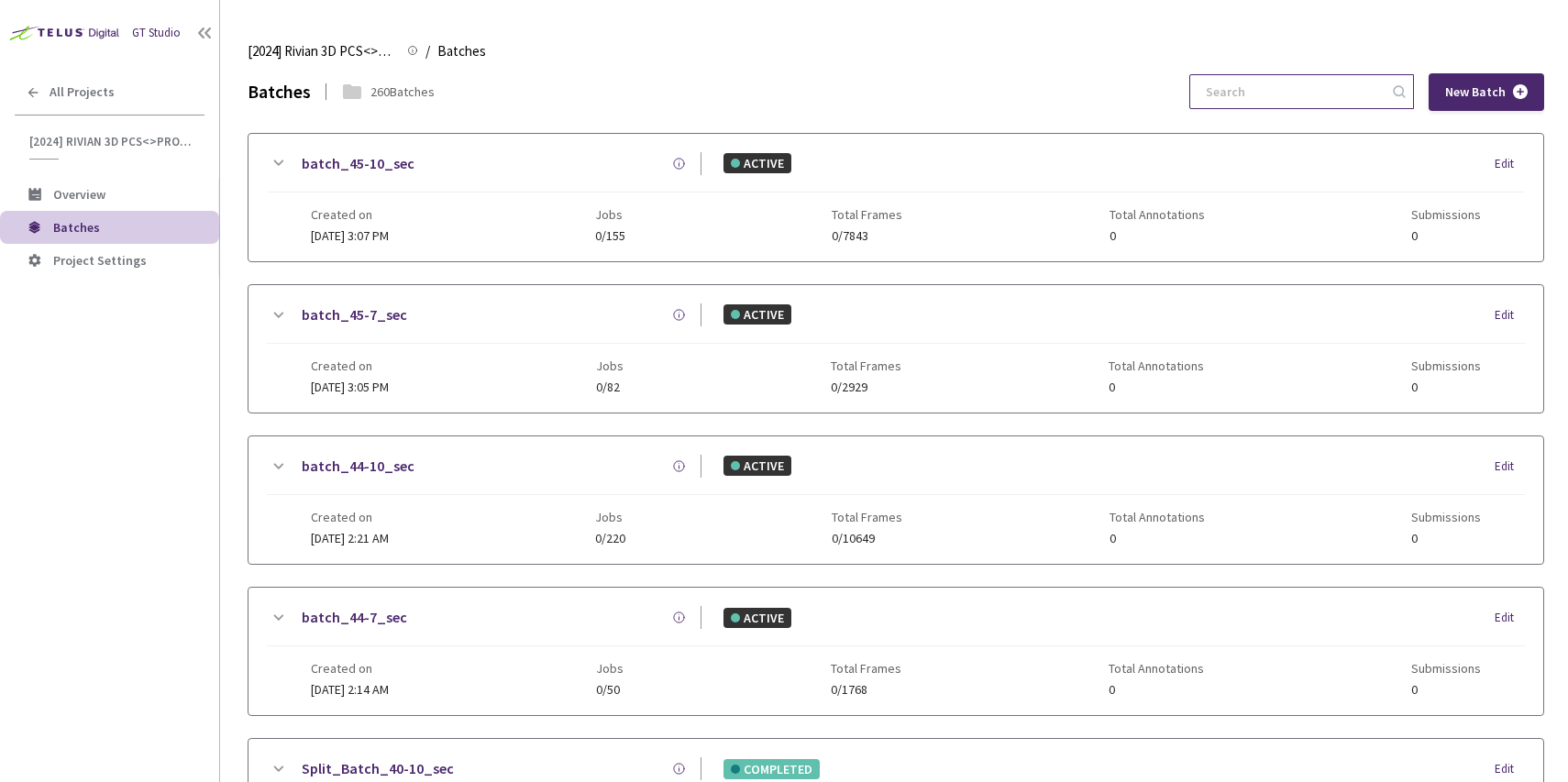
click at [1254, 97] on input at bounding box center [1292, 91] width 196 height 33
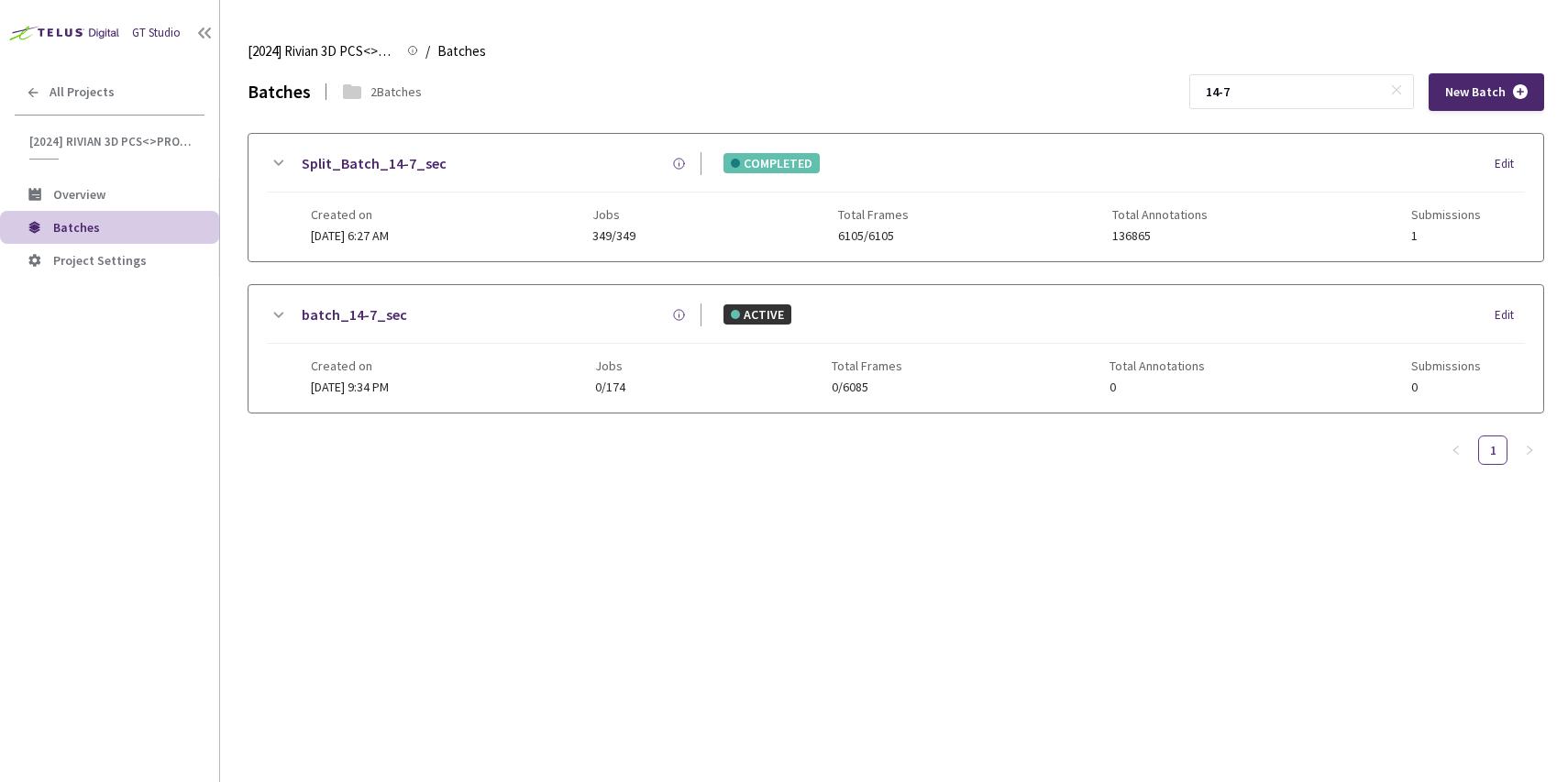
type input "14-7"
click at [486, 222] on div "Created on [DATE] 6:27 AM Jobs 349/349 Total Frames 6105/6105 Total Annotations…" at bounding box center [895, 218] width 1169 height 51
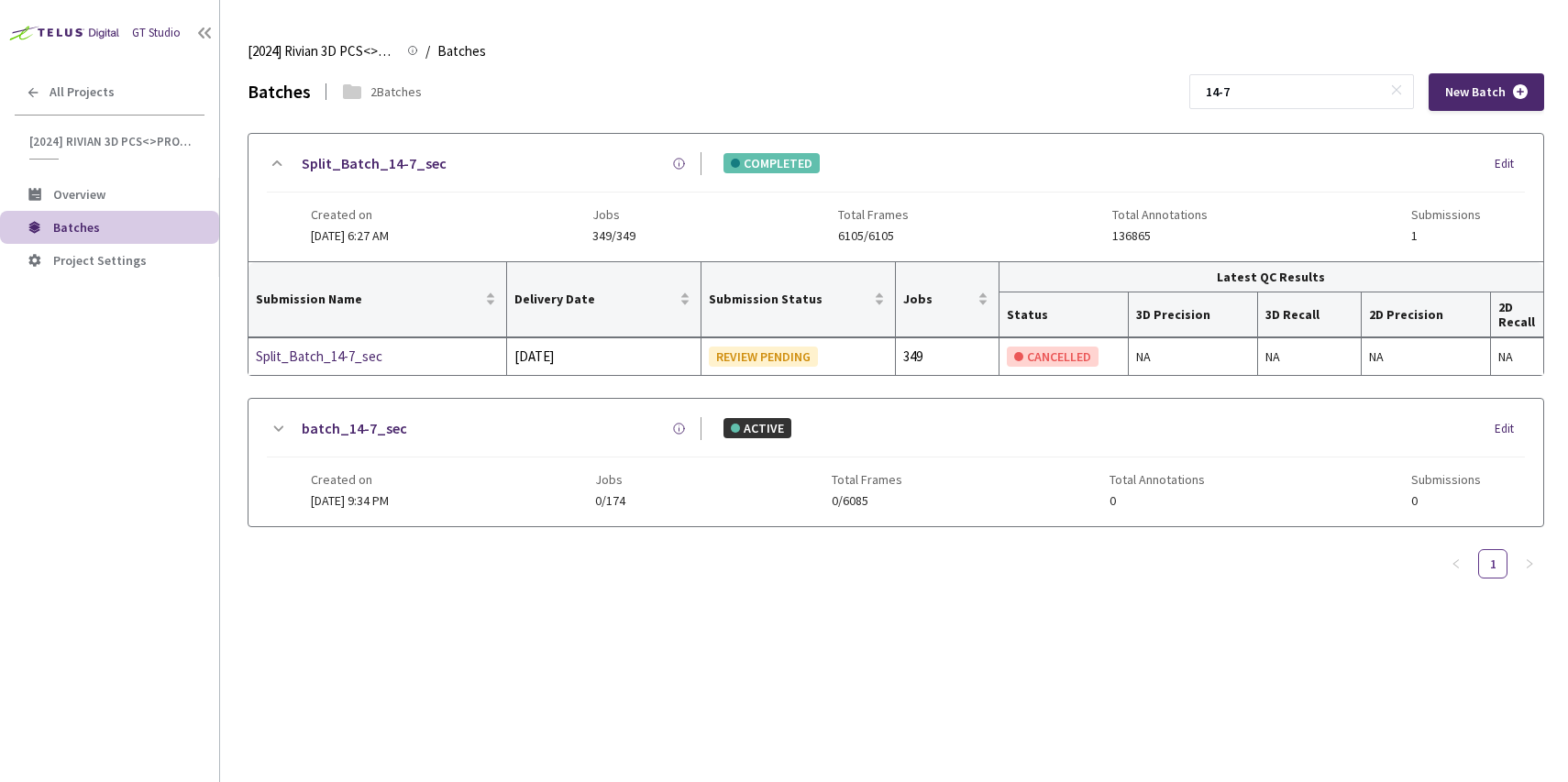
click at [448, 477] on div "Created on [DATE] 9:34 PM Jobs 0/174 Total Frames 0/6085 Total Annotations 0 Su…" at bounding box center [895, 483] width 1169 height 51
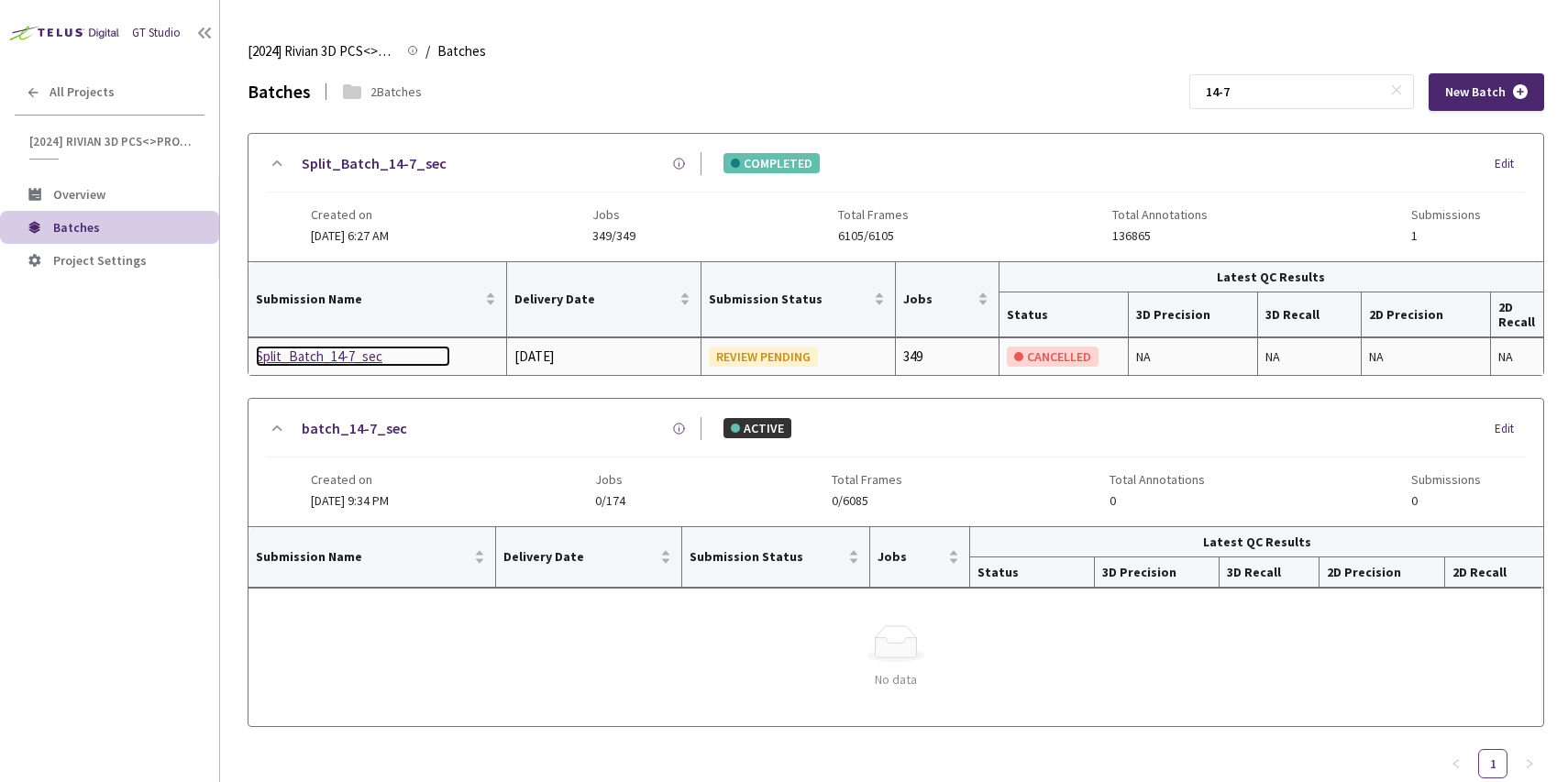
click at [337, 354] on div "Split_Batch_14-7_sec" at bounding box center [353, 356] width 195 height 22
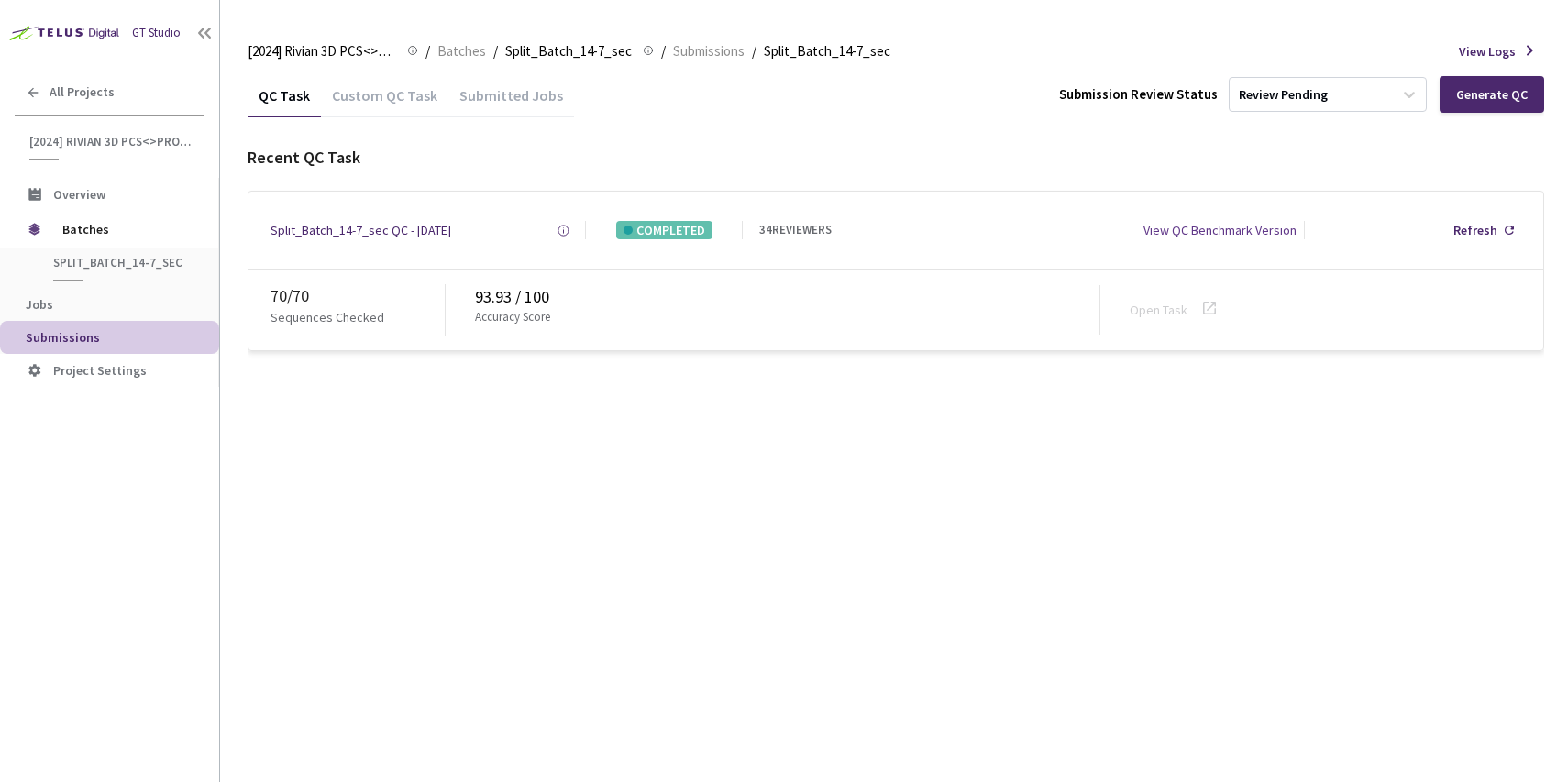
click at [365, 100] on div "Custom QC Task" at bounding box center [385, 101] width 127 height 31
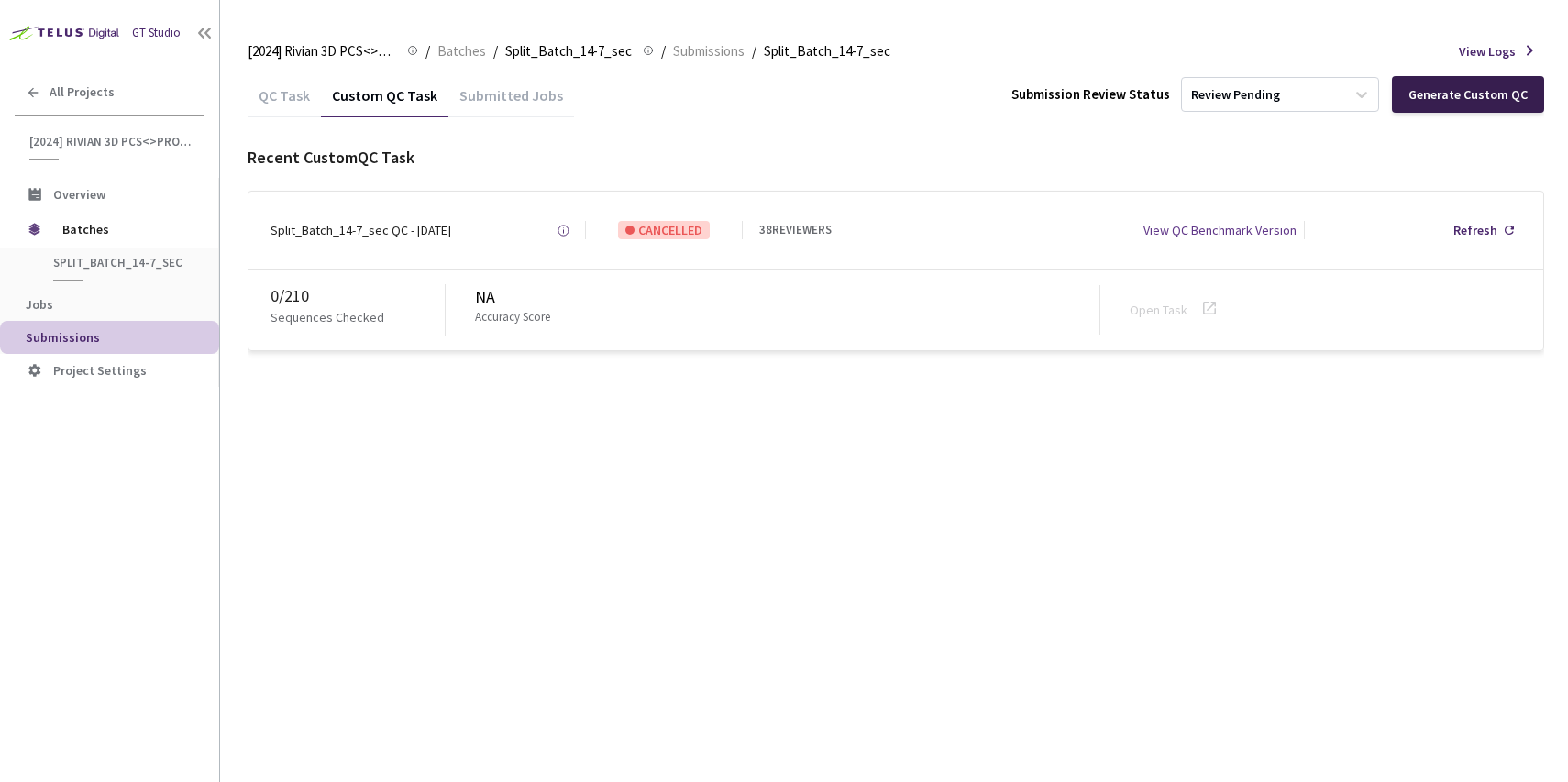
click at [1453, 106] on div "Generate Custom QC" at bounding box center [1468, 94] width 152 height 36
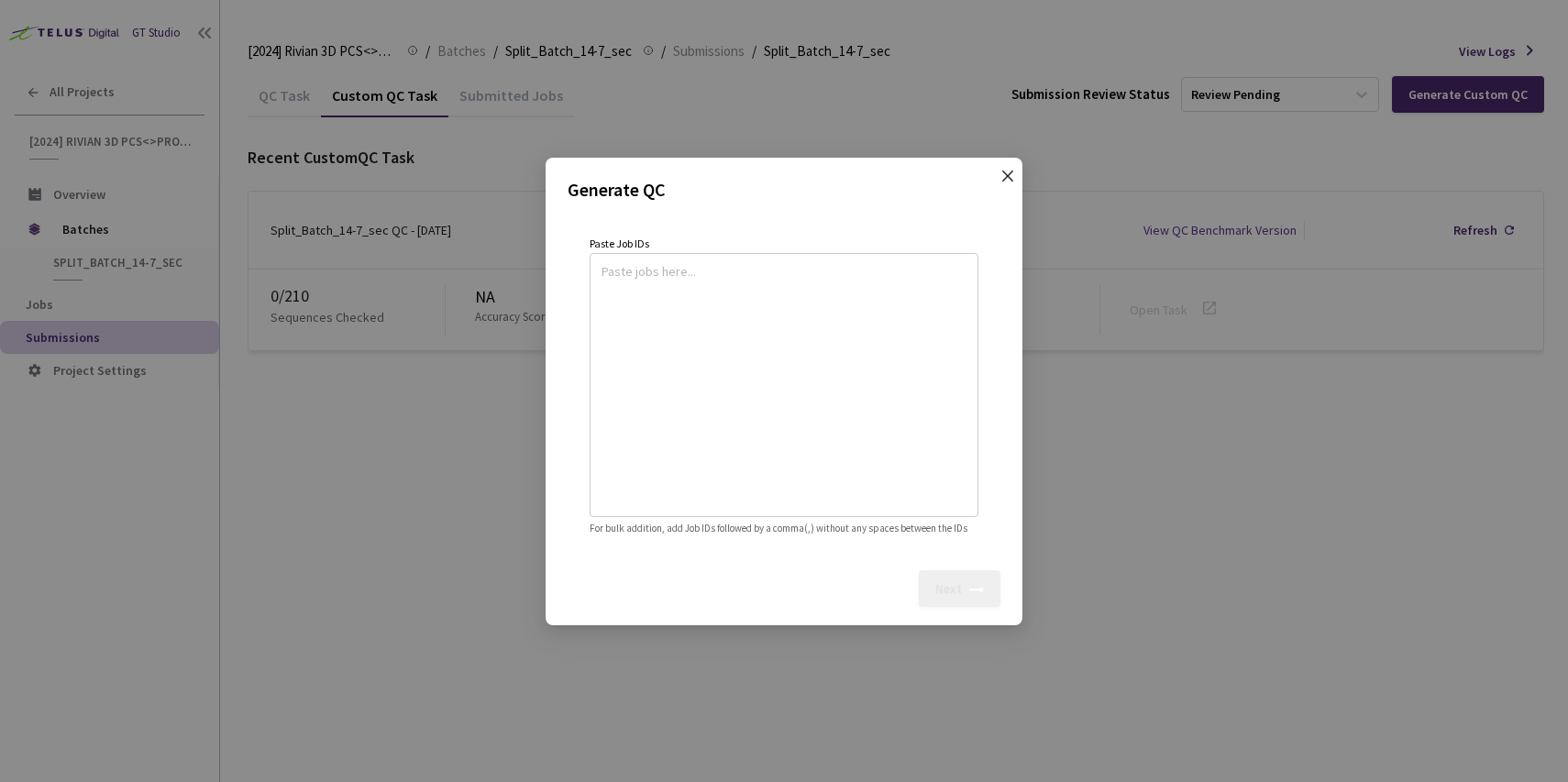
click at [1017, 168] on span "Close" at bounding box center [1008, 194] width 51 height 51
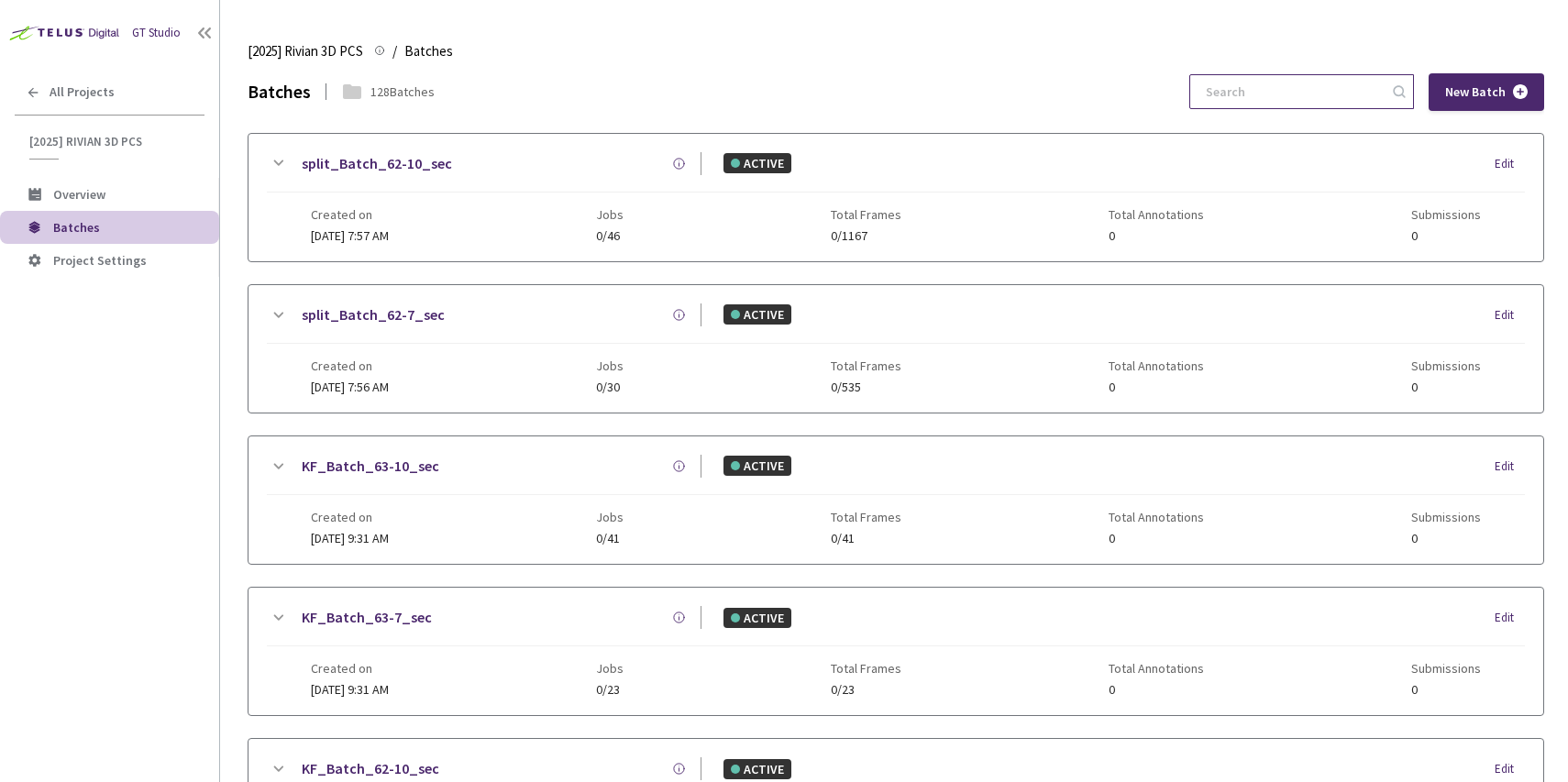
click at [1267, 98] on input at bounding box center [1292, 91] width 196 height 33
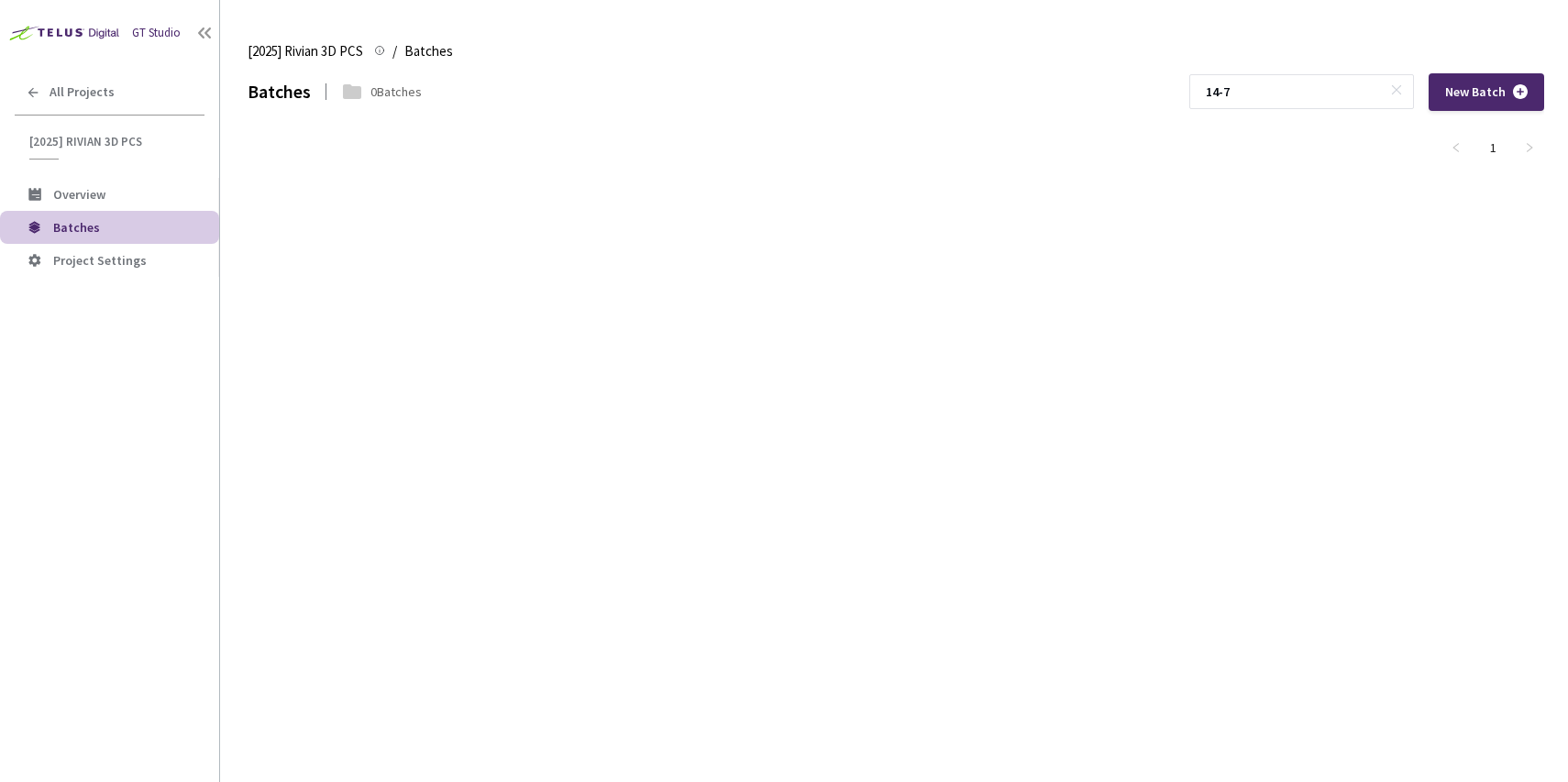
type input "14-7"
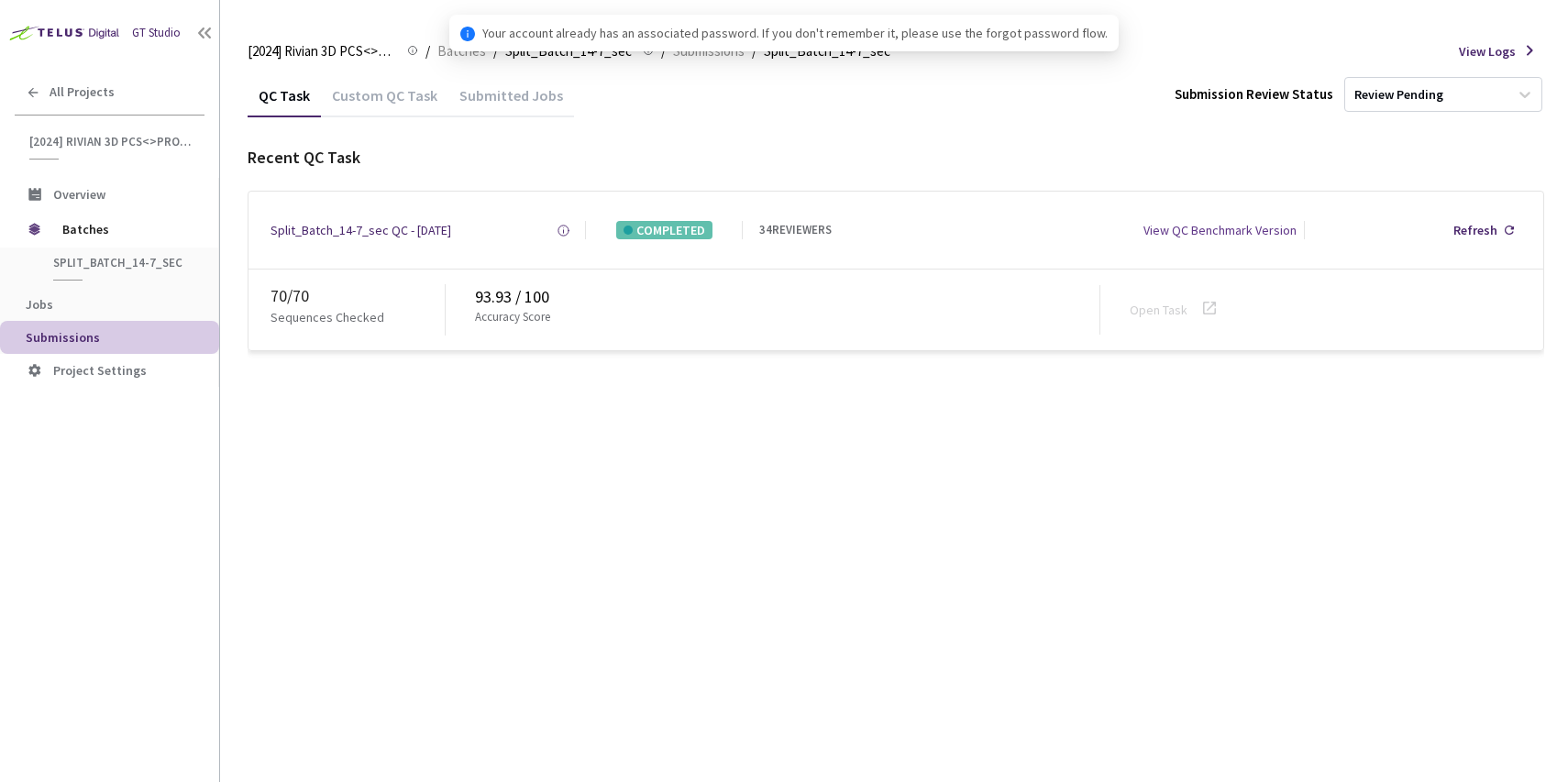
click at [377, 98] on div "Custom QC Task" at bounding box center [385, 101] width 127 height 31
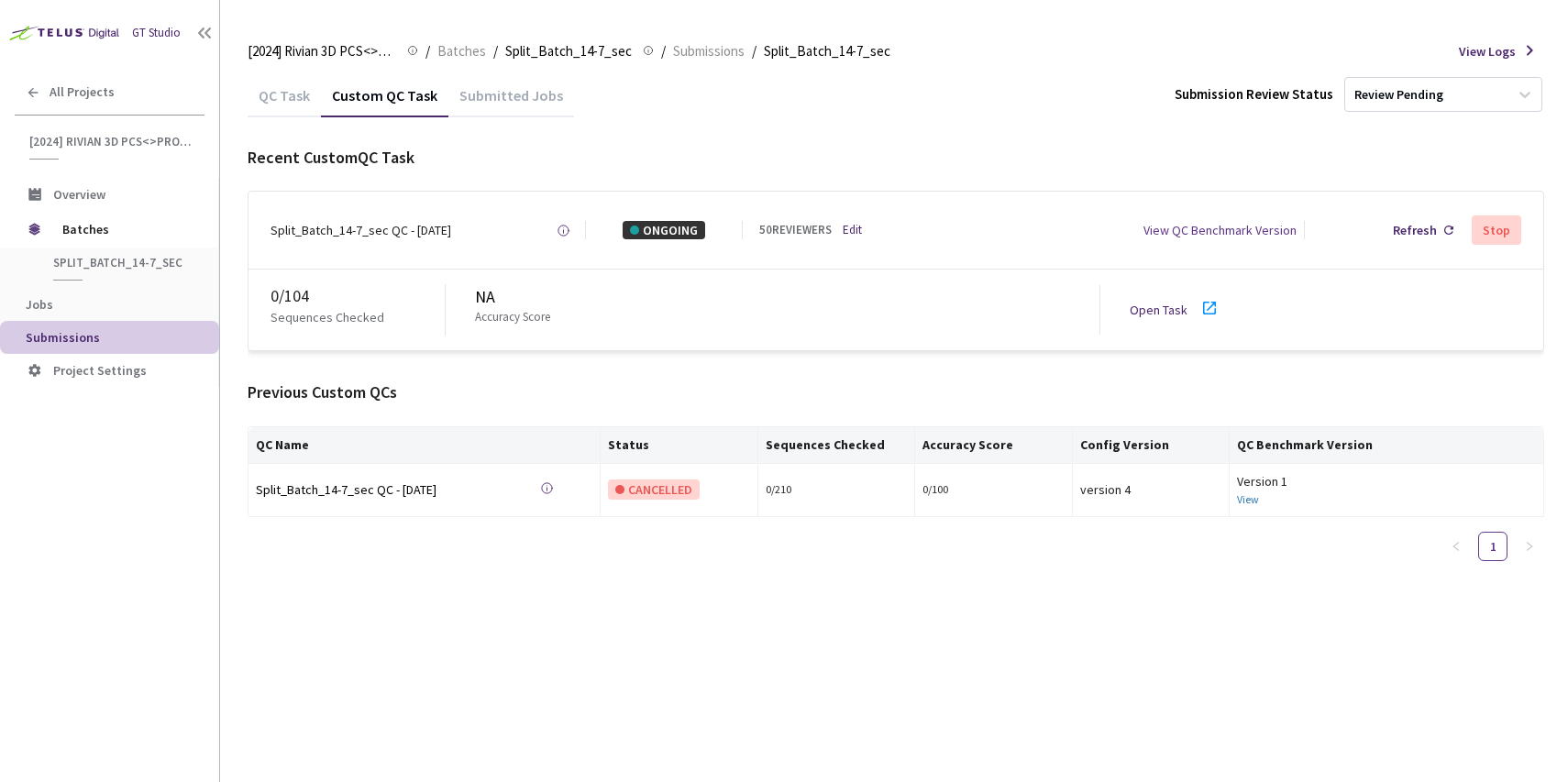
click at [1156, 310] on link "Open Task" at bounding box center [1158, 310] width 58 height 17
